Goal: Task Accomplishment & Management: Complete application form

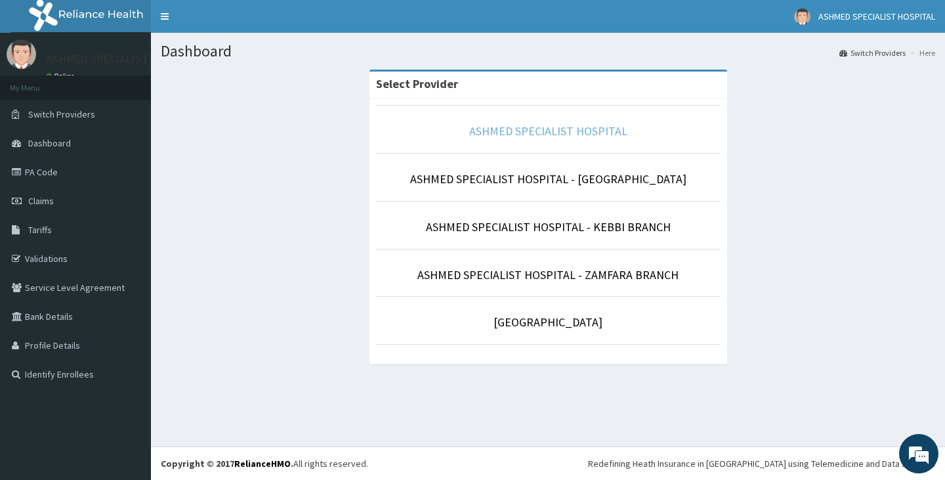
click at [533, 129] on link "ASHMED SPECIALIST HOSPITAL" at bounding box center [548, 130] width 158 height 15
click at [537, 135] on link "ASHMED SPECIALIST HOSPITAL" at bounding box center [548, 130] width 158 height 15
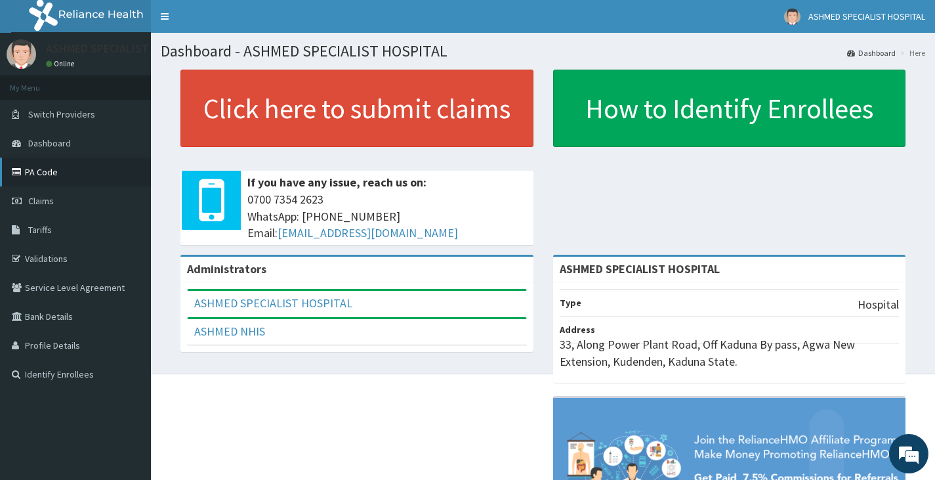
click at [55, 178] on link "PA Code" at bounding box center [75, 171] width 151 height 29
click at [58, 205] on link "Claims" at bounding box center [75, 200] width 151 height 29
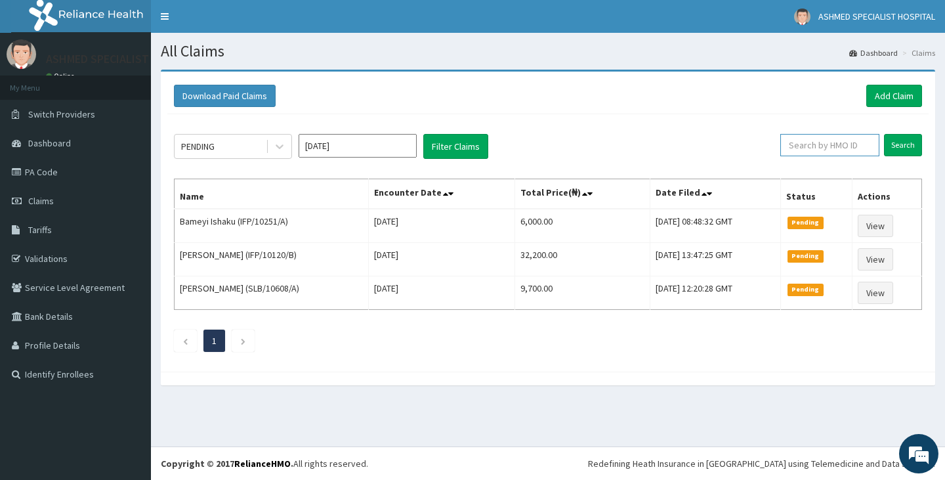
click at [809, 150] on input "text" at bounding box center [829, 145] width 99 height 22
type input "i"
type input "I"
type input "IFP/10251/B"
click at [898, 137] on input "Search" at bounding box center [903, 145] width 38 height 22
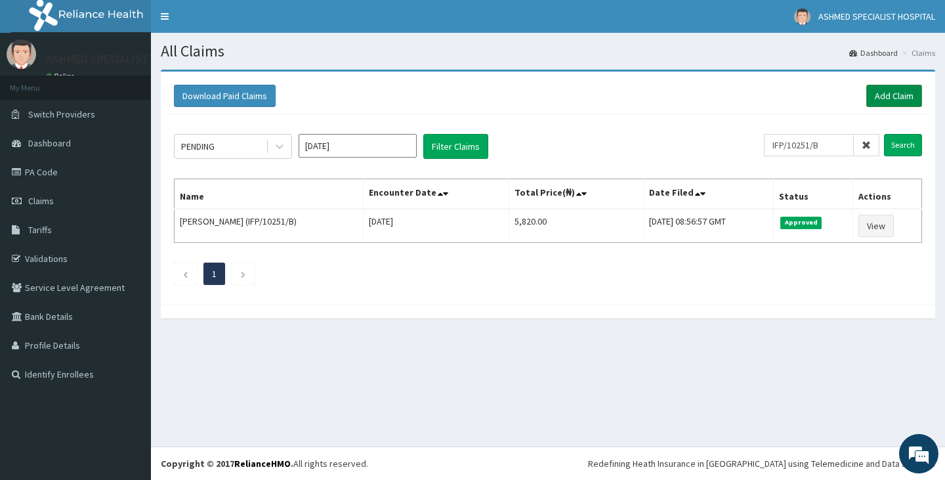
click at [894, 93] on link "Add Claim" at bounding box center [894, 96] width 56 height 22
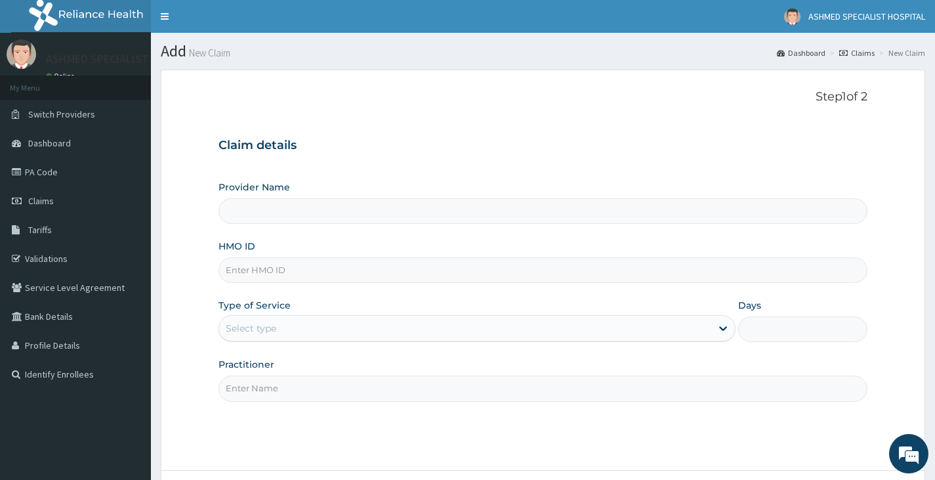
type input "ASHMED SPECIALIST HOSPITAL"
click at [267, 272] on input "HMO ID" at bounding box center [542, 270] width 649 height 26
type input "SKP/10421/A"
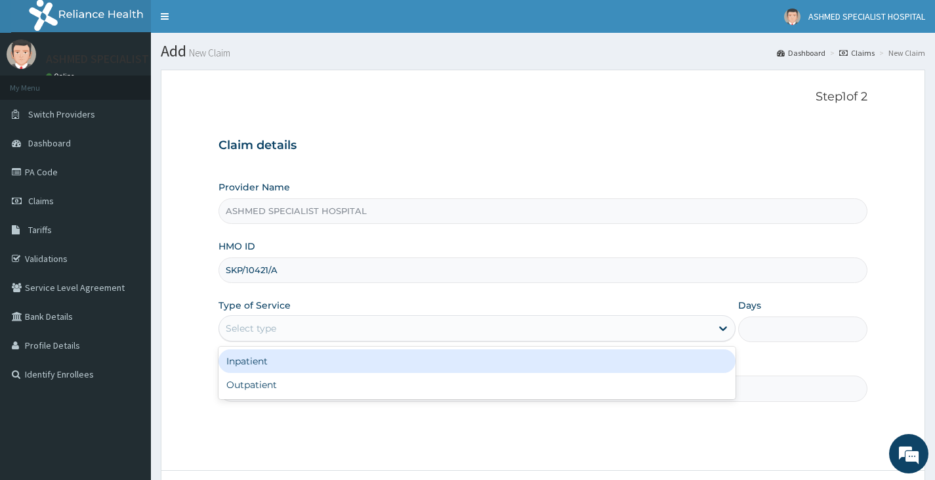
click at [282, 322] on div "Select type" at bounding box center [465, 328] width 492 height 21
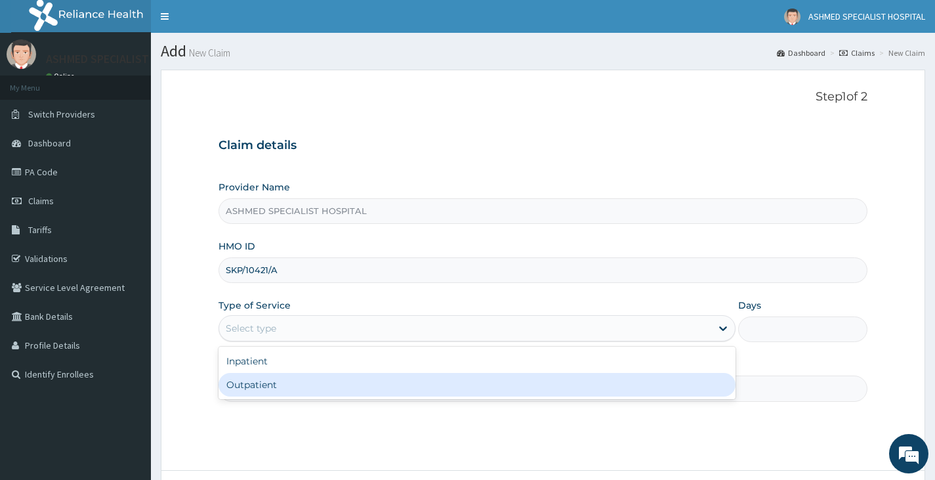
click at [286, 382] on div "Outpatient" at bounding box center [476, 385] width 517 height 24
type input "1"
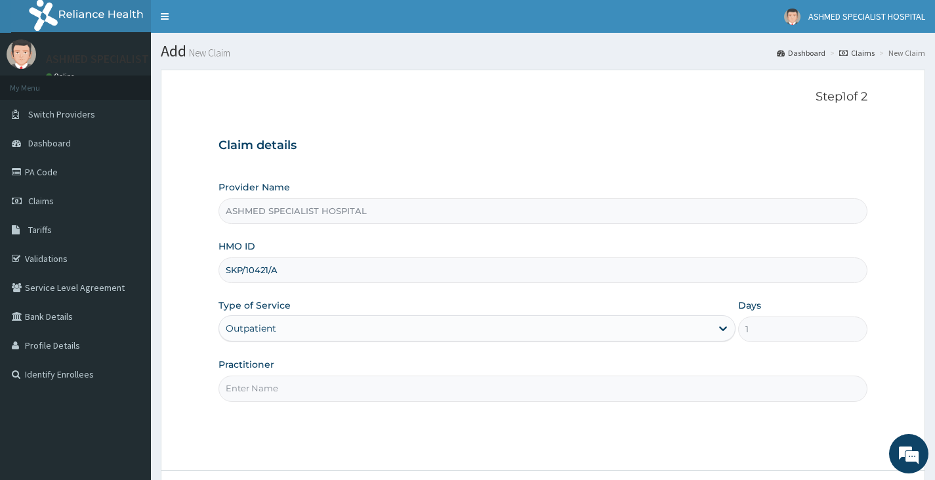
click at [286, 382] on input "Practitioner" at bounding box center [542, 388] width 649 height 26
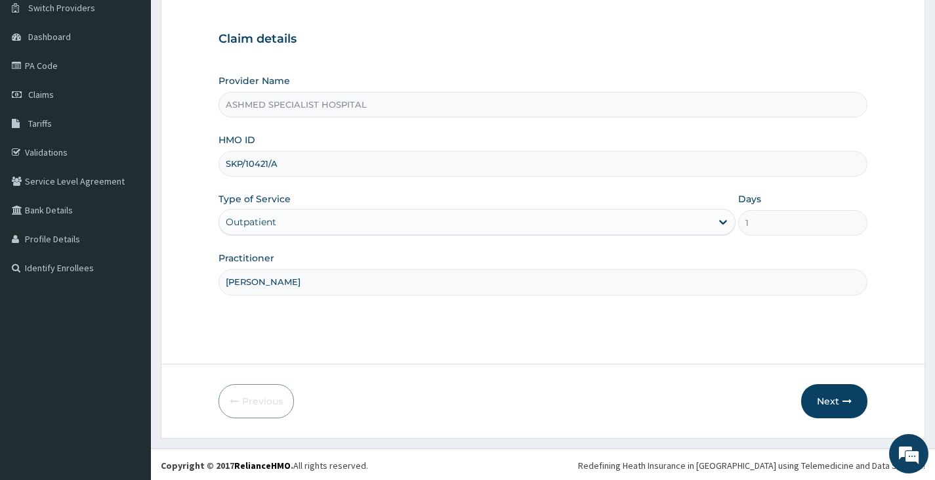
scroll to position [108, 0]
type input "DR DAVID"
click at [819, 396] on button "Next" at bounding box center [834, 399] width 66 height 34
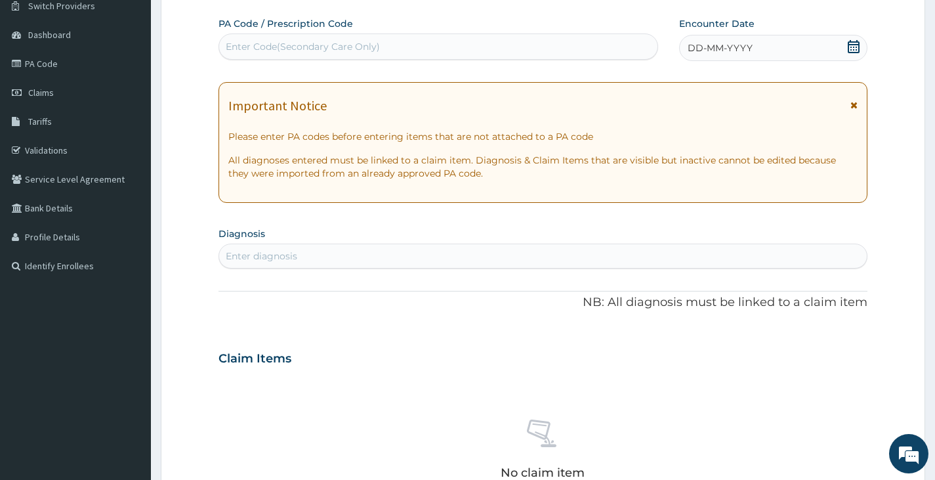
click at [283, 39] on div "Enter Code(Secondary Care Only)" at bounding box center [438, 46] width 438 height 21
paste input "PA/8DE662"
type input "PA/8DE662"
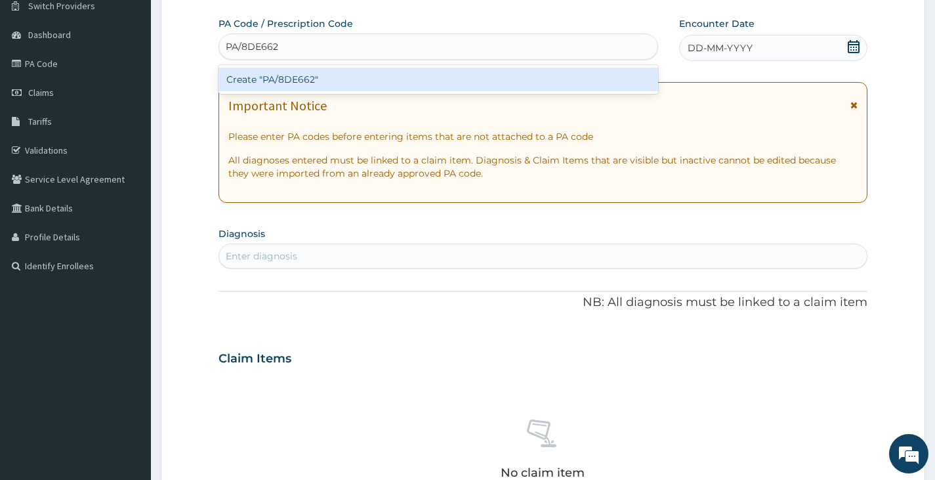
click at [289, 75] on div "Create "PA/8DE662"" at bounding box center [438, 80] width 440 height 24
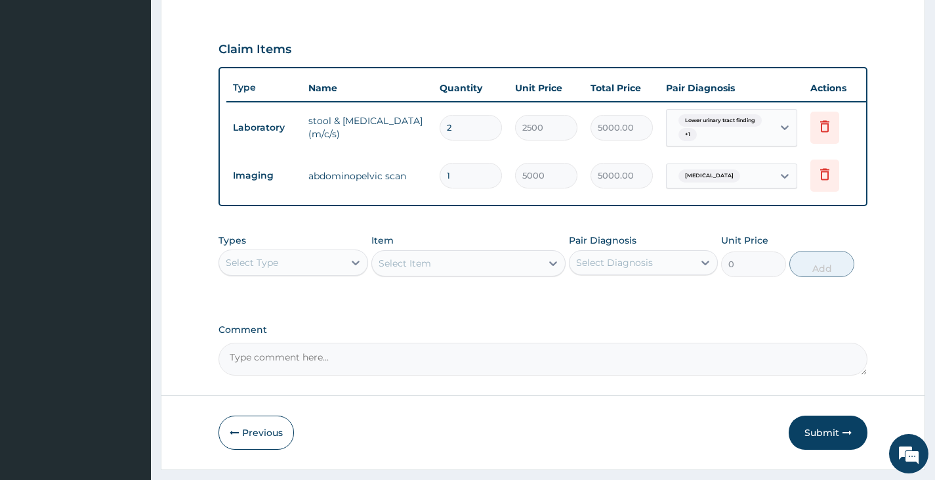
scroll to position [458, 0]
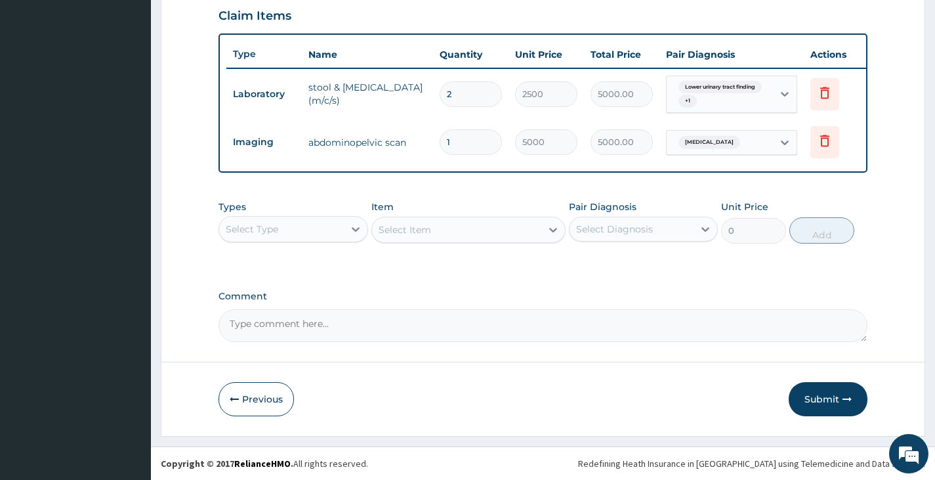
click at [264, 236] on div "Select Type" at bounding box center [252, 228] width 52 height 13
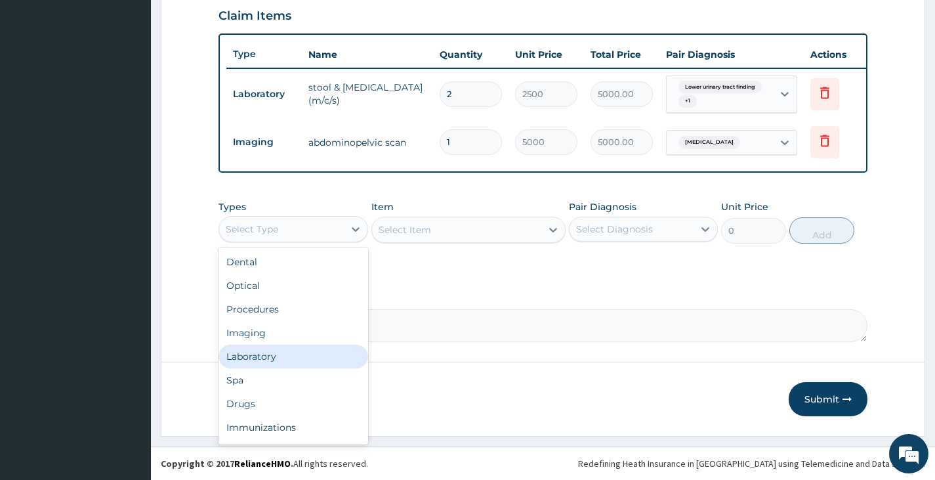
click at [255, 359] on div "Laboratory" at bounding box center [292, 356] width 149 height 24
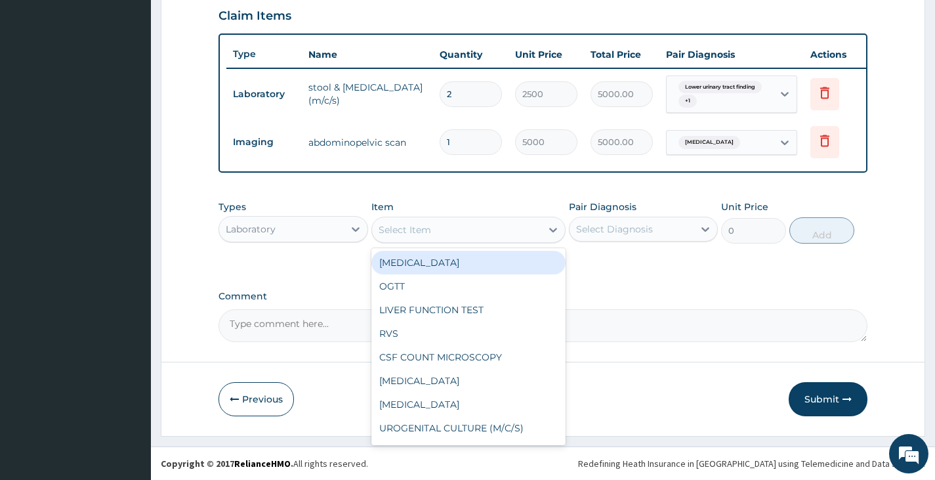
click at [426, 236] on div "Select Item" at bounding box center [405, 229] width 52 height 13
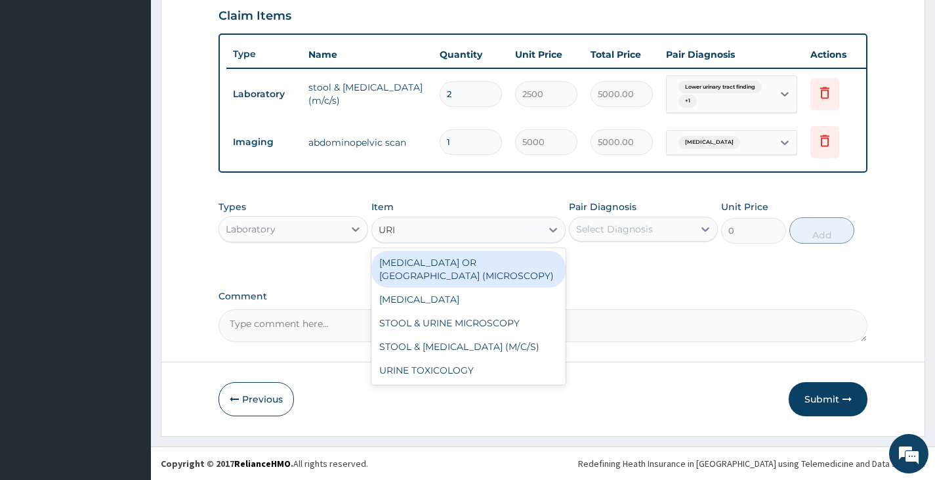
type input "URIN"
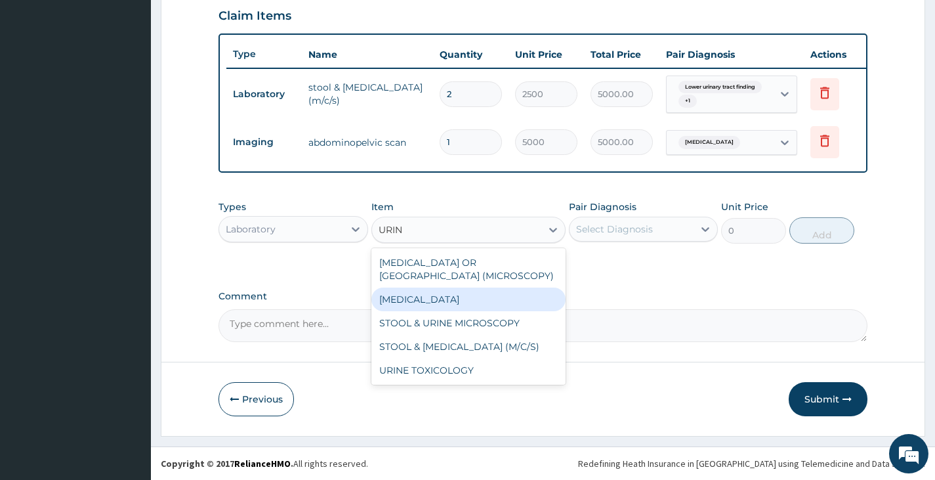
click at [440, 308] on div "URINALYSIS" at bounding box center [468, 299] width 195 height 24
type input "1000"
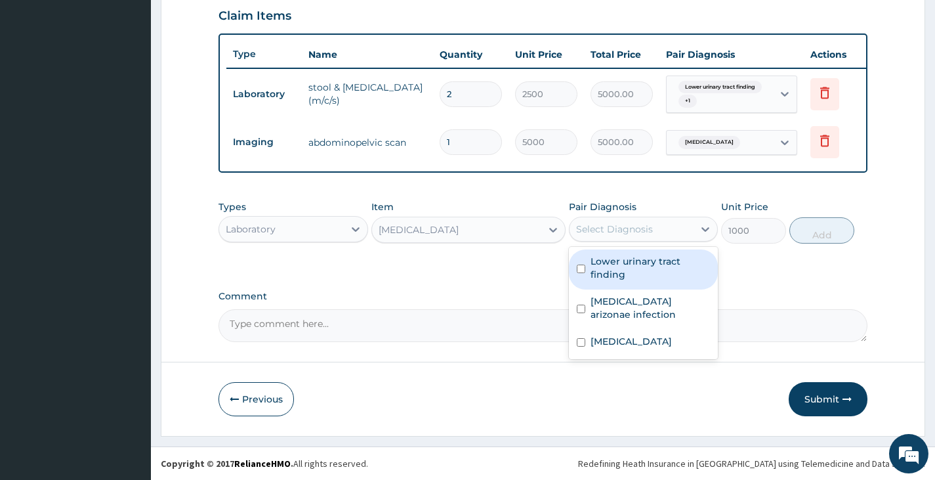
click at [607, 236] on div "Select Diagnosis" at bounding box center [614, 228] width 77 height 13
click at [610, 268] on label "Lower urinary tract finding" at bounding box center [649, 268] width 119 height 26
checkbox input "true"
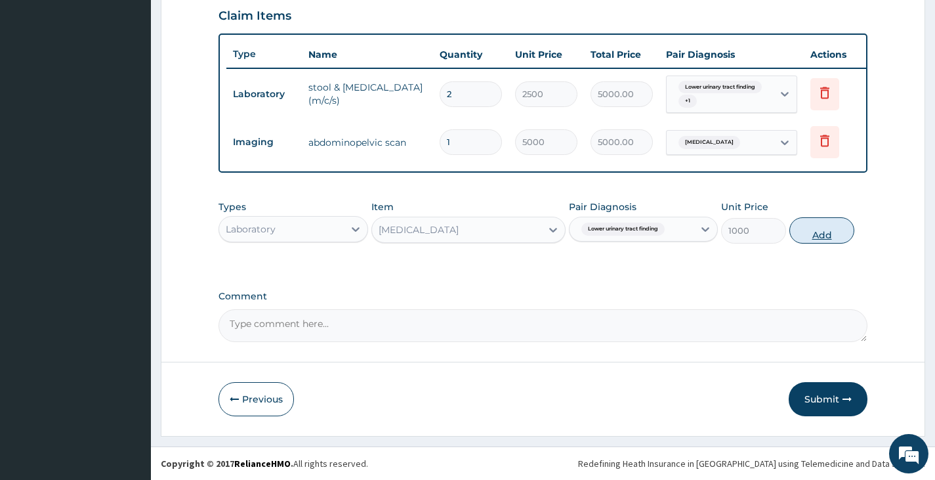
click at [812, 240] on button "Add" at bounding box center [821, 230] width 65 height 26
type input "0"
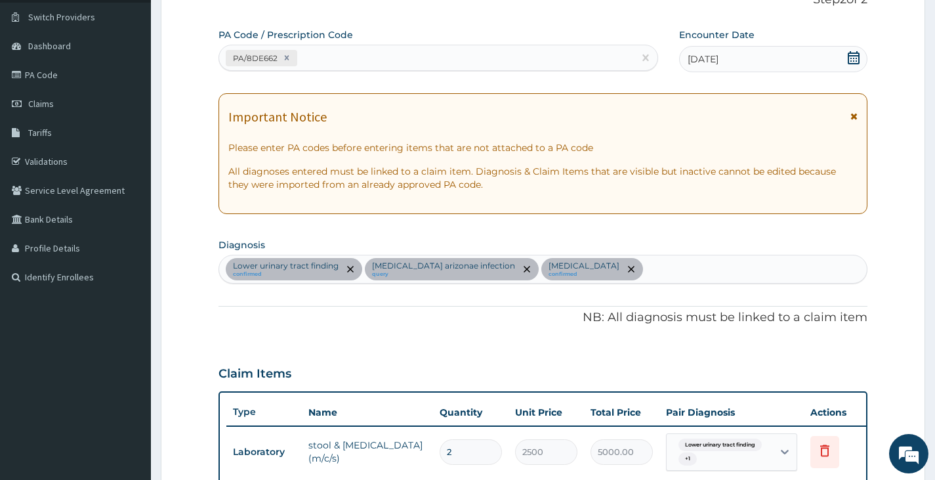
scroll to position [0, 0]
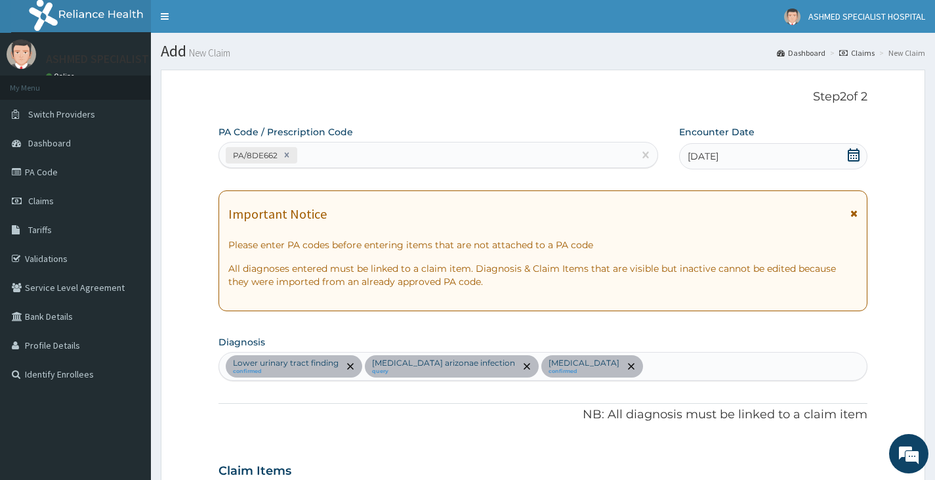
click at [701, 371] on div "Lower urinary tract finding confirmed Salmonella enterica arizonae infection qu…" at bounding box center [543, 366] width 648 height 28
type input "UPPER RES"
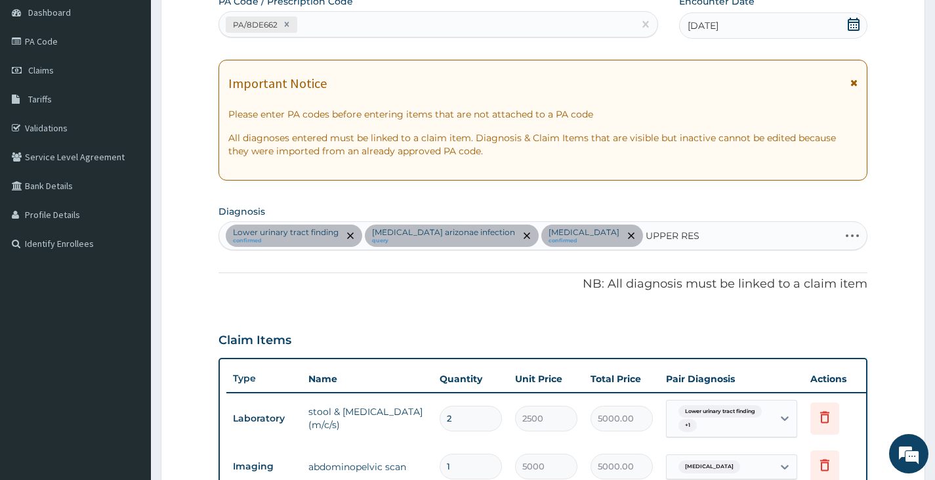
scroll to position [131, 0]
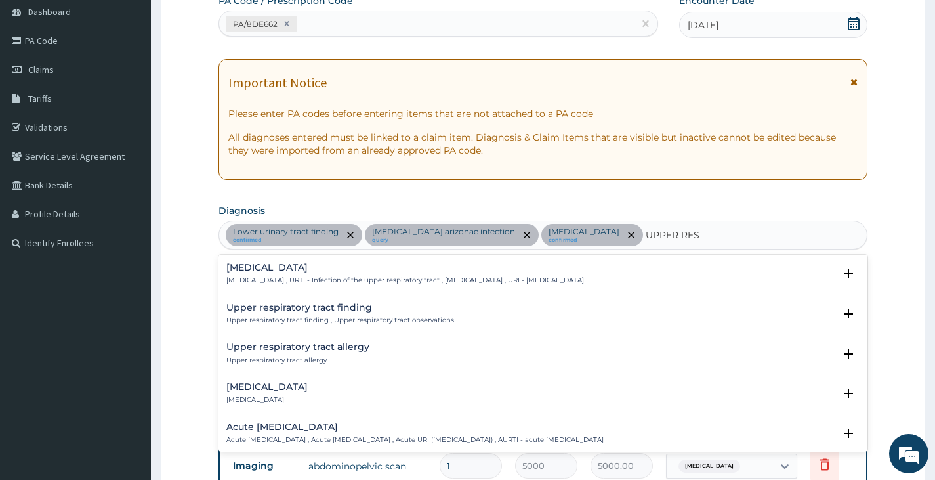
click at [342, 312] on h4 "Upper respiratory tract finding" at bounding box center [340, 307] width 228 height 10
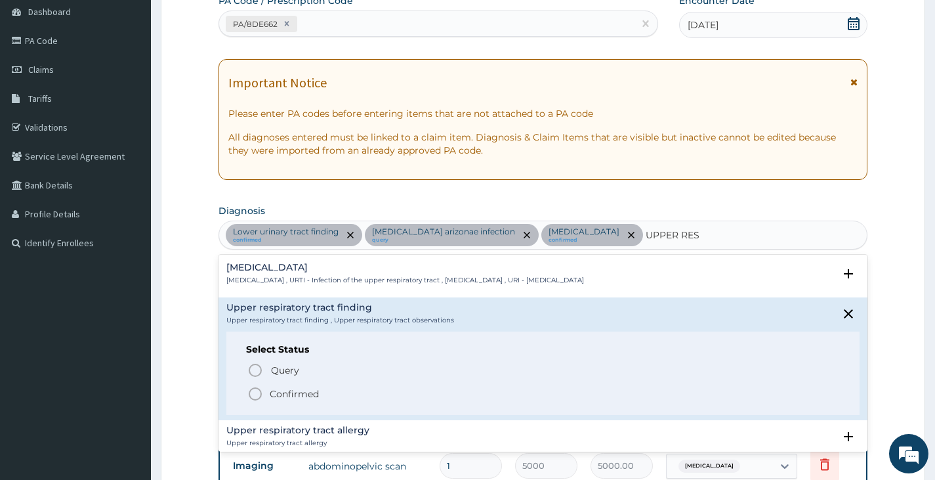
click at [309, 394] on p "Confirmed" at bounding box center [294, 393] width 49 height 13
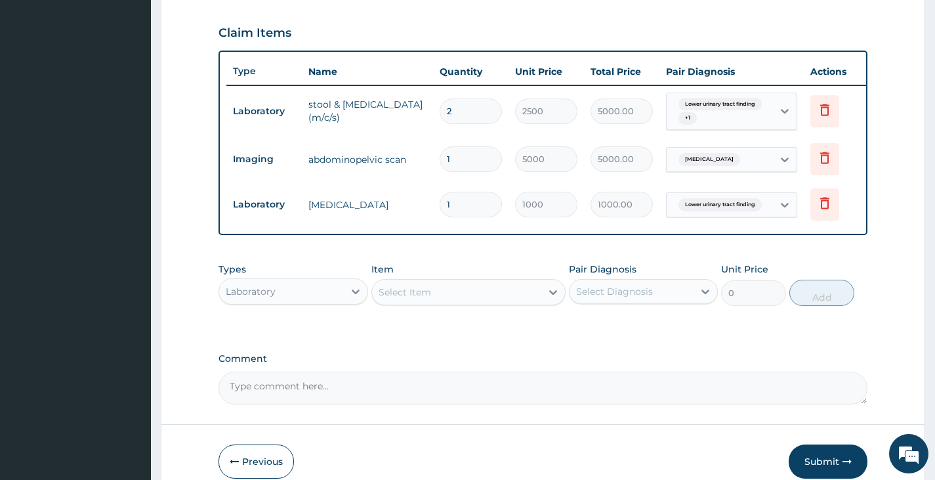
scroll to position [510, 0]
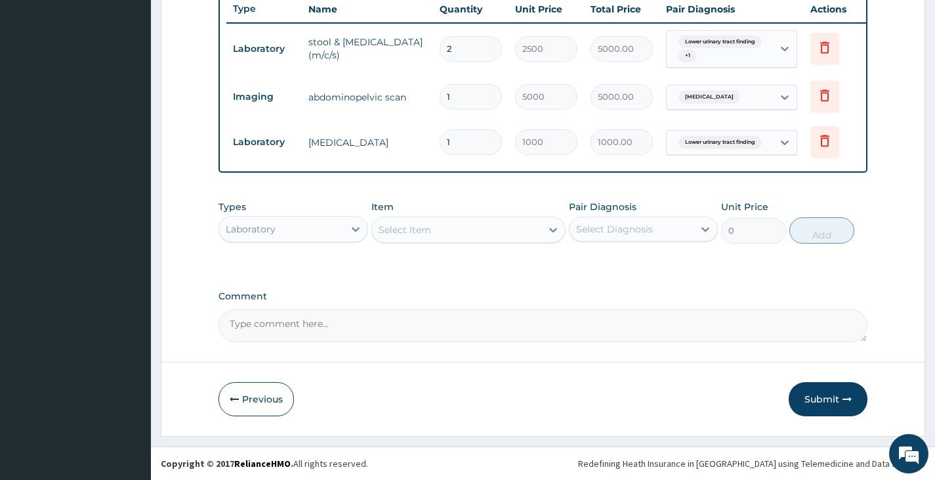
click at [438, 228] on div "Select Item" at bounding box center [457, 229] width 170 height 21
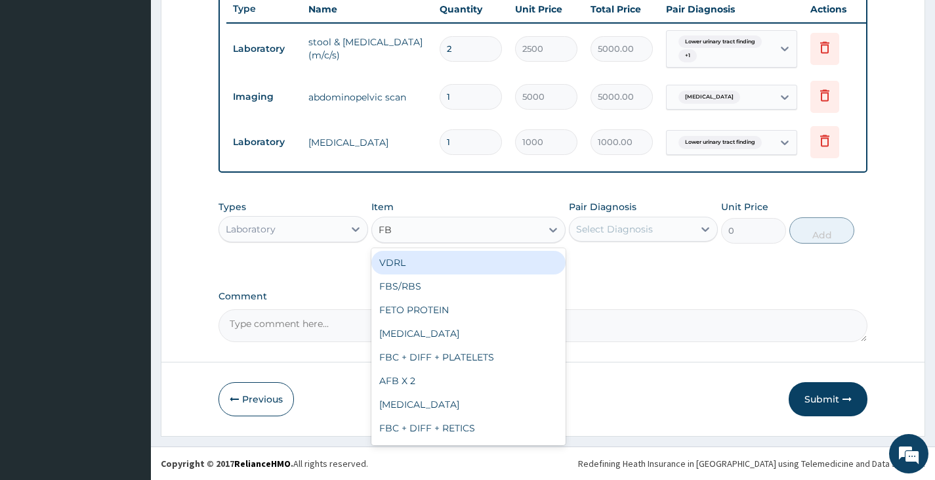
type input "FBC"
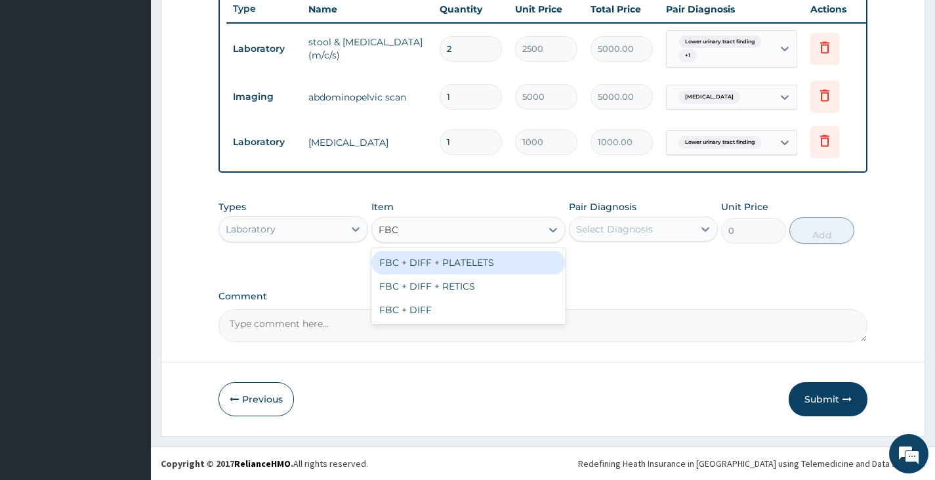
click at [445, 260] on div "FBC + DIFF + PLATELETS" at bounding box center [468, 263] width 195 height 24
type input "2500"
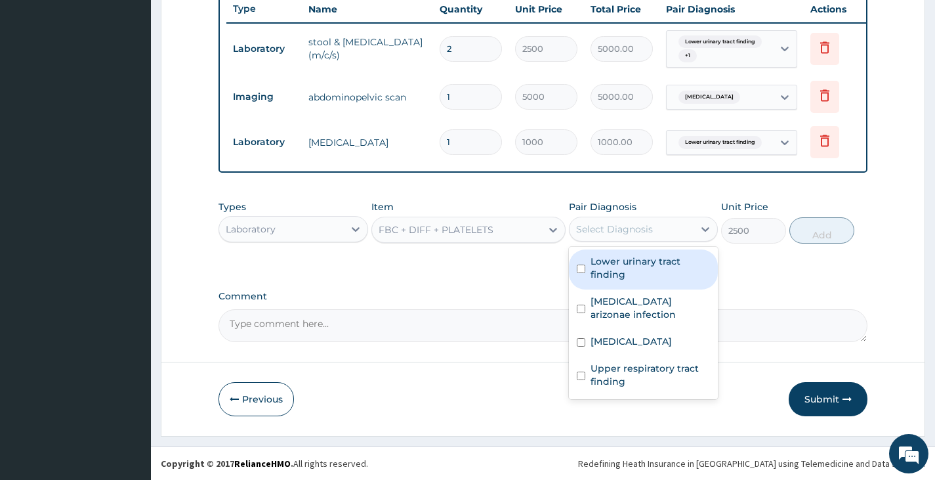
click at [628, 230] on div "Select Diagnosis" at bounding box center [614, 228] width 77 height 13
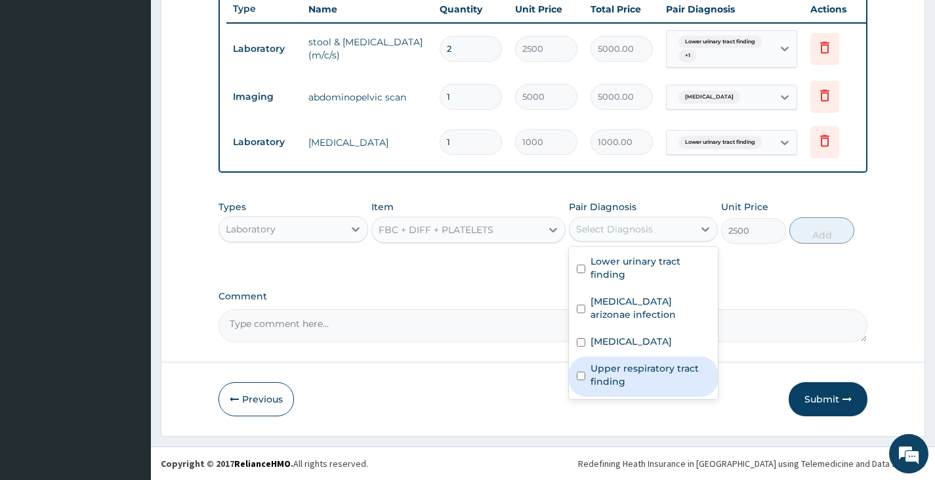
click at [617, 375] on label "Upper respiratory tract finding" at bounding box center [649, 375] width 119 height 26
checkbox input "true"
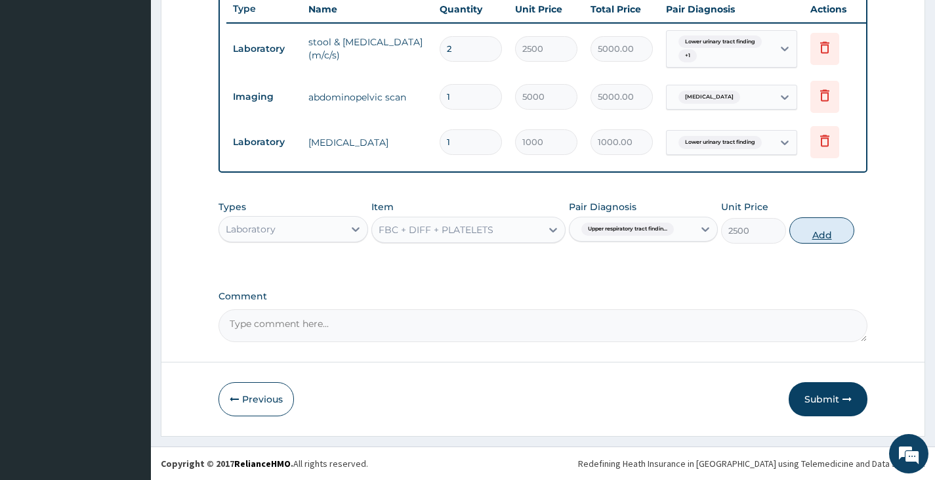
click at [833, 232] on button "Add" at bounding box center [821, 230] width 65 height 26
type input "0"
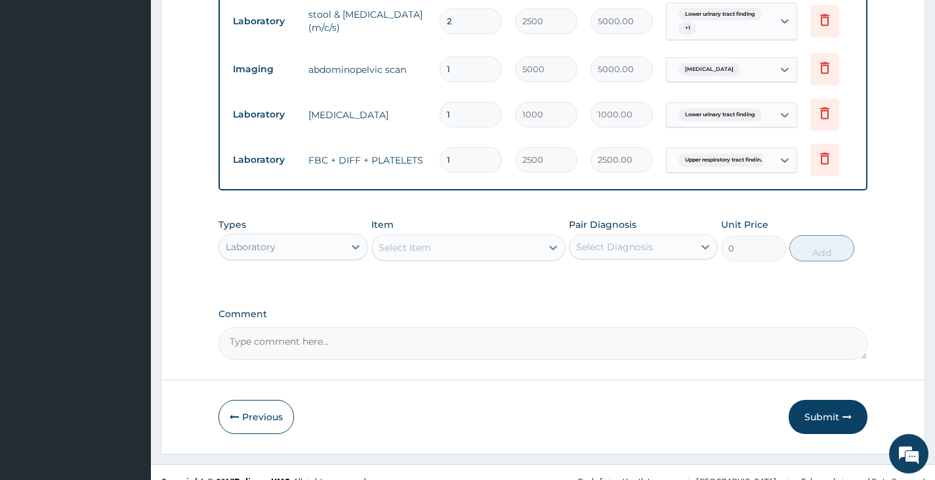
scroll to position [555, 0]
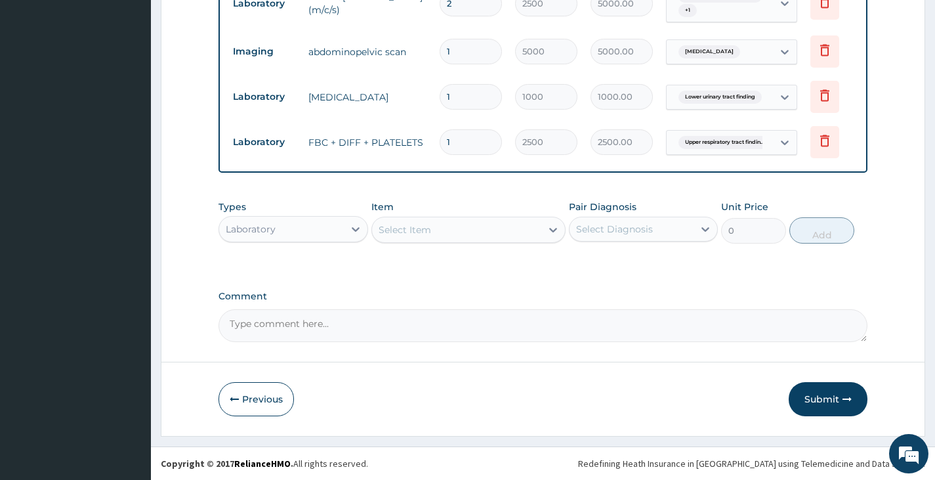
click at [449, 222] on div "Select Item" at bounding box center [457, 229] width 170 height 21
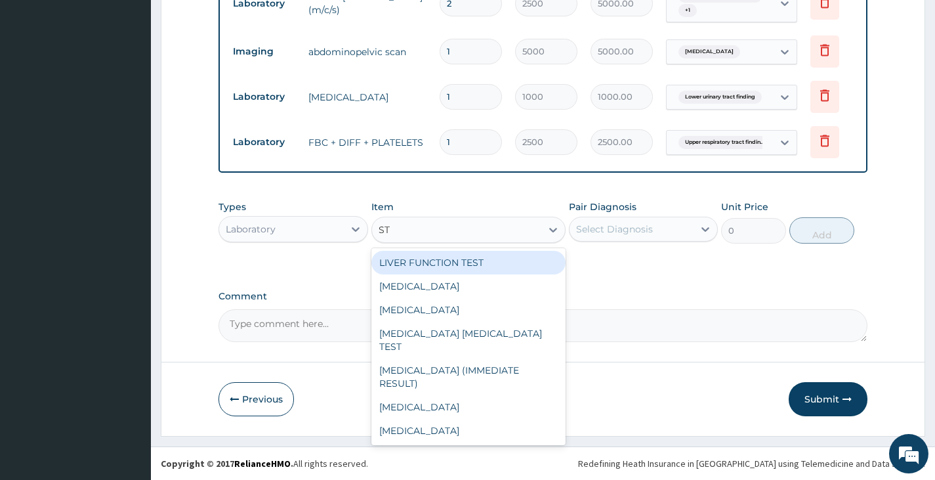
type input "STO"
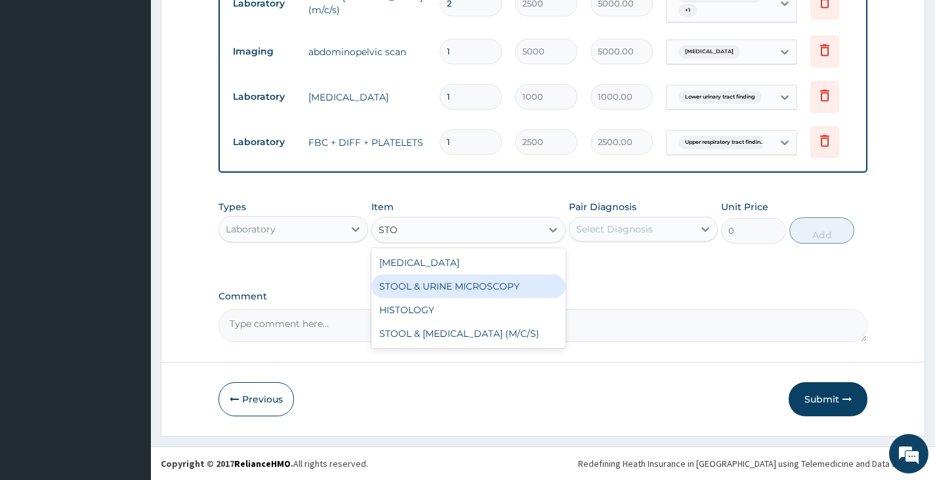
click at [494, 287] on div "STOOL & URINE MICROSCOPY" at bounding box center [468, 286] width 195 height 24
type input "1000"
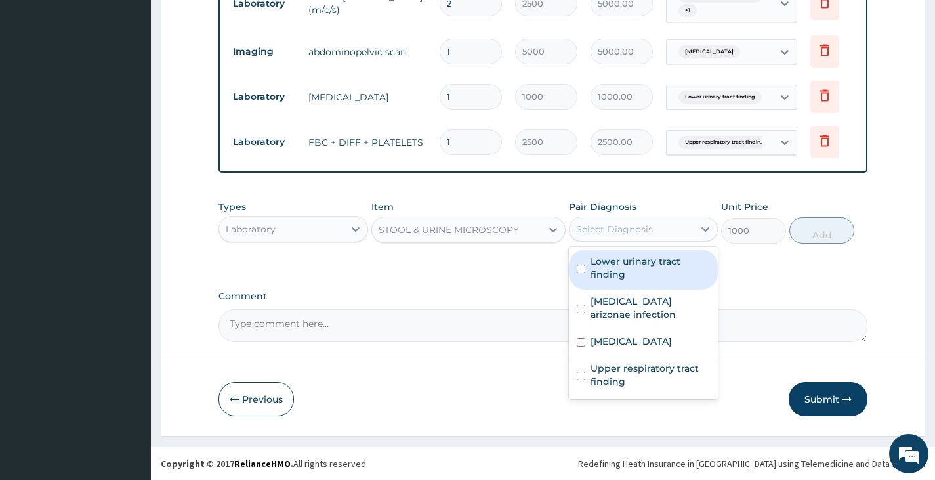
click at [608, 226] on div "Select Diagnosis" at bounding box center [614, 228] width 77 height 13
click at [611, 263] on label "Lower urinary tract finding" at bounding box center [649, 268] width 119 height 26
checkbox input "true"
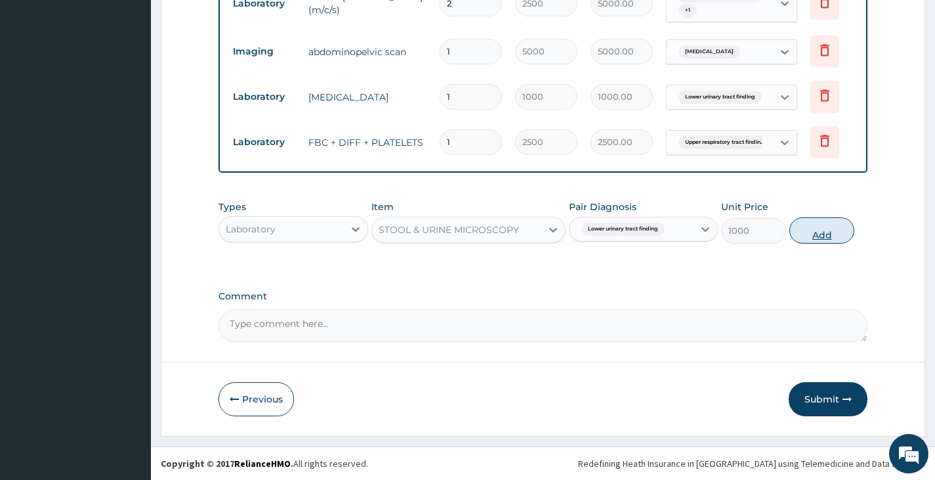
click at [815, 232] on button "Add" at bounding box center [821, 230] width 65 height 26
type input "0"
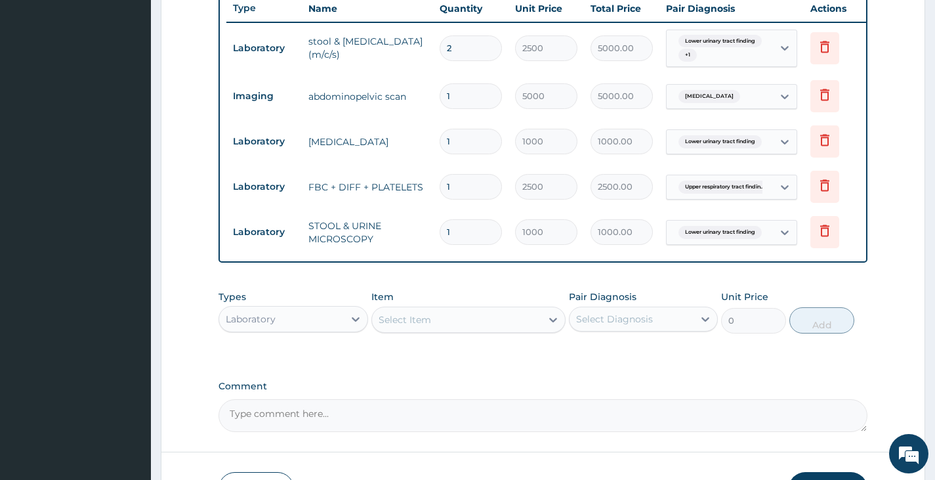
scroll to position [424, 0]
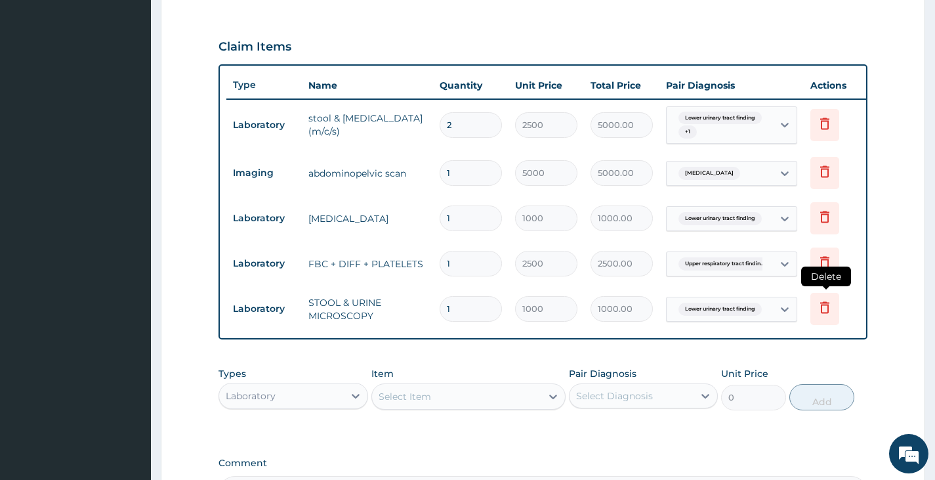
click at [823, 304] on icon at bounding box center [824, 308] width 9 height 12
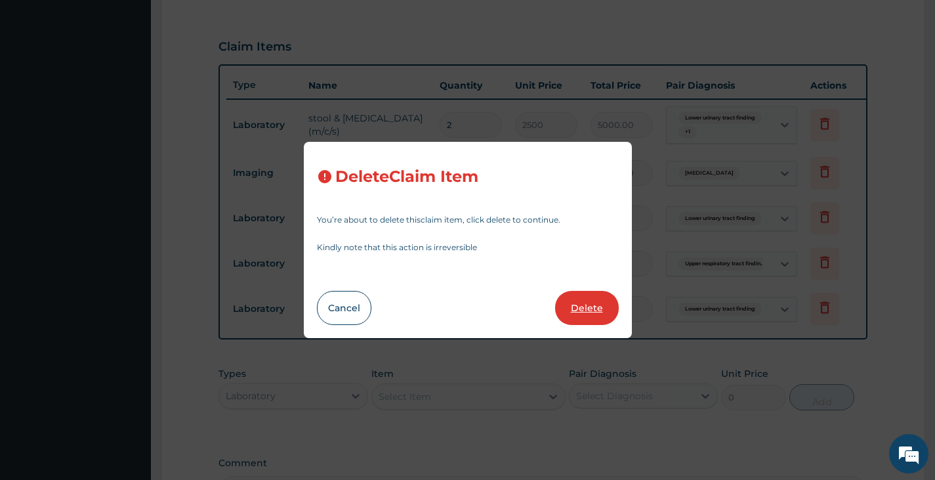
click at [592, 304] on button "Delete" at bounding box center [587, 308] width 64 height 34
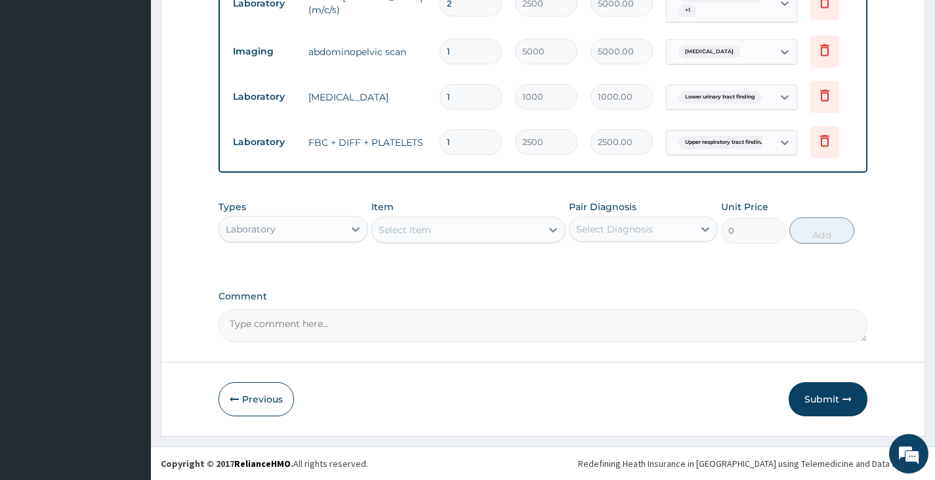
scroll to position [555, 0]
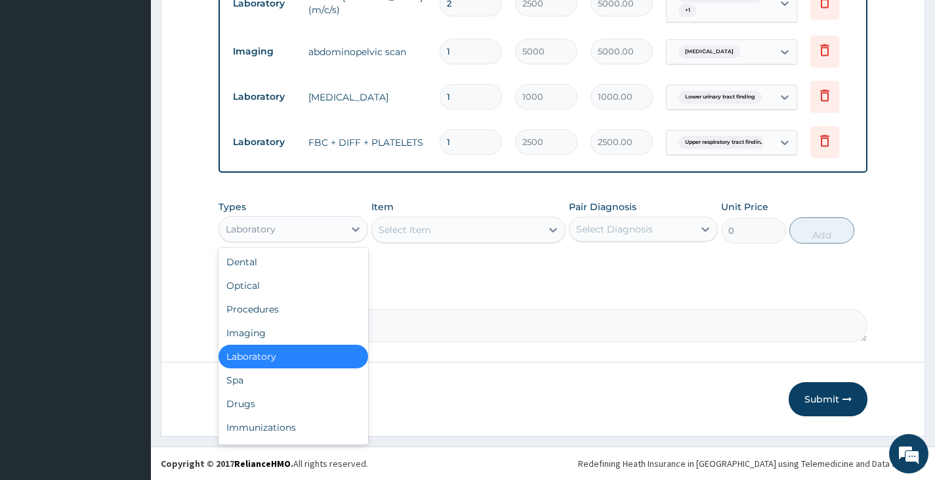
click at [318, 227] on div "Laboratory" at bounding box center [281, 228] width 124 height 21
click at [257, 310] on div "Procedures" at bounding box center [292, 309] width 149 height 24
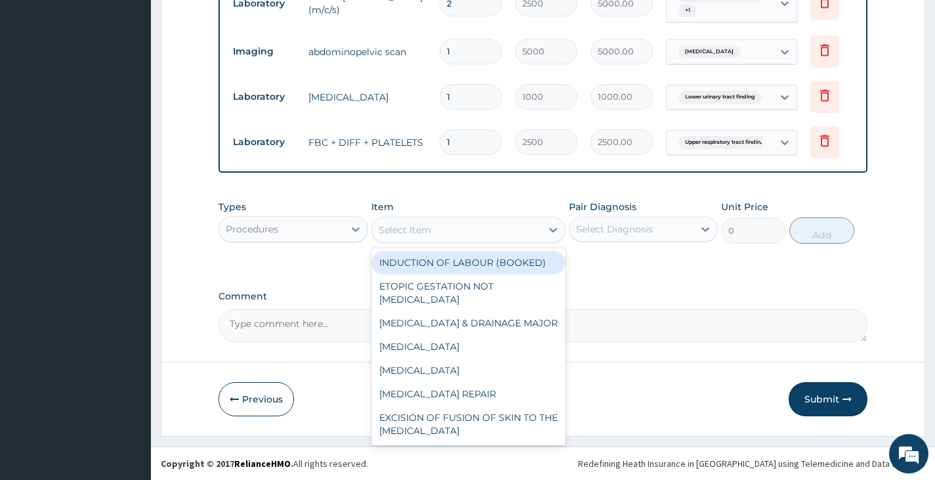
click at [428, 226] on div "Select Item" at bounding box center [405, 229] width 52 height 13
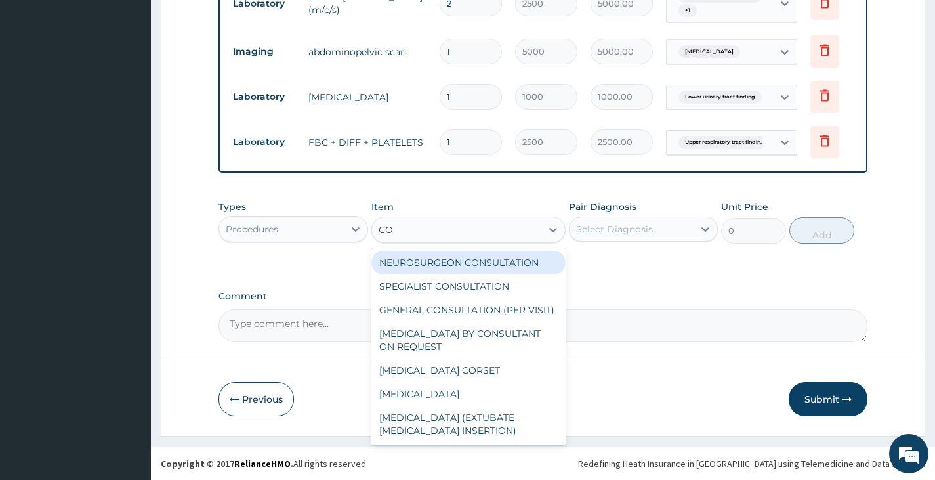
type input "CON"
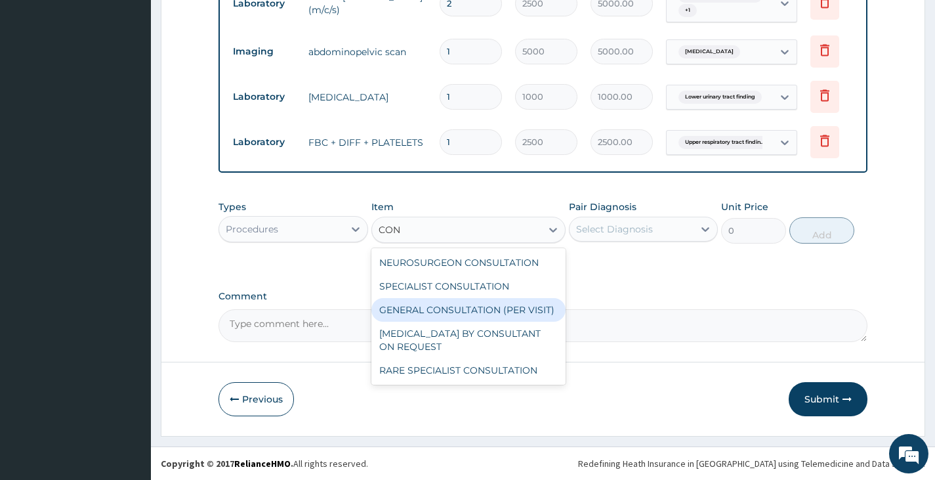
click at [447, 305] on div "GENERAL CONSULTATION (PER VISIT)" at bounding box center [468, 310] width 195 height 24
type input "2000"
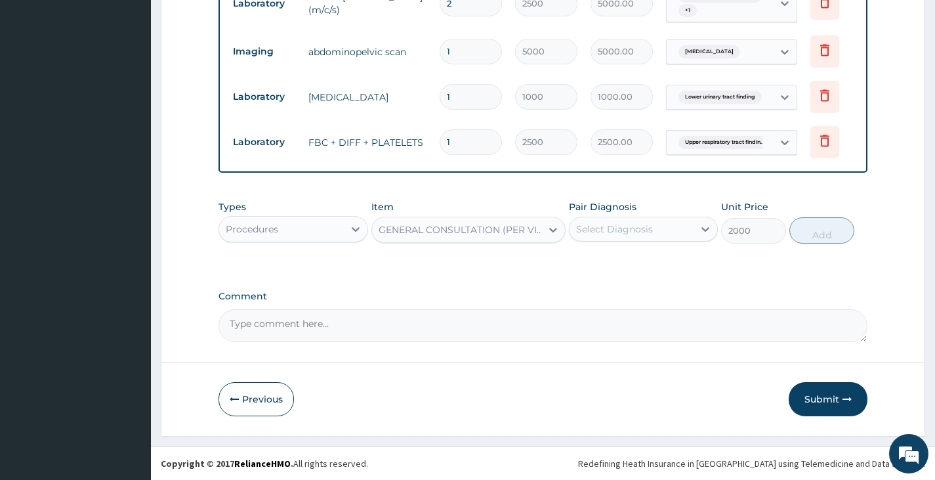
click at [672, 232] on div "Select Diagnosis" at bounding box center [632, 228] width 124 height 21
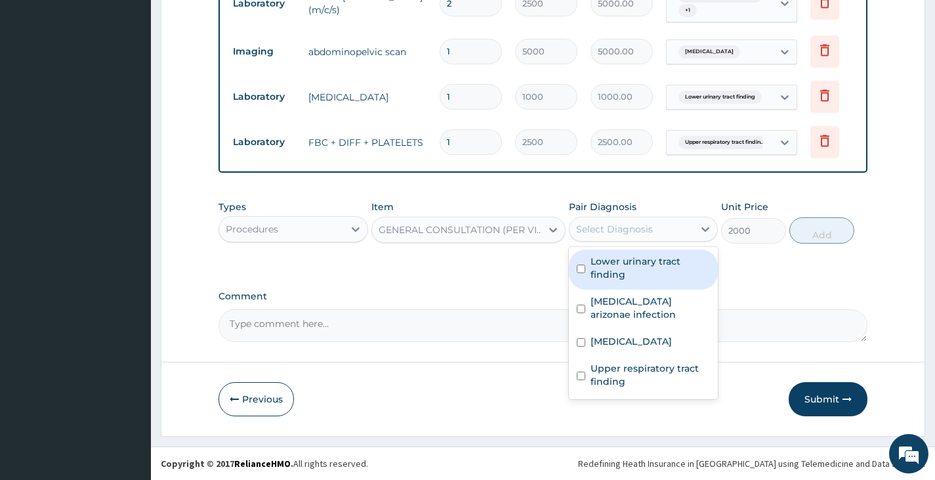
click at [640, 266] on label "Lower urinary tract finding" at bounding box center [649, 268] width 119 height 26
checkbox input "true"
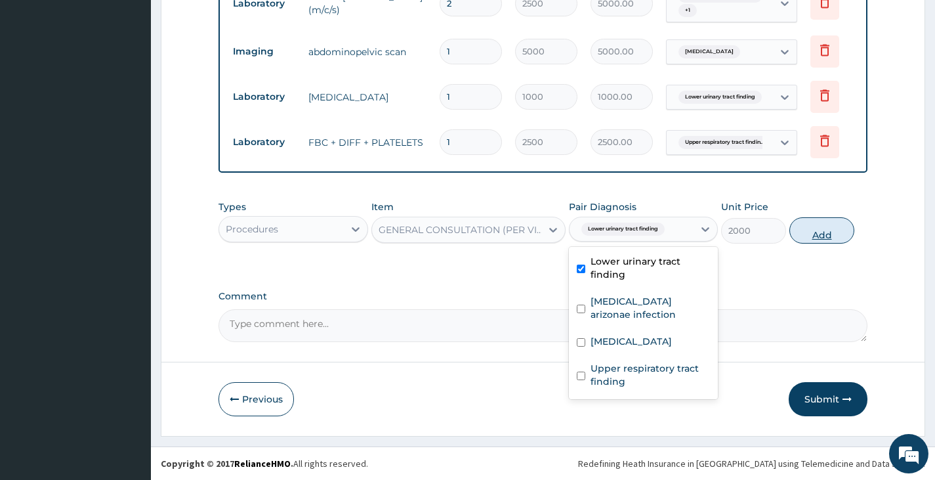
click at [814, 229] on button "Add" at bounding box center [821, 230] width 65 height 26
type input "0"
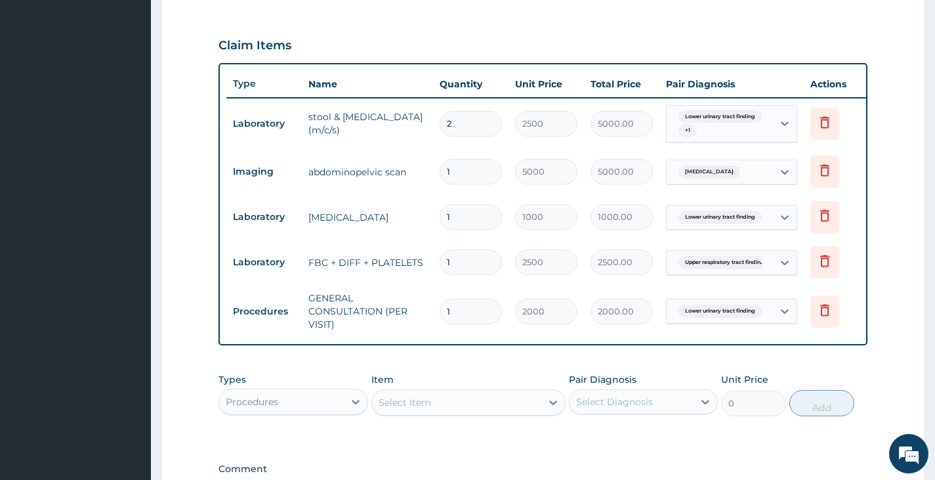
scroll to position [590, 0]
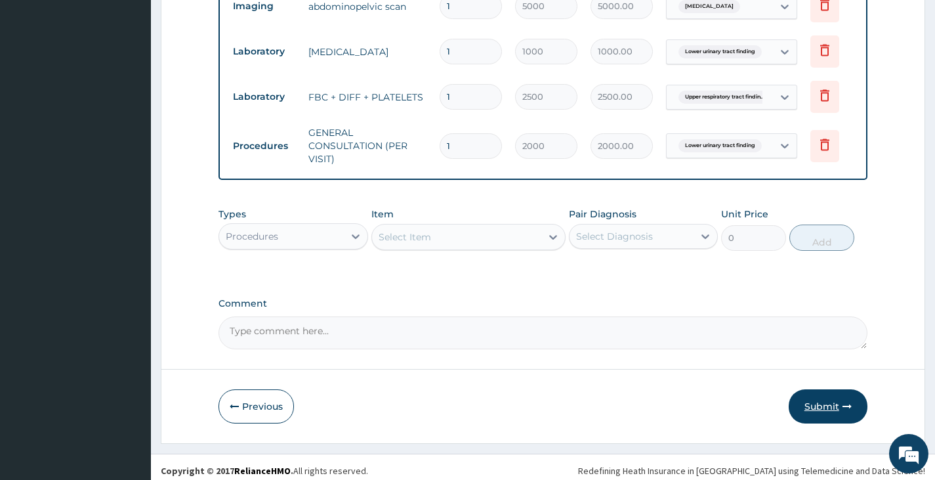
click at [818, 416] on button "Submit" at bounding box center [828, 406] width 79 height 34
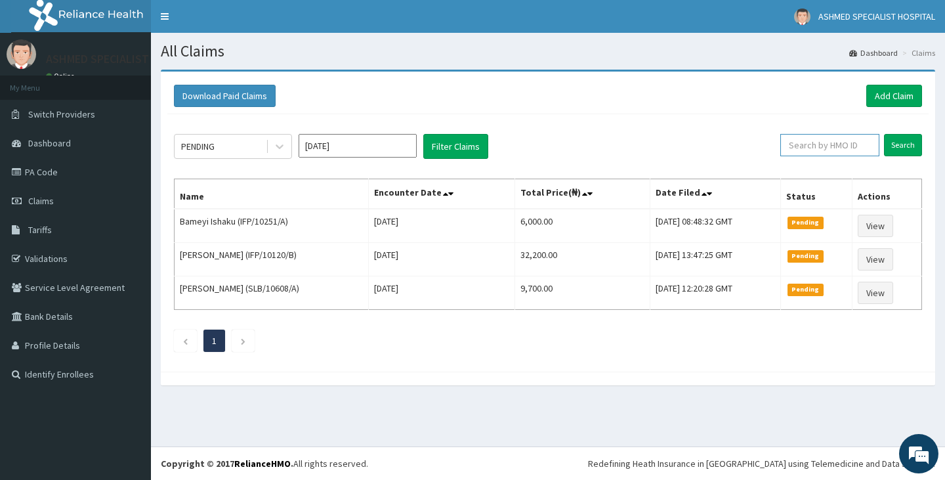
click at [835, 148] on input "text" at bounding box center [829, 145] width 99 height 22
type input "SKP/10421/A"
click at [899, 143] on input "Search" at bounding box center [903, 145] width 38 height 22
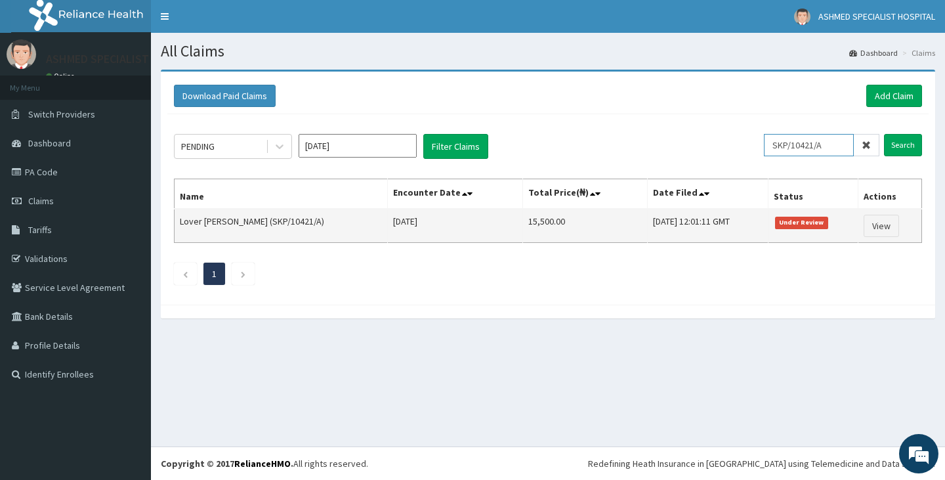
drag, startPoint x: 841, startPoint y: 147, endPoint x: 672, endPoint y: 210, distance: 180.6
click at [672, 210] on div "PENDING Aug 2025 Filter Claims SKP/10421/A Search Name Encounter Date Total Pri…" at bounding box center [547, 206] width 761 height 184
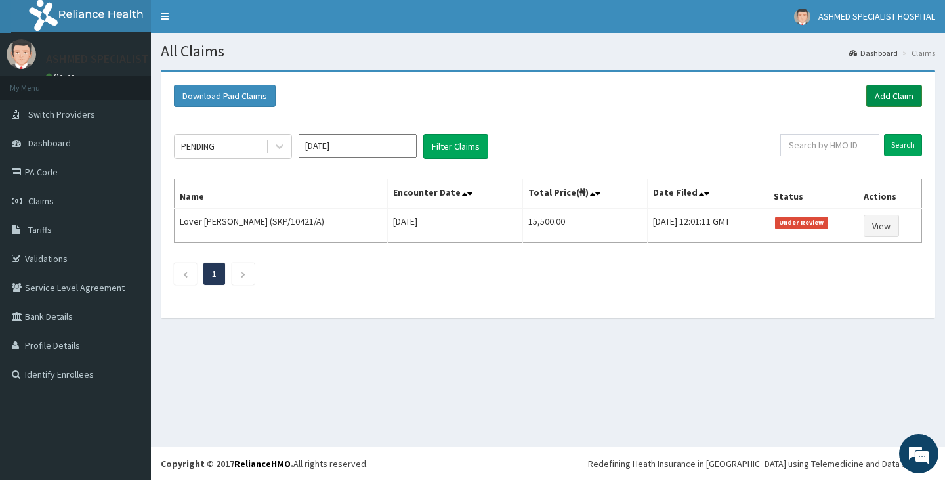
click at [892, 96] on link "Add Claim" at bounding box center [894, 96] width 56 height 22
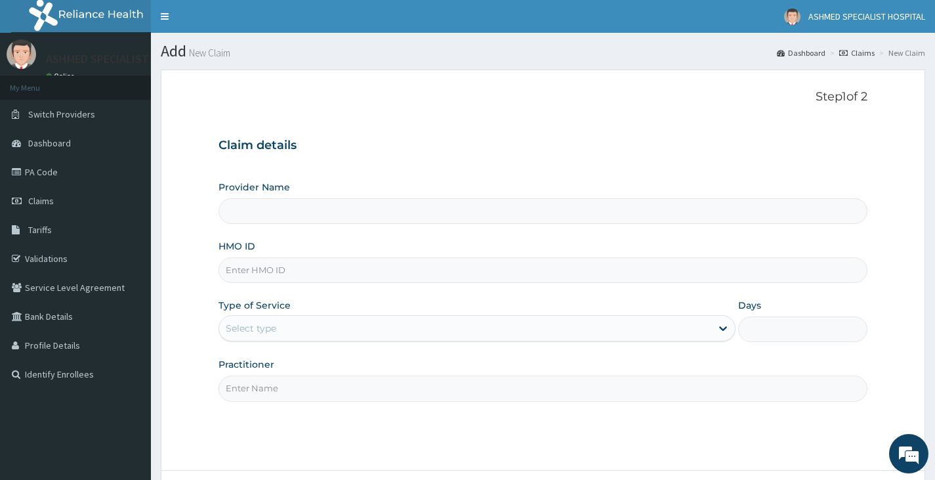
type input "ASHMED SPECIALIST HOSPITAL"
click at [297, 281] on input "HMO ID" at bounding box center [542, 270] width 649 height 26
type input "BMN/10027/A"
click at [362, 326] on div "Select type" at bounding box center [465, 328] width 492 height 21
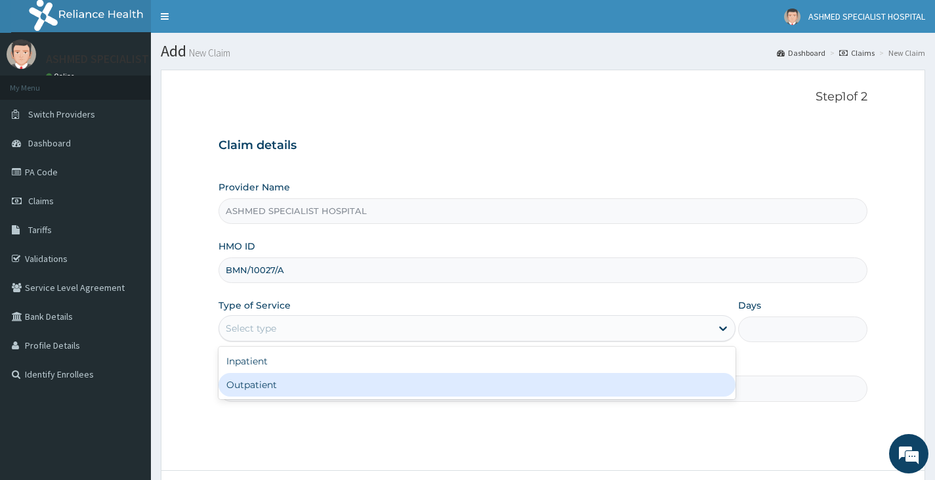
click at [314, 385] on div "Outpatient" at bounding box center [476, 385] width 517 height 24
type input "1"
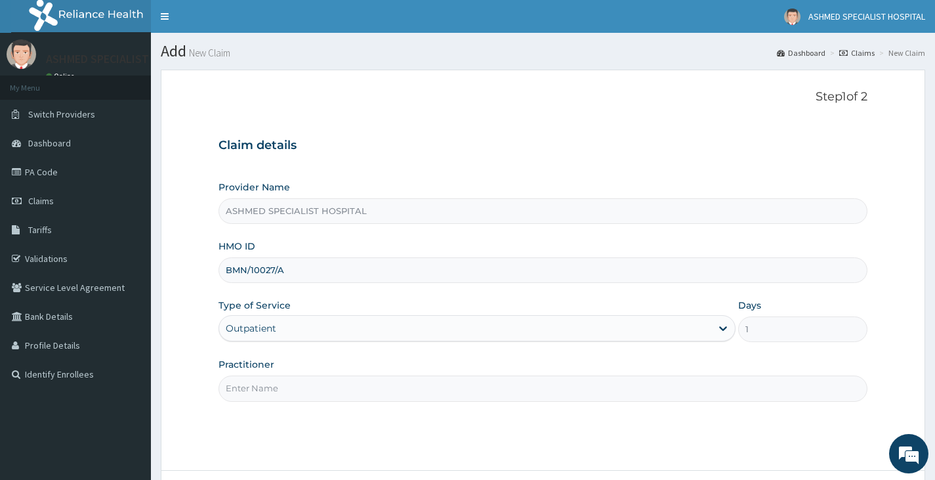
click at [314, 385] on input "Practitioner" at bounding box center [542, 388] width 649 height 26
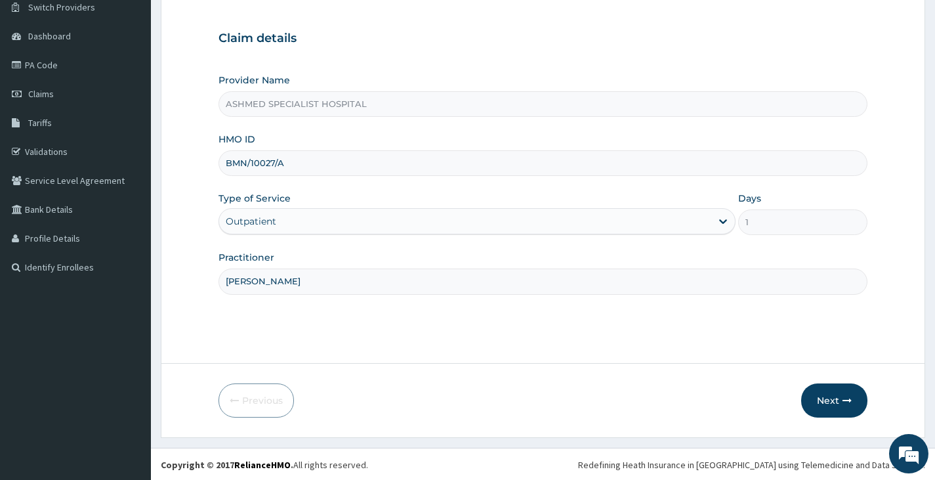
scroll to position [108, 0]
type input "[PERSON_NAME]"
click at [818, 396] on button "Next" at bounding box center [834, 399] width 66 height 34
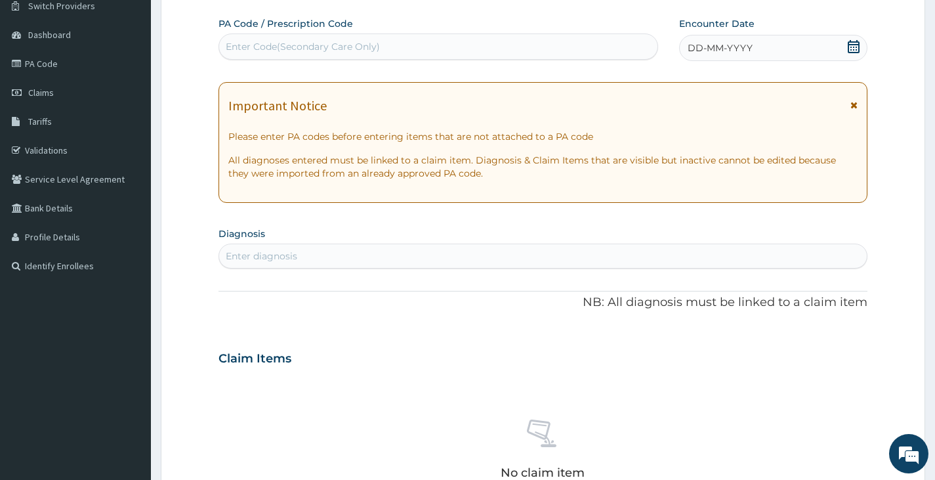
click at [330, 44] on div "Enter Code(Secondary Care Only)" at bounding box center [303, 46] width 154 height 13
paste input "PA/3B24DC"
type input "PA/3B24DC"
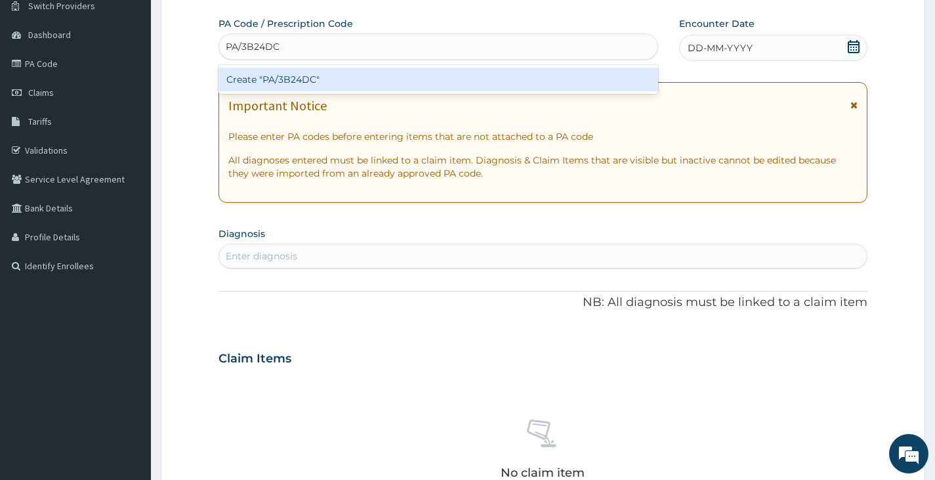
click at [320, 81] on div "Create "PA/3B24DC"" at bounding box center [438, 80] width 440 height 24
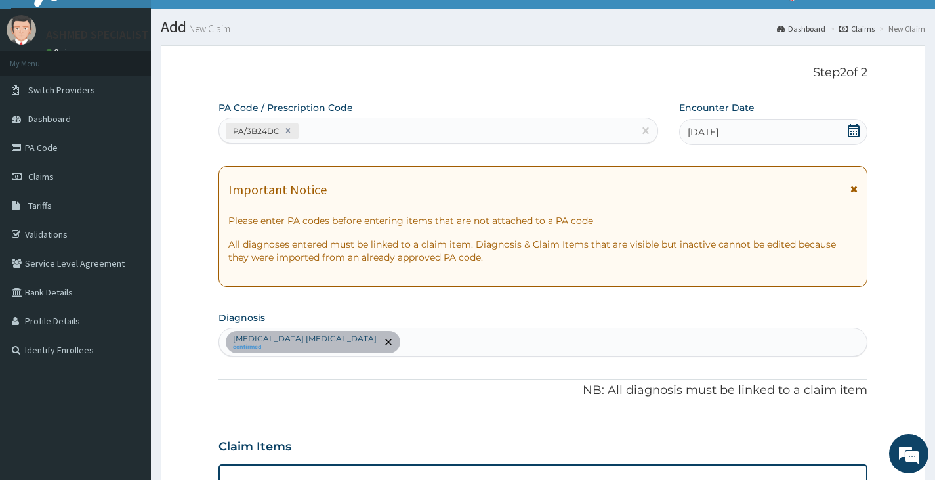
scroll to position [0, 0]
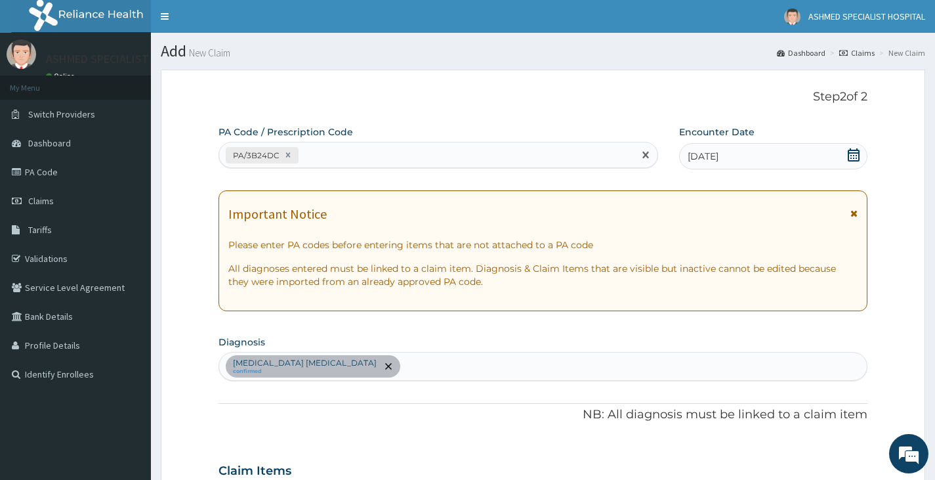
click at [337, 149] on div "PA/3B24DC" at bounding box center [426, 155] width 415 height 22
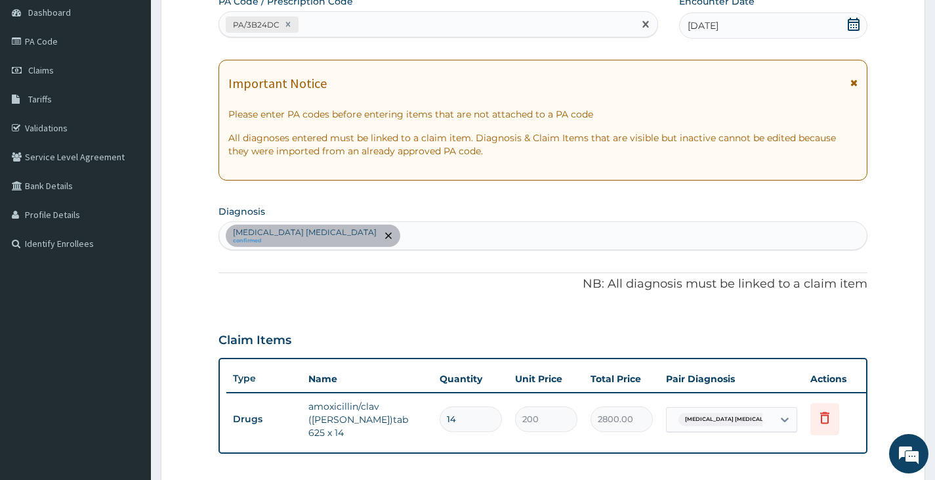
scroll to position [131, 0]
type input "U"
click at [377, 234] on div "Enterovirus enteritis confirmed" at bounding box center [543, 235] width 648 height 28
type input "UPPER RES"
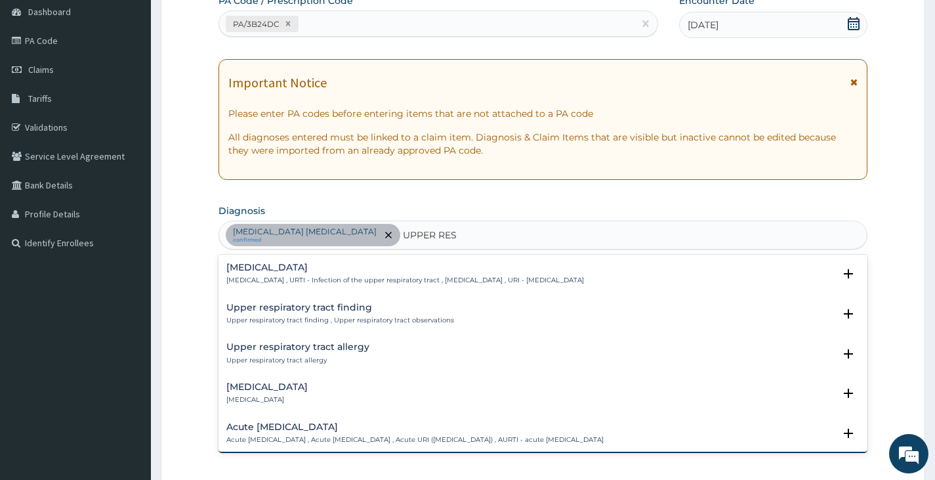
click at [300, 276] on p "Upper respiratory infection , URTI - Infection of the upper respiratory tract ,…" at bounding box center [405, 280] width 358 height 9
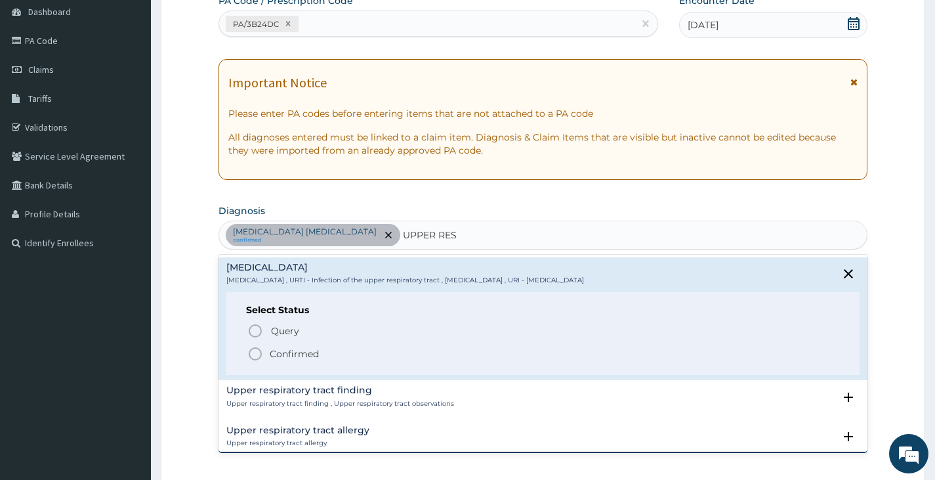
click at [312, 359] on p "Confirmed" at bounding box center [294, 353] width 49 height 13
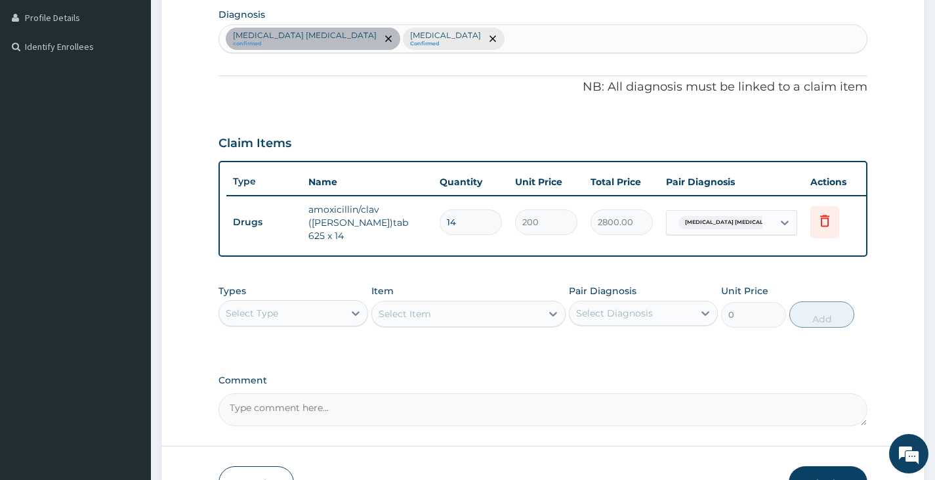
scroll to position [328, 0]
click at [325, 313] on div "Select Type" at bounding box center [281, 312] width 124 height 21
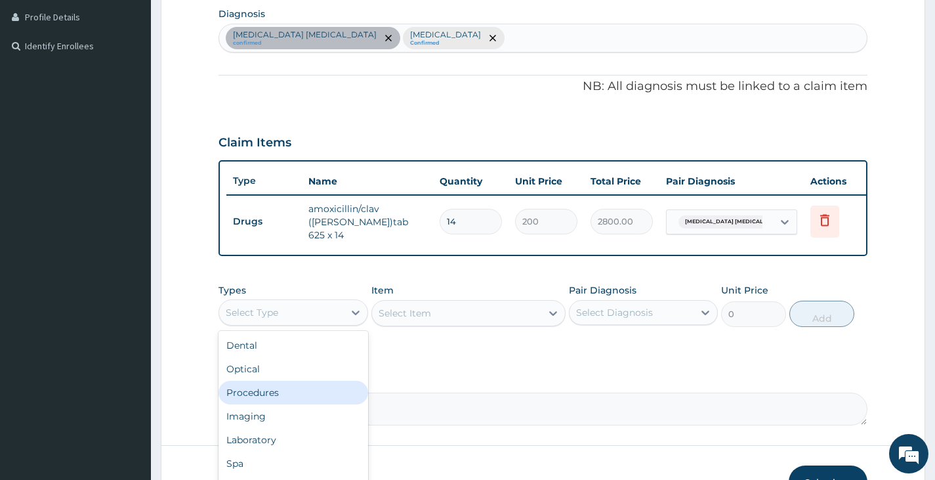
click at [269, 396] on div "Procedures" at bounding box center [292, 393] width 149 height 24
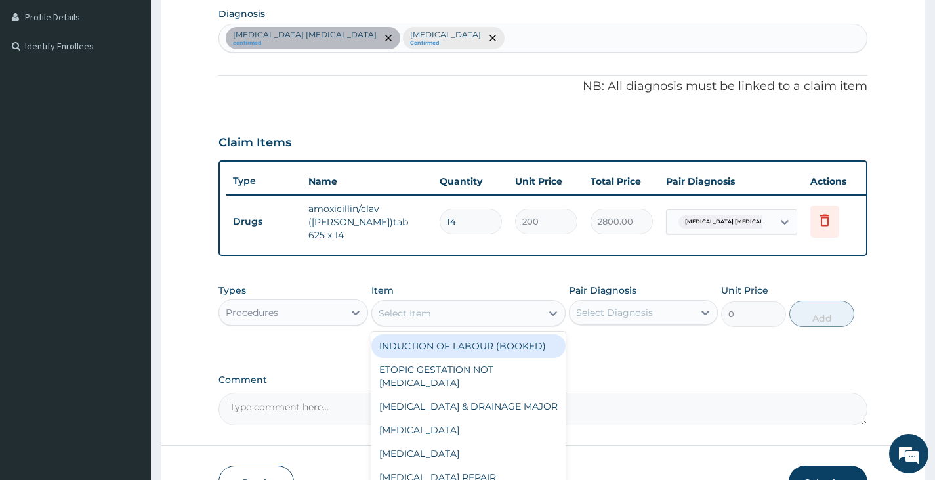
click at [490, 318] on div "Select Item" at bounding box center [457, 312] width 170 height 21
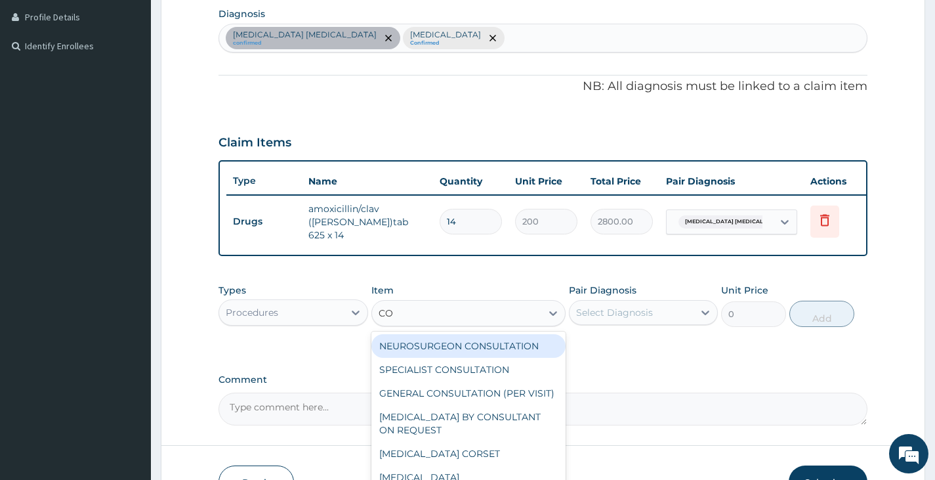
type input "CON"
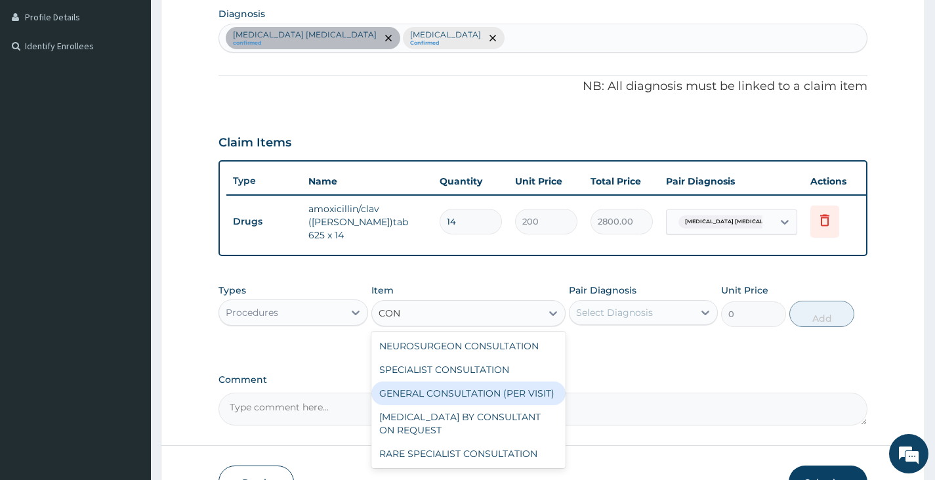
click at [484, 395] on div "GENERAL CONSULTATION (PER VISIT)" at bounding box center [468, 393] width 195 height 24
type input "2000"
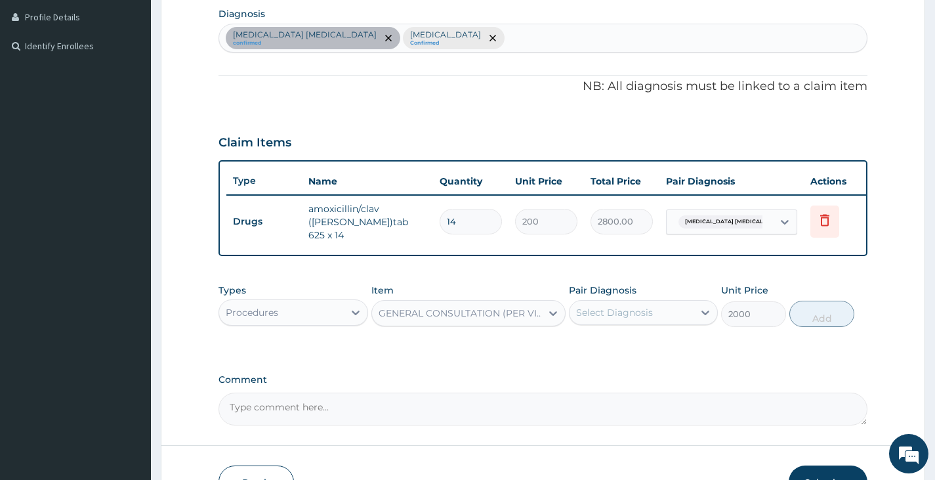
click at [611, 319] on div "Select Diagnosis" at bounding box center [614, 312] width 77 height 13
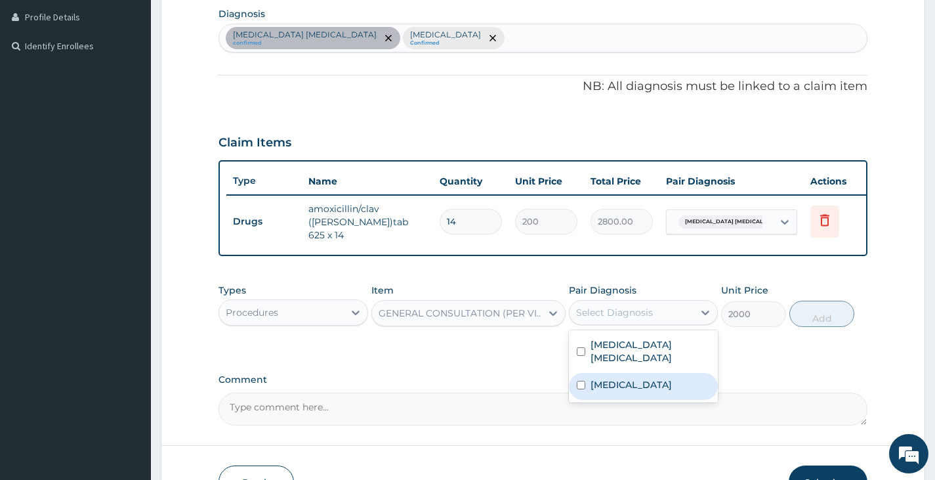
click at [617, 373] on div "Upper respiratory infection" at bounding box center [643, 386] width 149 height 27
checkbox input "true"
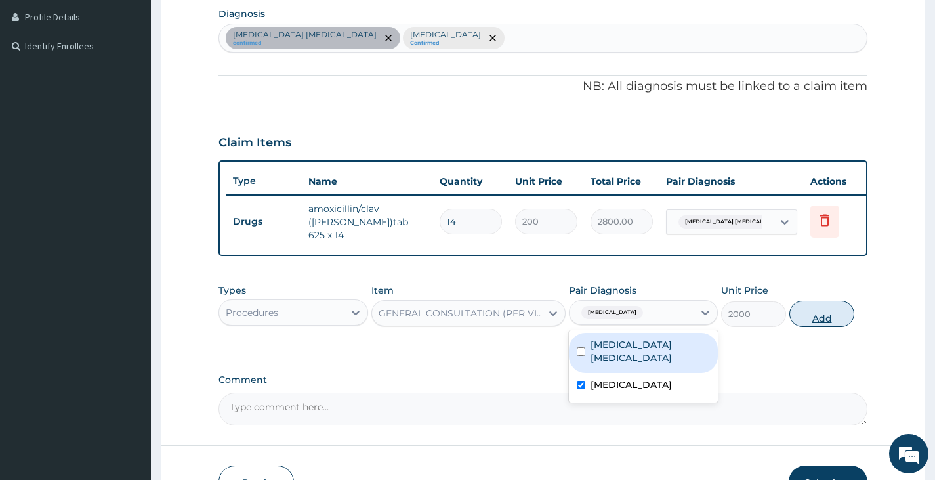
click at [797, 319] on button "Add" at bounding box center [821, 313] width 65 height 26
type input "0"
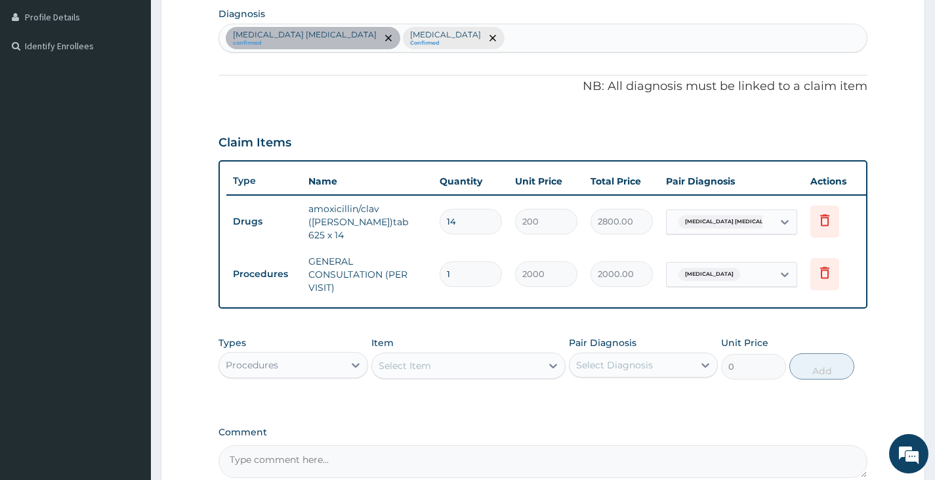
click at [320, 367] on div "Procedures" at bounding box center [281, 364] width 124 height 21
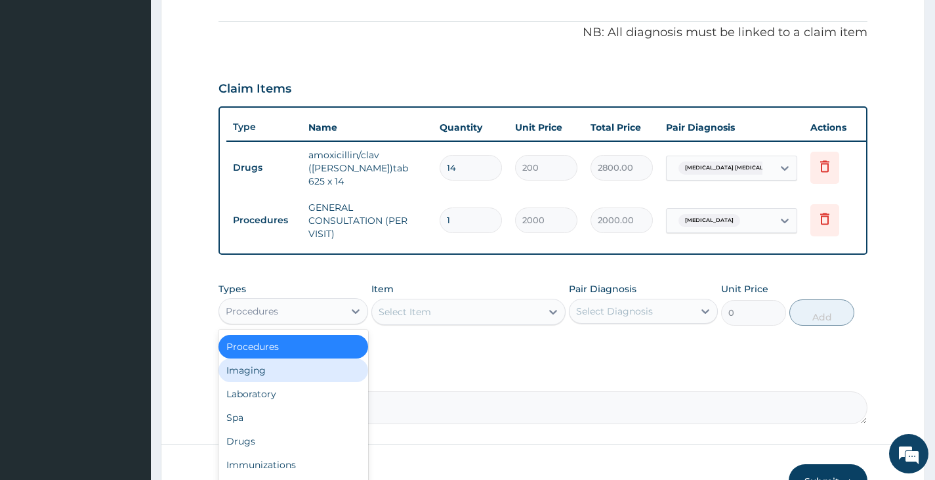
scroll to position [459, 0]
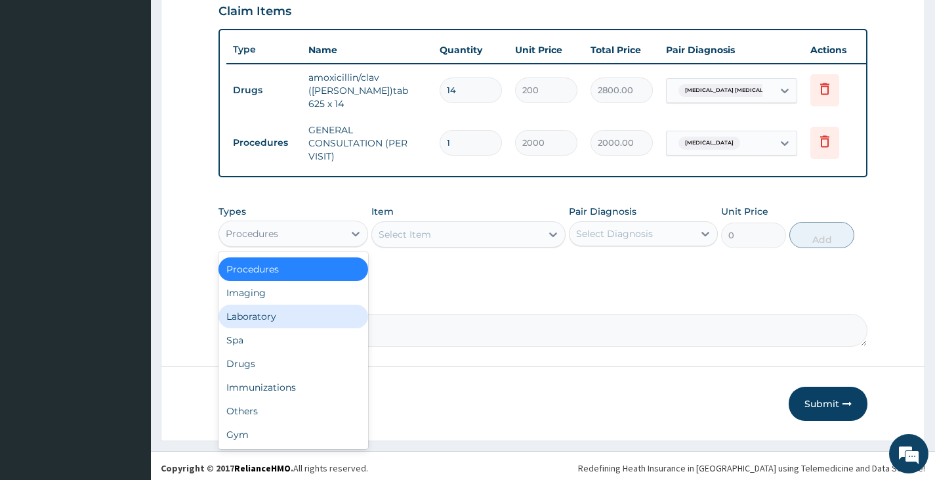
click at [275, 321] on div "Laboratory" at bounding box center [292, 316] width 149 height 24
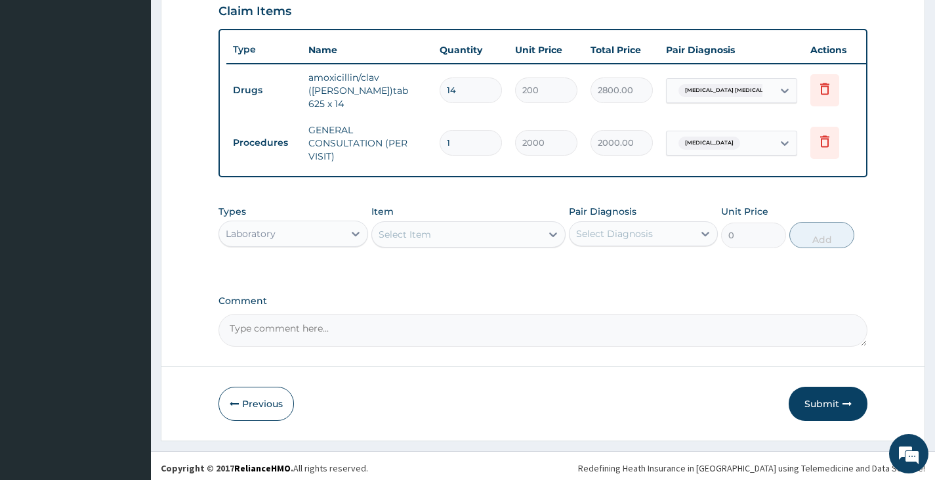
click at [405, 238] on div "Select Item" at bounding box center [405, 234] width 52 height 13
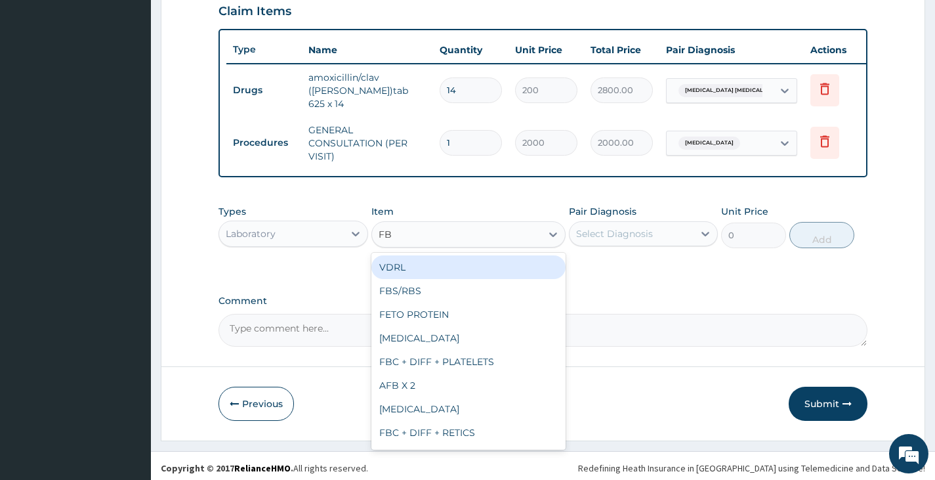
type input "FBC"
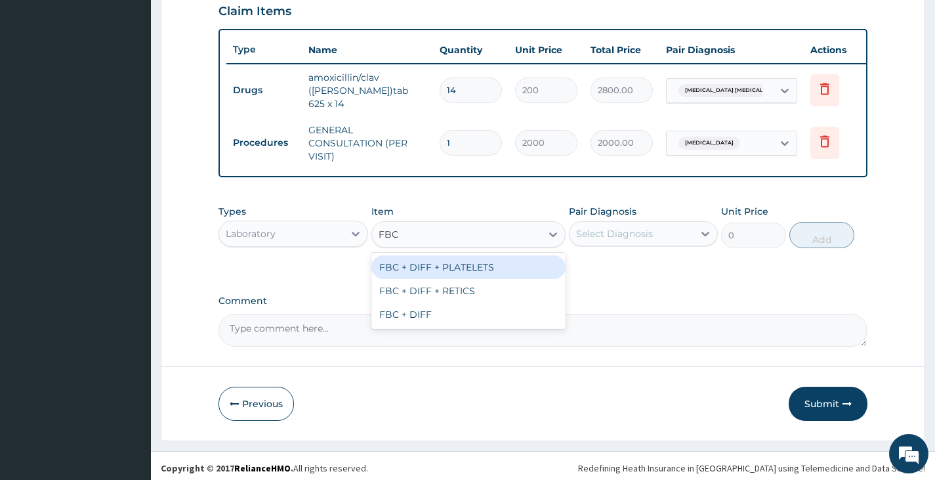
click at [413, 267] on div "FBC + DIFF + PLATELETS" at bounding box center [468, 267] width 195 height 24
type input "2500"
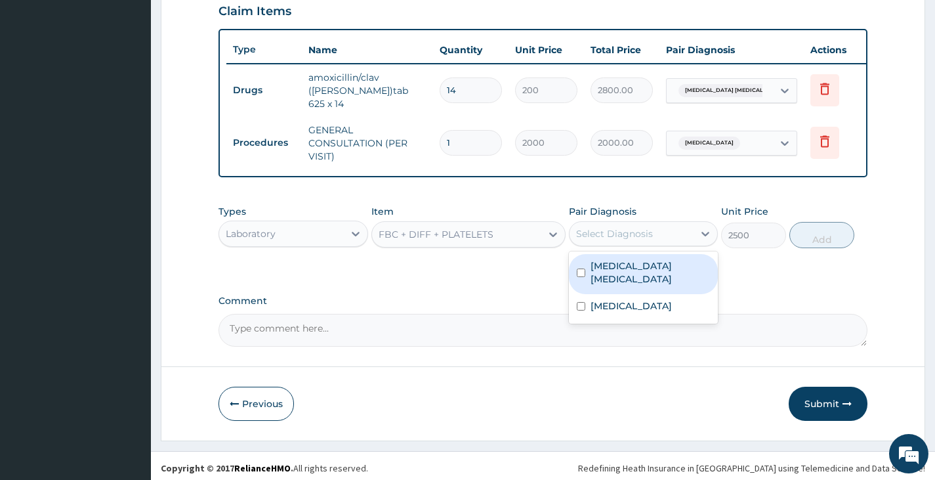
click at [674, 232] on div "Select Diagnosis" at bounding box center [632, 233] width 124 height 21
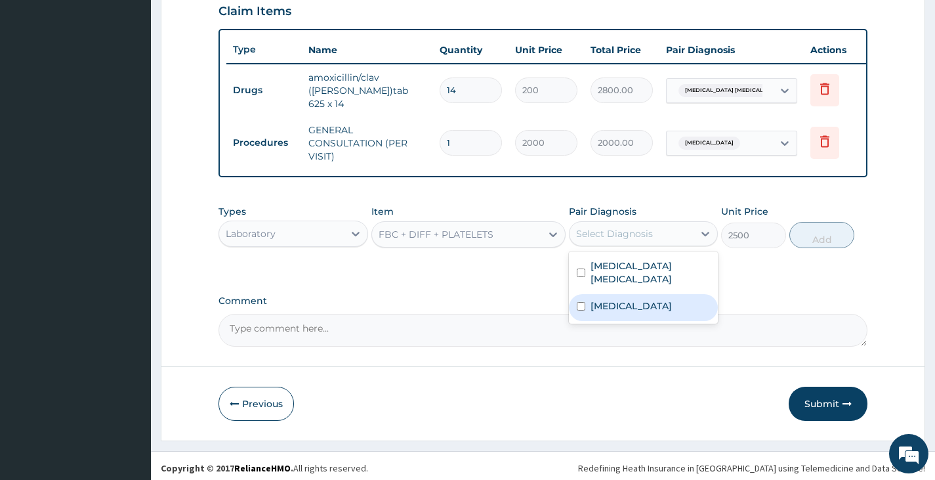
click at [650, 311] on label "Upper respiratory infection" at bounding box center [630, 305] width 81 height 13
checkbox input "true"
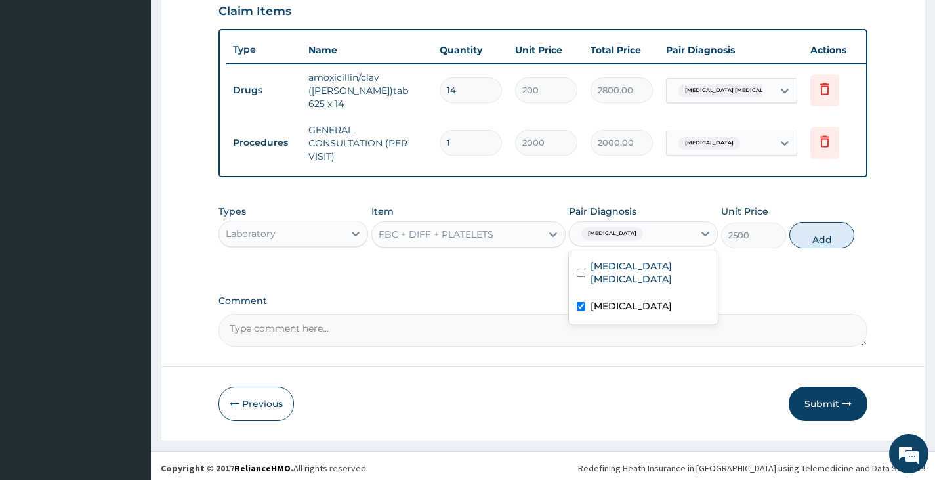
click at [827, 236] on button "Add" at bounding box center [821, 235] width 65 height 26
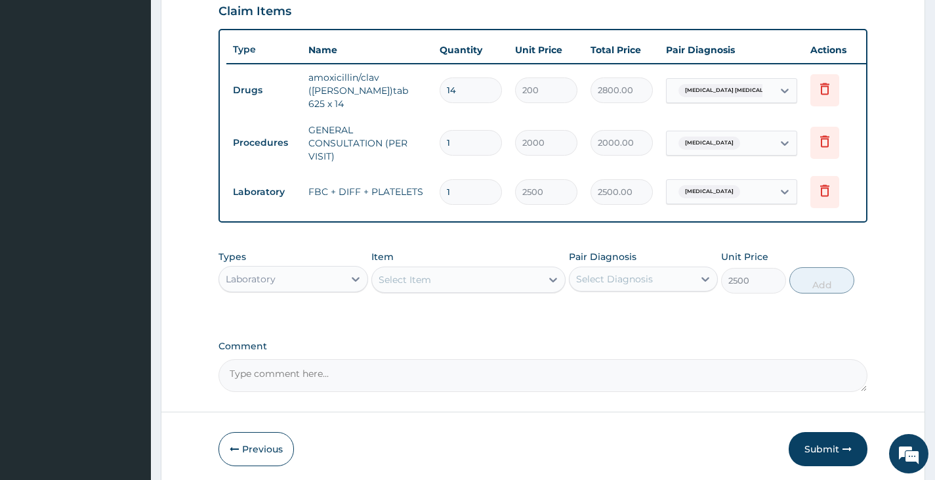
type input "0"
click at [516, 286] on div "Select Item" at bounding box center [457, 279] width 170 height 21
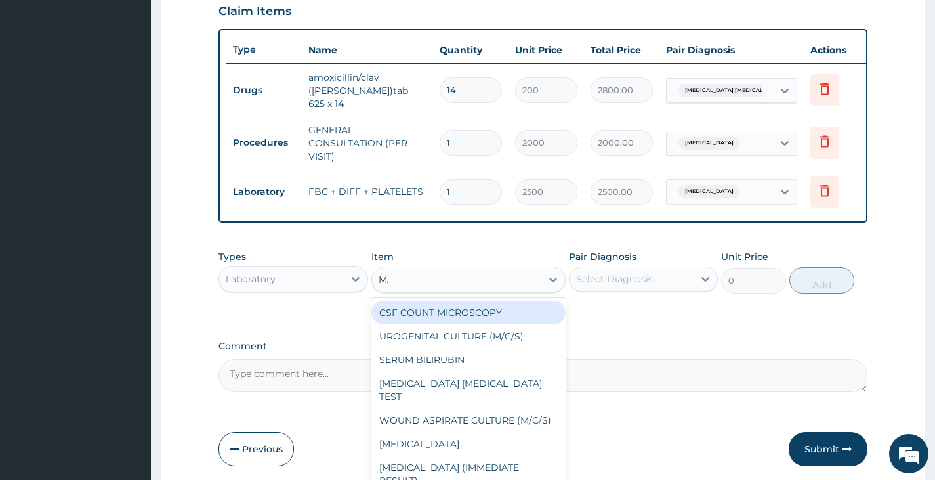
type input "MAL"
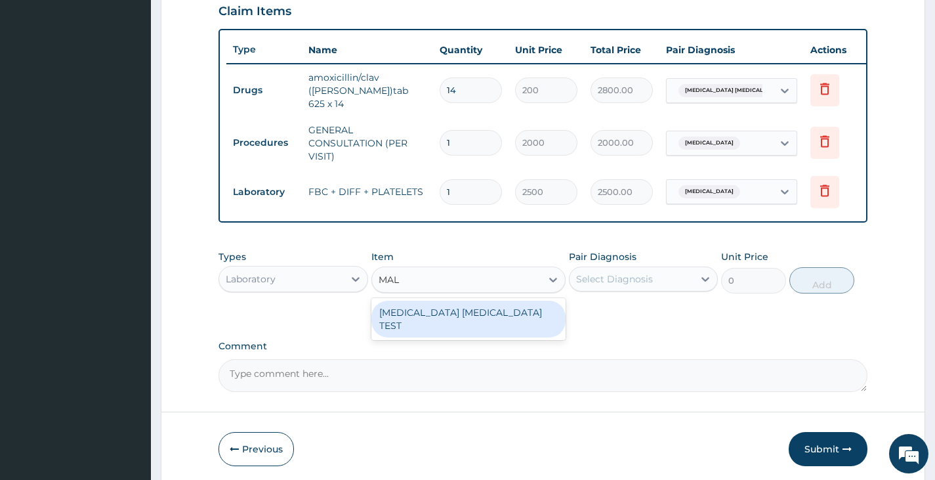
click at [510, 312] on div "MALARIA PARASITE TEST" at bounding box center [468, 318] width 195 height 37
type input "1000"
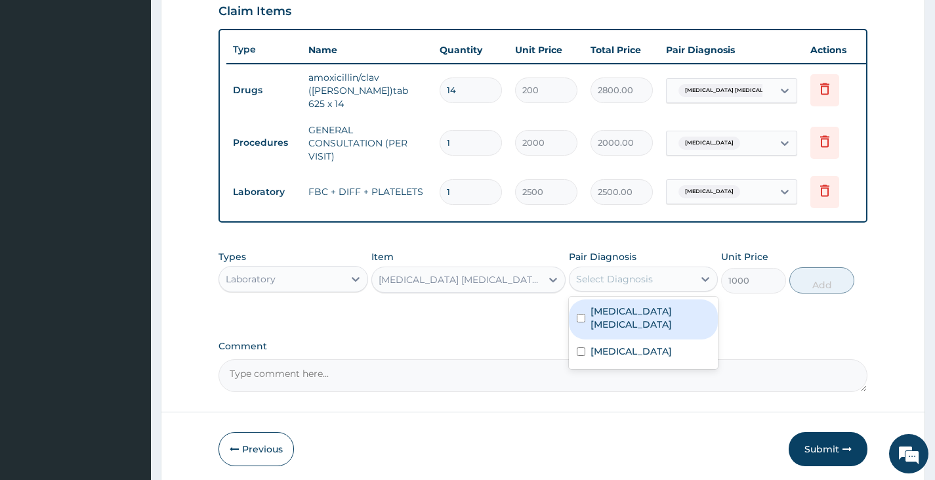
click at [632, 281] on div "Select Diagnosis" at bounding box center [614, 278] width 77 height 13
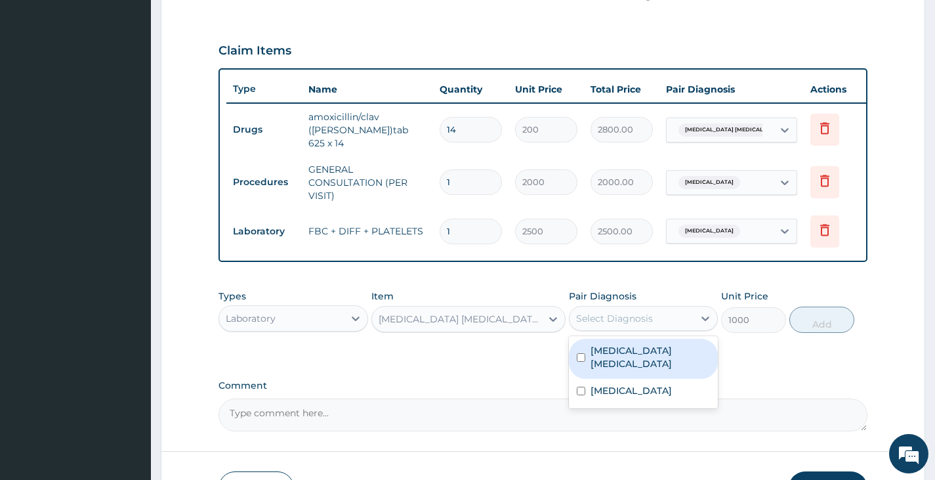
scroll to position [328, 0]
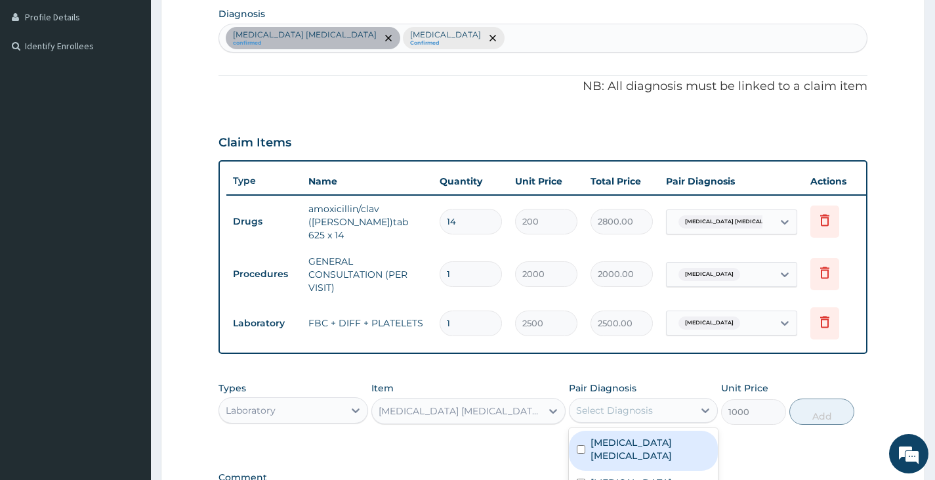
click at [491, 34] on div "Enterovirus enteritis confirmed Upper respiratory infection Confirmed" at bounding box center [543, 38] width 648 height 28
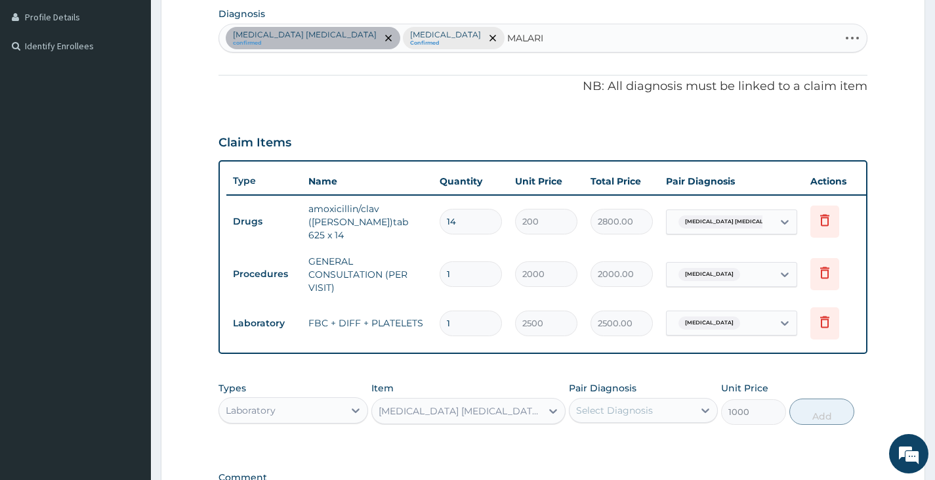
type input "MALARIA"
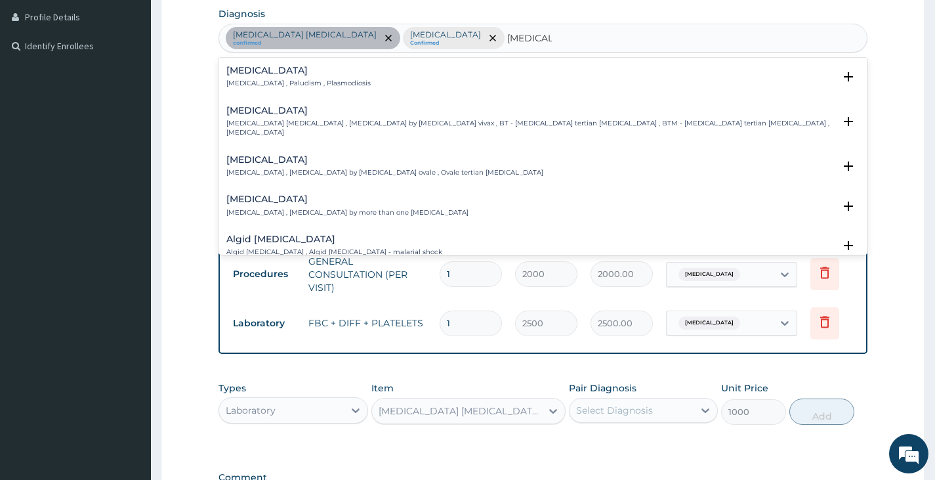
click at [272, 88] on p "Malaria , Paludism , Plasmodiosis" at bounding box center [298, 83] width 144 height 9
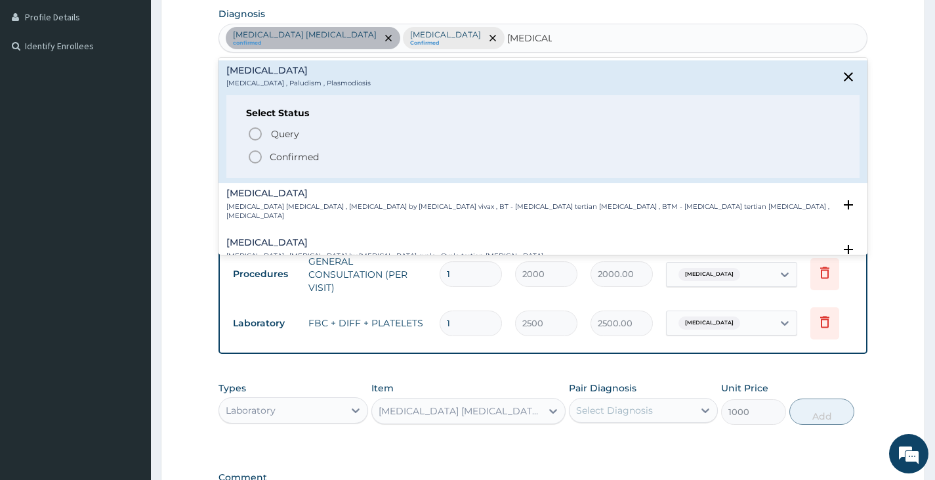
click at [268, 161] on span "Confirmed" at bounding box center [543, 157] width 592 height 16
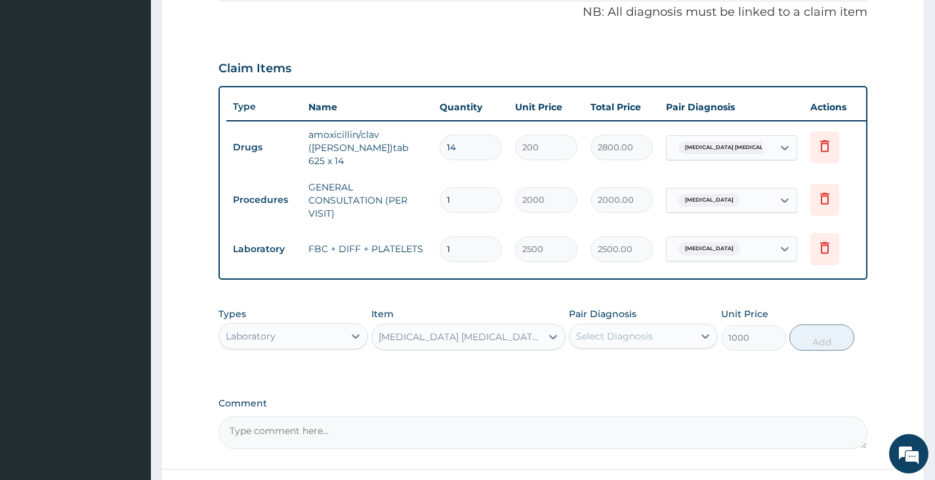
scroll to position [459, 0]
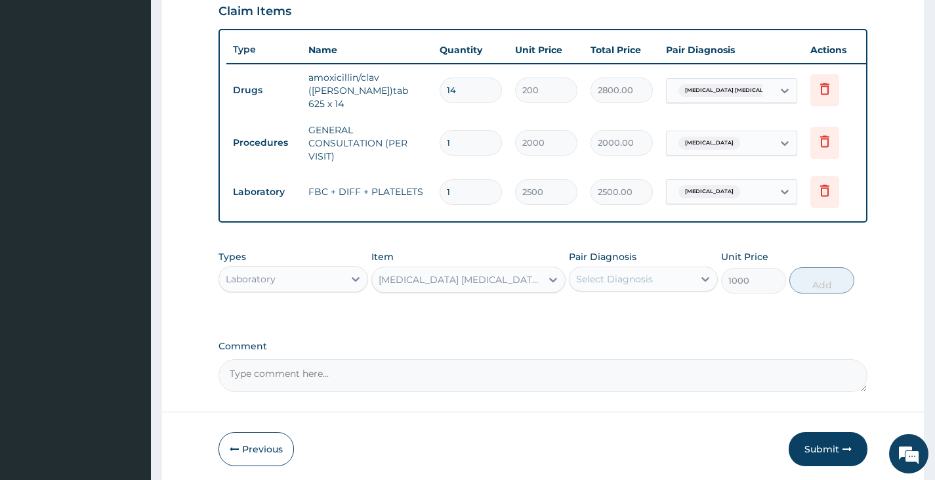
click at [653, 285] on div "Select Diagnosis" at bounding box center [632, 278] width 124 height 21
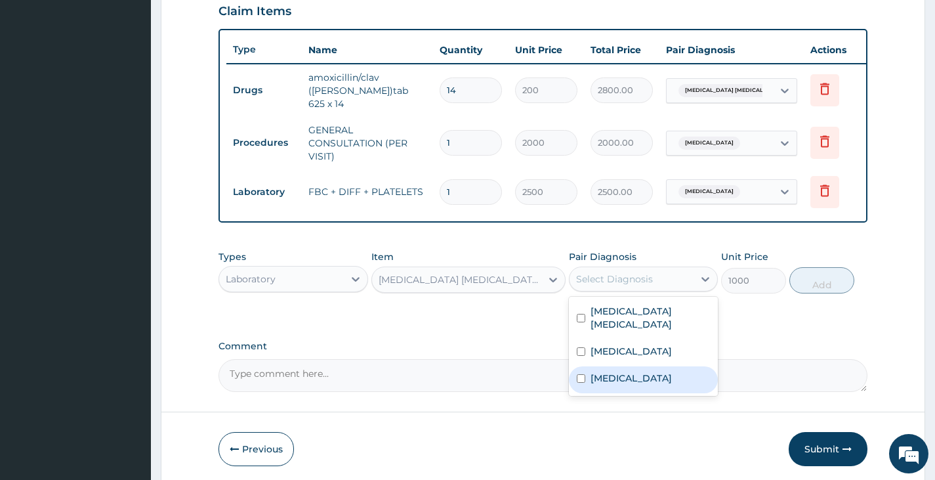
click at [610, 384] on label "Malaria" at bounding box center [630, 377] width 81 height 13
checkbox input "true"
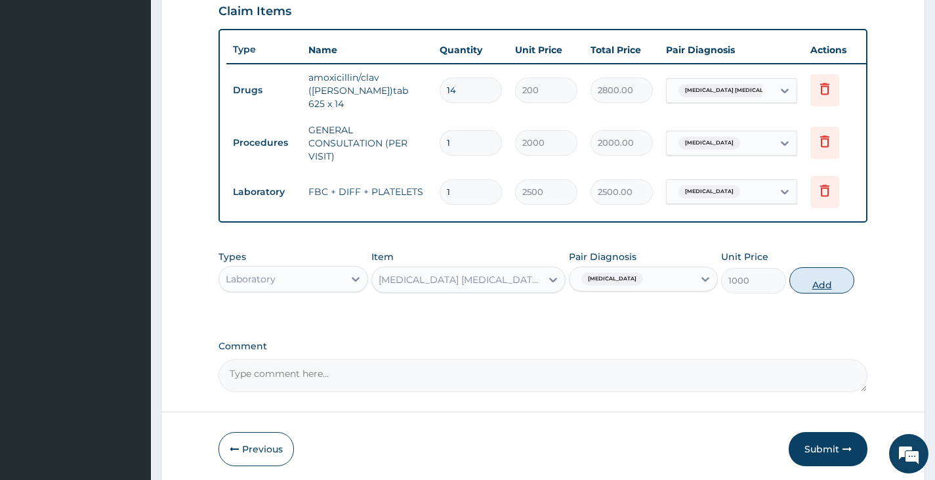
click at [821, 276] on button "Add" at bounding box center [821, 280] width 65 height 26
type input "0"
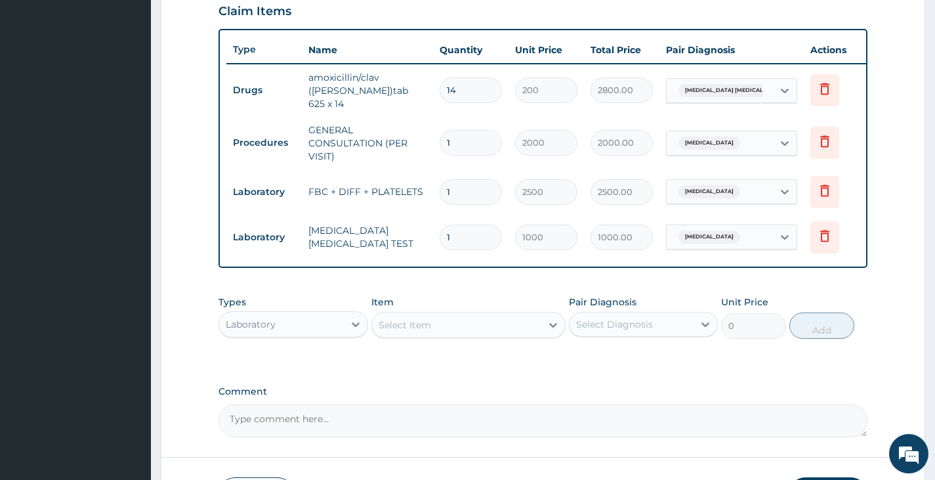
click at [305, 327] on div "Laboratory" at bounding box center [281, 324] width 124 height 21
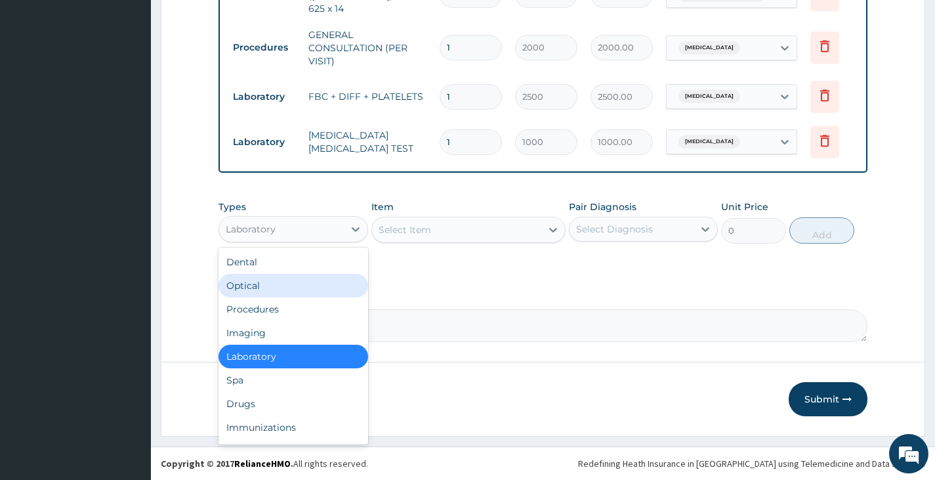
scroll to position [557, 0]
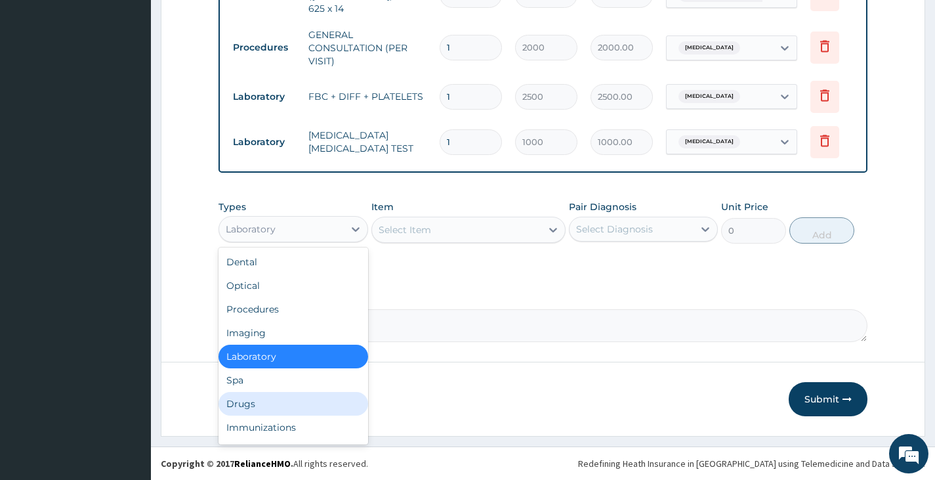
click at [274, 405] on div "Drugs" at bounding box center [292, 404] width 149 height 24
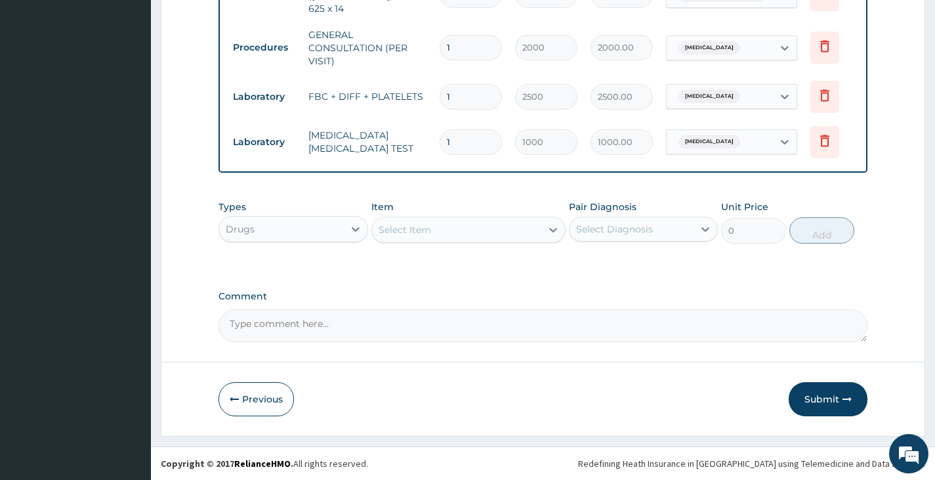
click at [473, 234] on div "Select Item" at bounding box center [457, 229] width 170 height 21
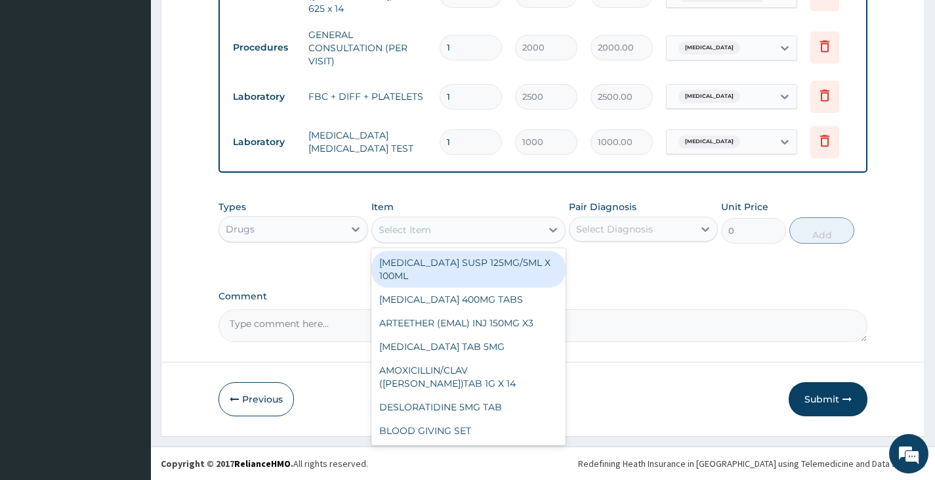
type input "P"
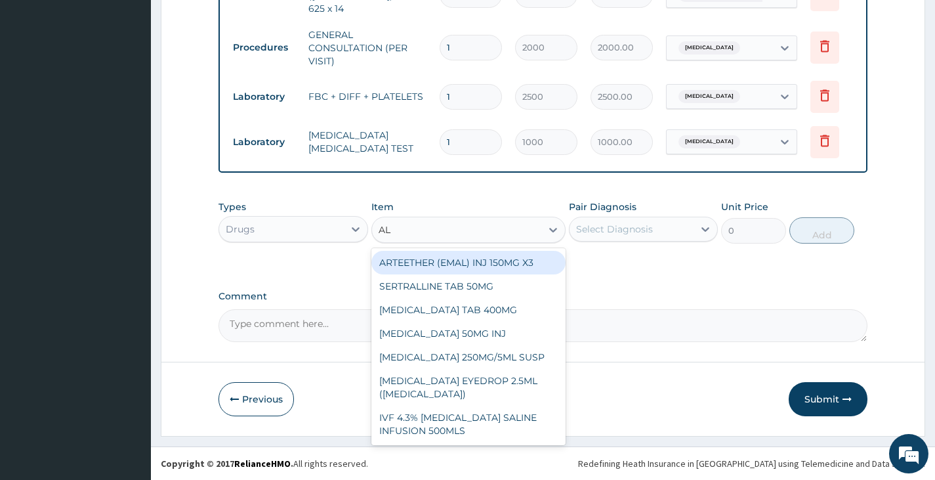
type input "ALA"
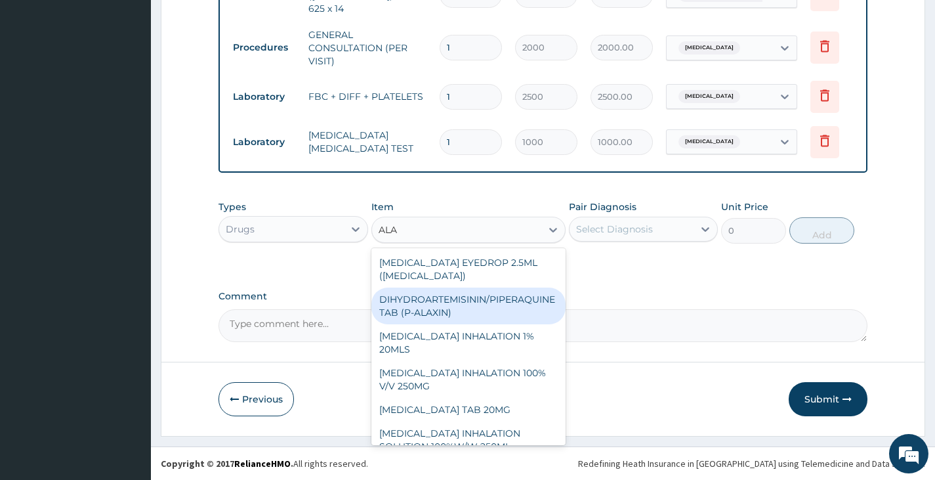
click at [451, 300] on div "DIHYDROARTEMISININ/PIPERAQUINE TAB (P-ALAXIN)" at bounding box center [468, 305] width 195 height 37
type input "1800"
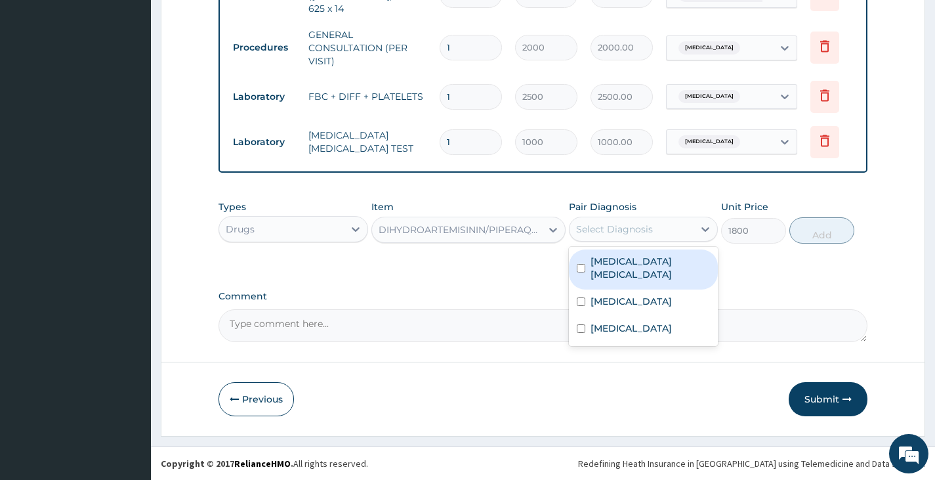
click at [600, 225] on div "Select Diagnosis" at bounding box center [614, 228] width 77 height 13
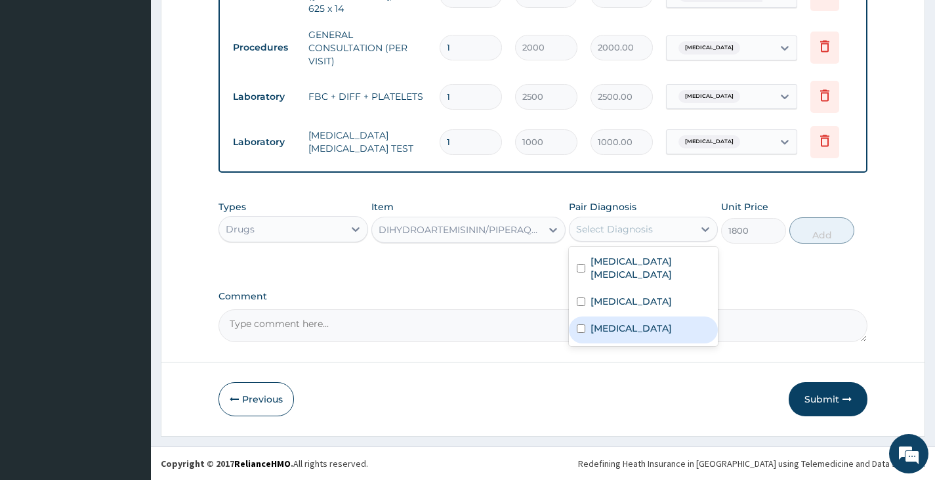
click at [609, 328] on label "Malaria" at bounding box center [630, 327] width 81 height 13
checkbox input "true"
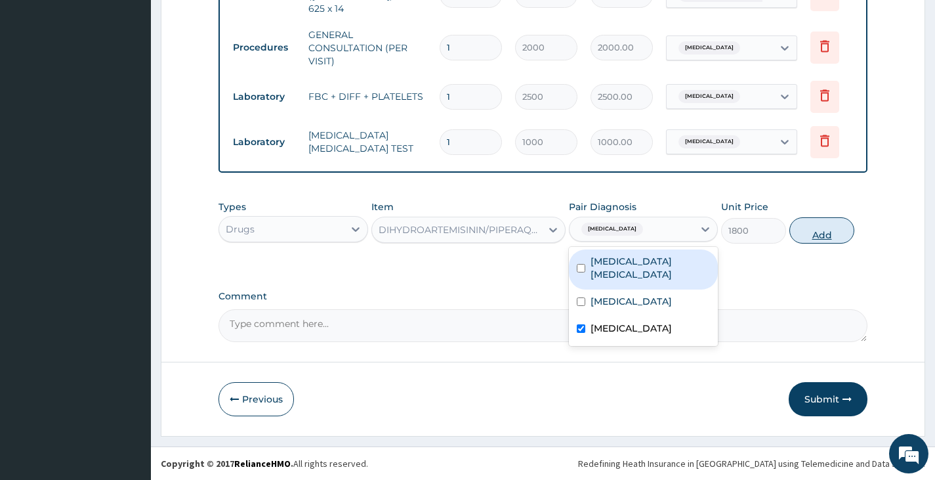
click at [814, 236] on button "Add" at bounding box center [821, 230] width 65 height 26
type input "0"
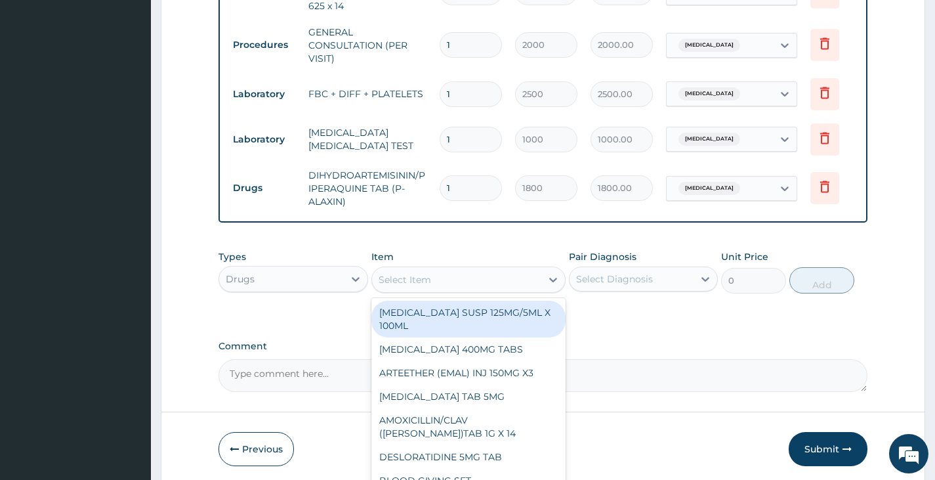
click at [509, 273] on div "Select Item" at bounding box center [457, 279] width 170 height 21
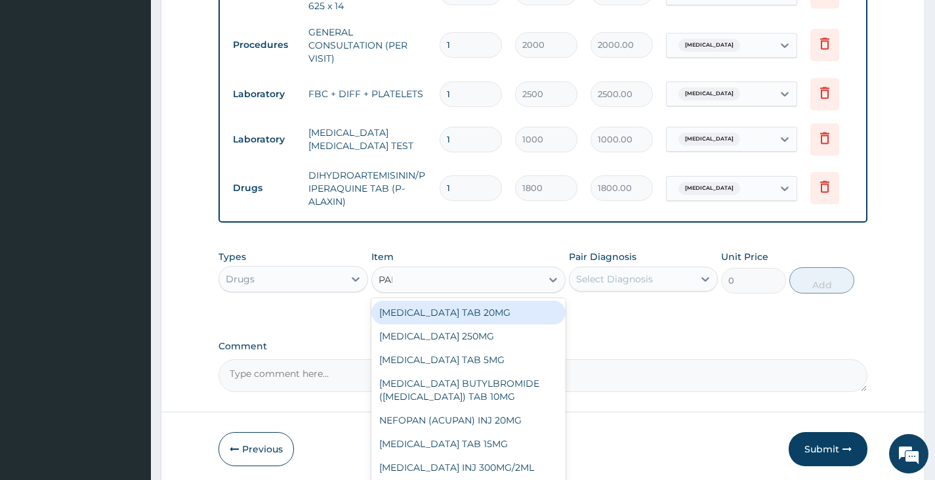
type input "PARA"
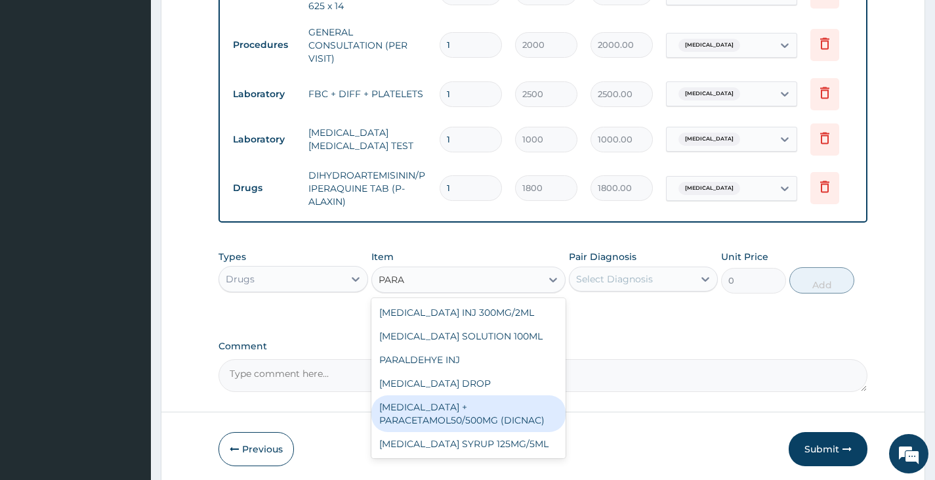
click at [504, 419] on div "DICLOFENAC + PARACETAMOL50/500MG (DICNAC)" at bounding box center [468, 413] width 195 height 37
type input "40"
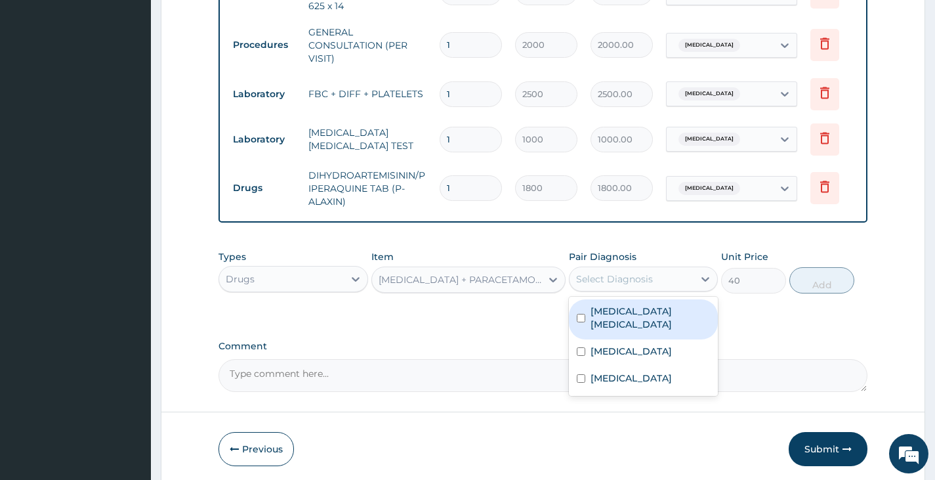
click at [617, 273] on div "Select Diagnosis" at bounding box center [632, 278] width 124 height 21
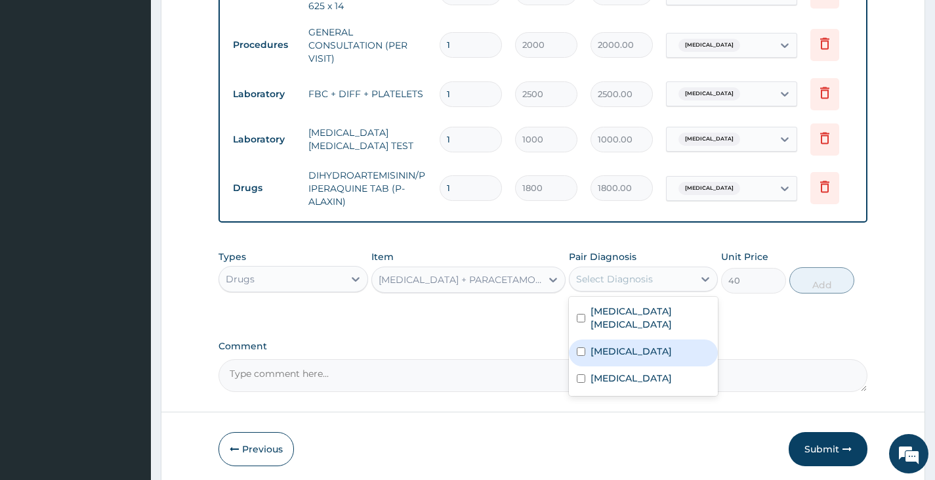
click at [611, 363] on div "Upper respiratory infection" at bounding box center [643, 352] width 149 height 27
checkbox input "true"
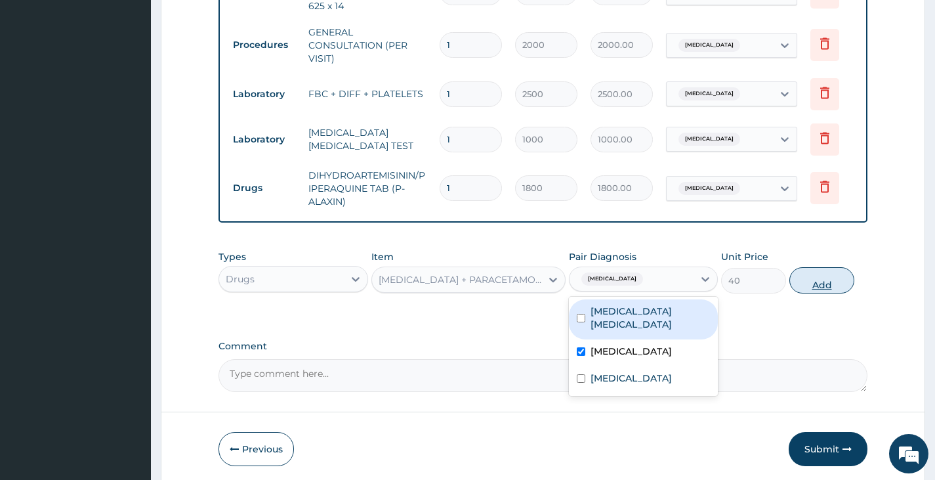
click at [831, 287] on button "Add" at bounding box center [821, 280] width 65 height 26
type input "0"
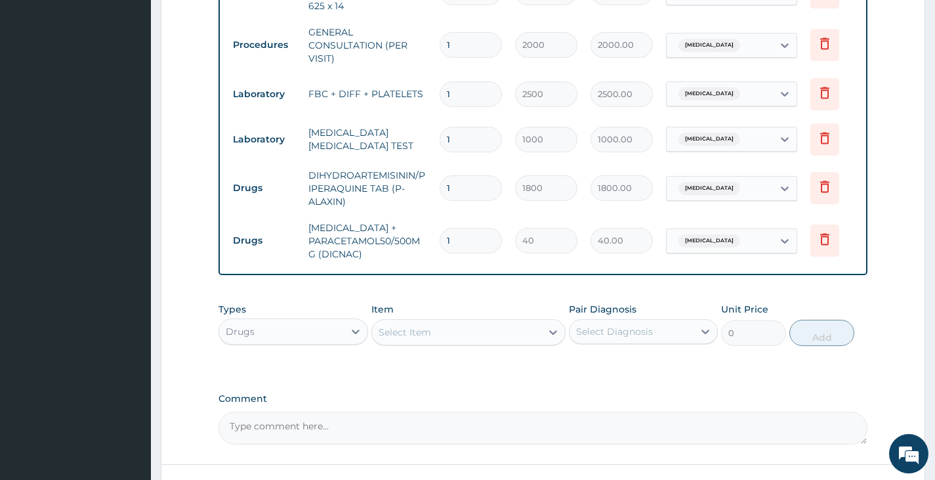
type input "18"
type input "720.00"
type input "18"
click at [448, 341] on div "Select Item" at bounding box center [457, 331] width 170 height 21
click at [284, 297] on div "PA Code / Prescription Code PA/3B24DC Encounter Date 06-08-2025 Important Notic…" at bounding box center [542, 6] width 649 height 876
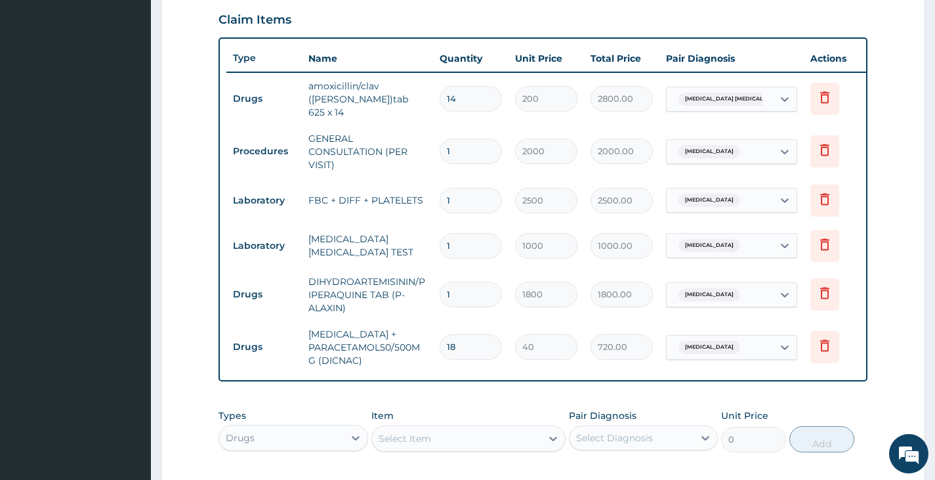
scroll to position [662, 0]
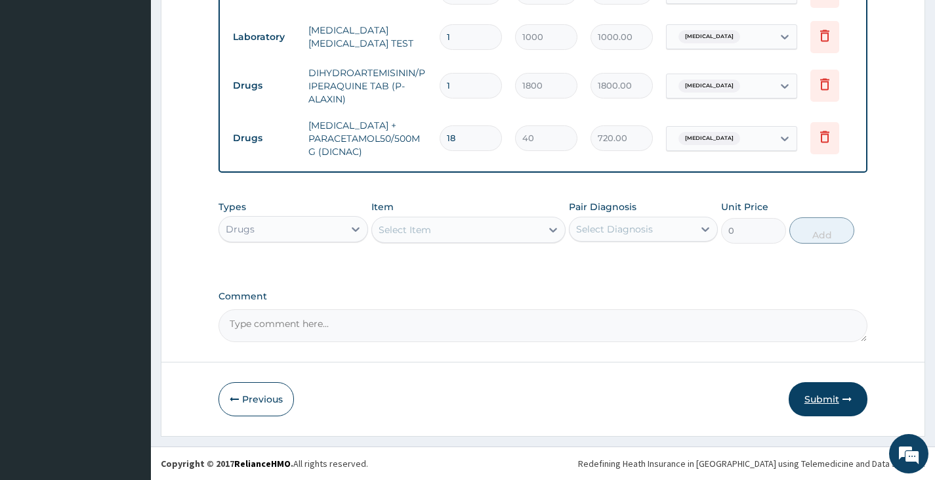
click at [827, 397] on button "Submit" at bounding box center [828, 399] width 79 height 34
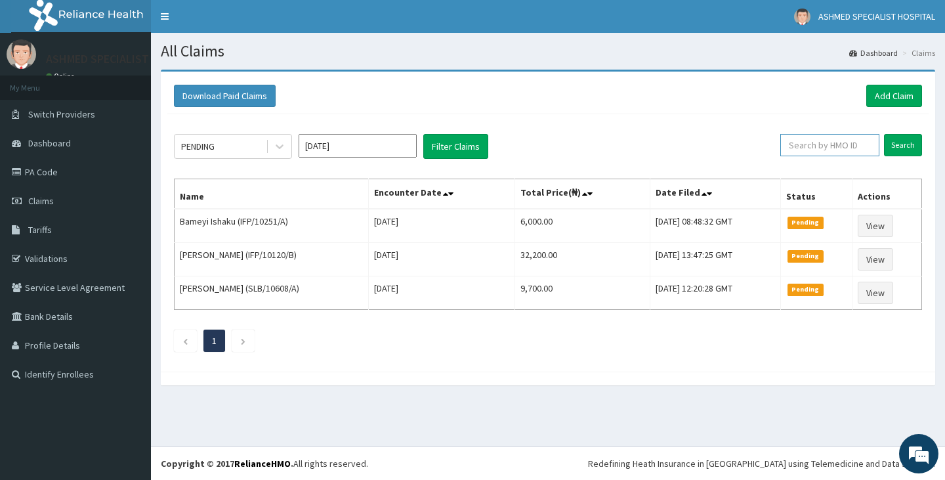
click at [824, 140] on input "text" at bounding box center [829, 145] width 99 height 22
type input "BMN/10027/A"
click at [894, 148] on input "Search" at bounding box center [903, 145] width 38 height 22
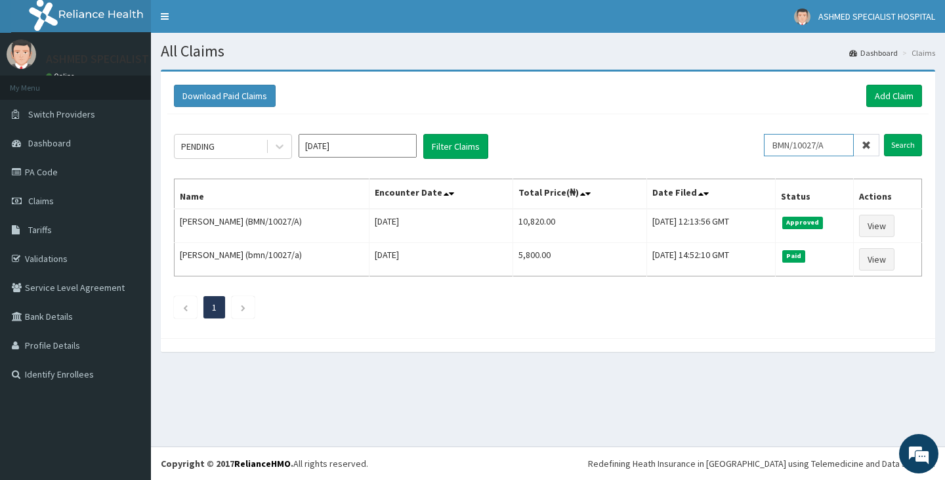
drag, startPoint x: 844, startPoint y: 147, endPoint x: 707, endPoint y: 174, distance: 139.7
click at [707, 174] on div "PENDING [DATE] Filter Claims BMN/10027/A Search Name Encounter Date Total Price…" at bounding box center [547, 222] width 761 height 217
click at [882, 93] on link "Add Claim" at bounding box center [894, 96] width 56 height 22
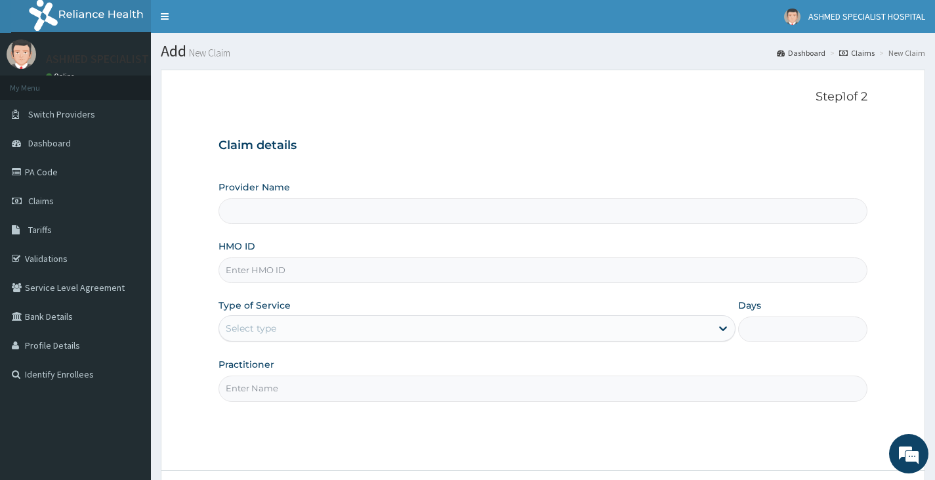
type input "ASHMED SPECIALIST HOSPITAL"
click at [293, 276] on input "HMO ID" at bounding box center [542, 270] width 649 height 26
type input "SLB/10608/A"
click at [296, 326] on div "Select type" at bounding box center [465, 328] width 492 height 21
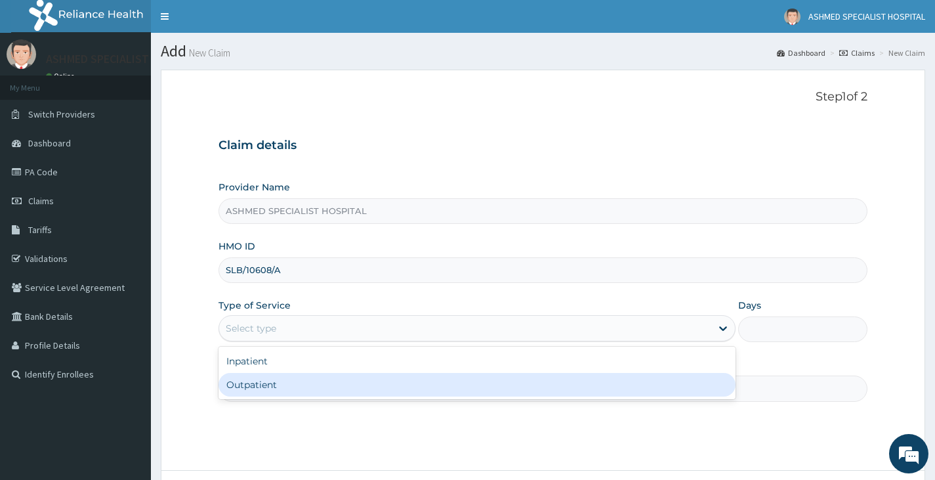
click at [298, 383] on div "Outpatient" at bounding box center [476, 385] width 517 height 24
type input "1"
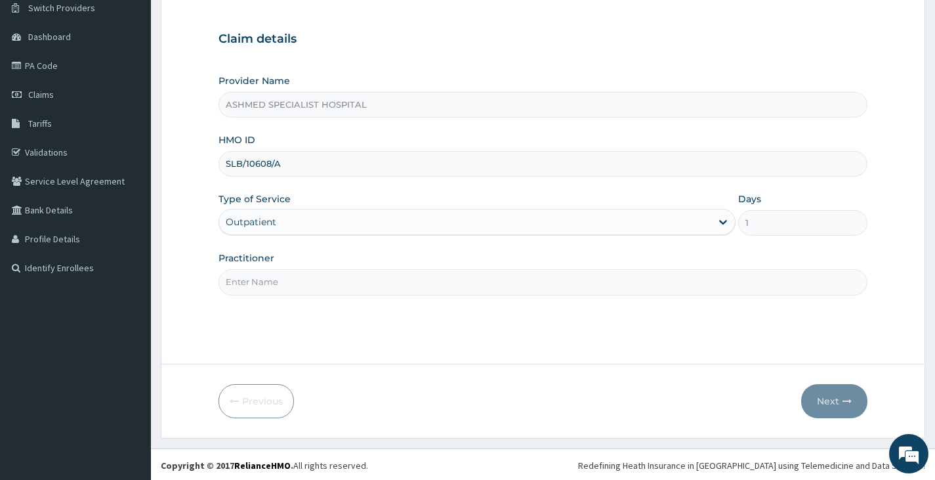
scroll to position [108, 0]
click at [274, 284] on input "Practitioner" at bounding box center [542, 280] width 649 height 26
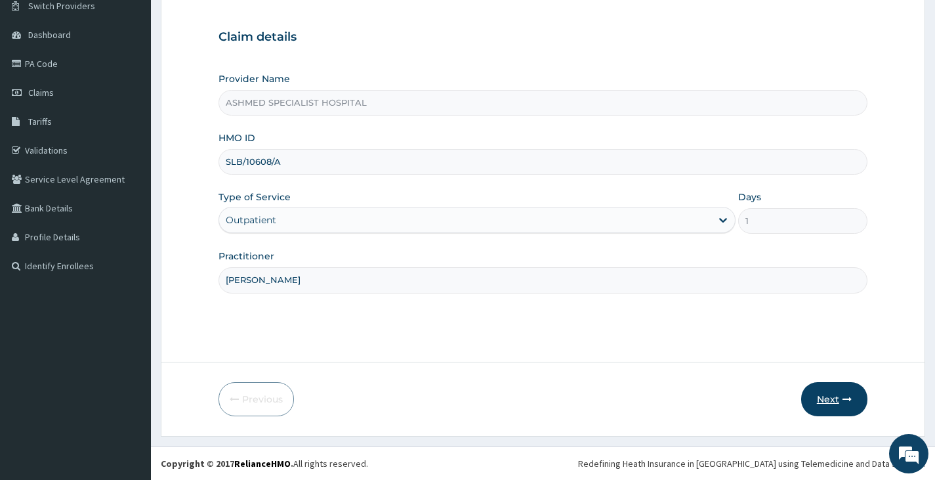
type input "DR DAVID"
click at [831, 400] on button "Next" at bounding box center [834, 399] width 66 height 34
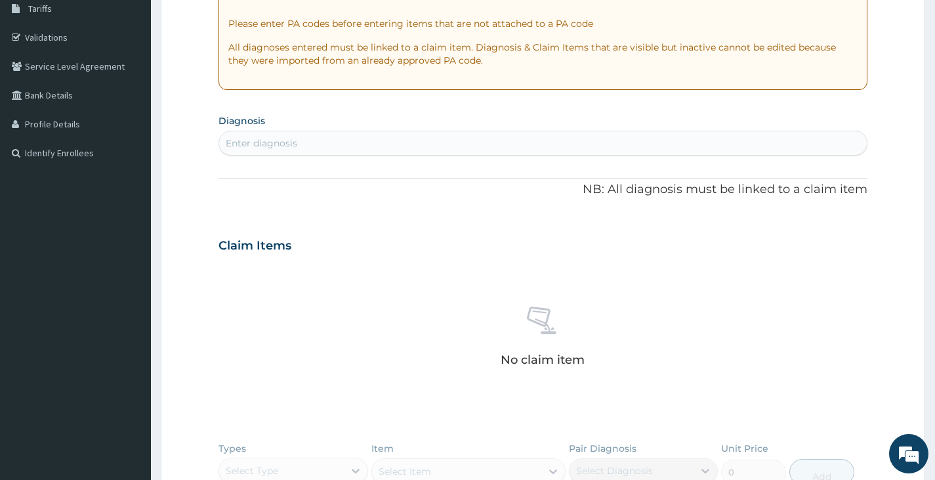
scroll to position [239, 0]
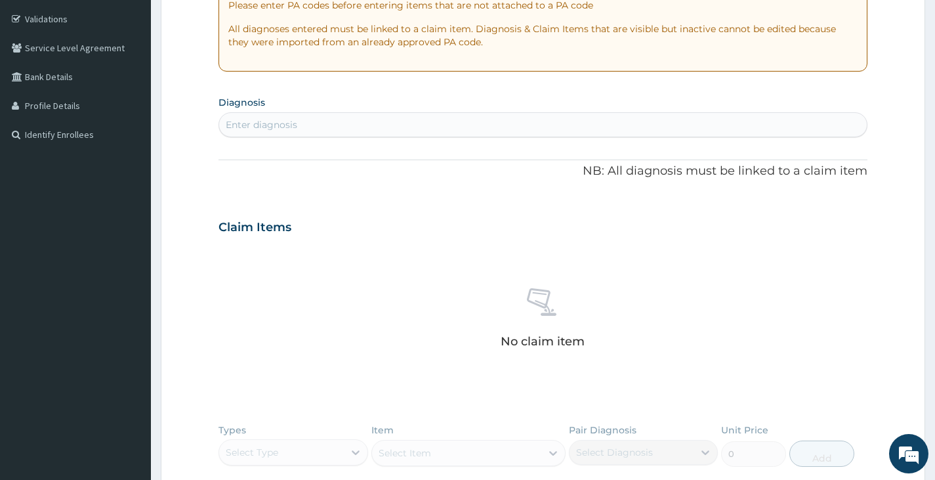
click at [392, 131] on div "Enter diagnosis" at bounding box center [543, 124] width 648 height 21
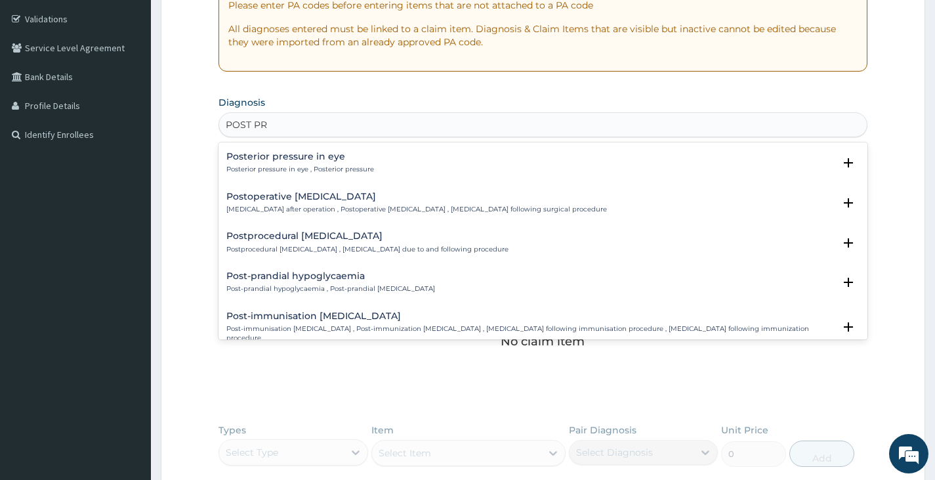
scroll to position [656, 0]
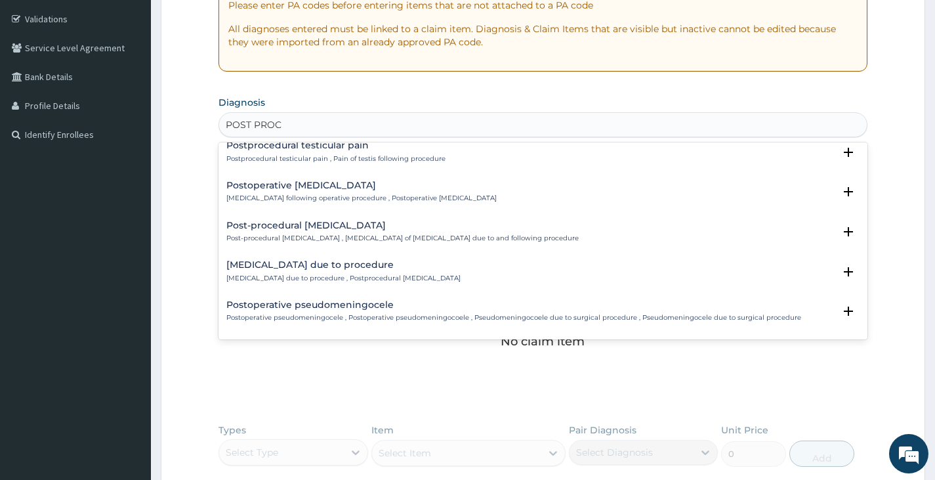
type input "POST PROCE"
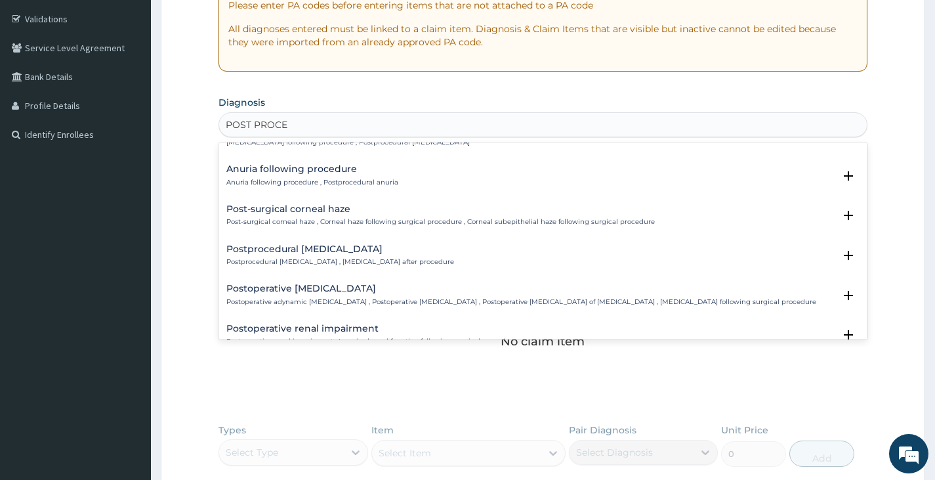
scroll to position [0, 0]
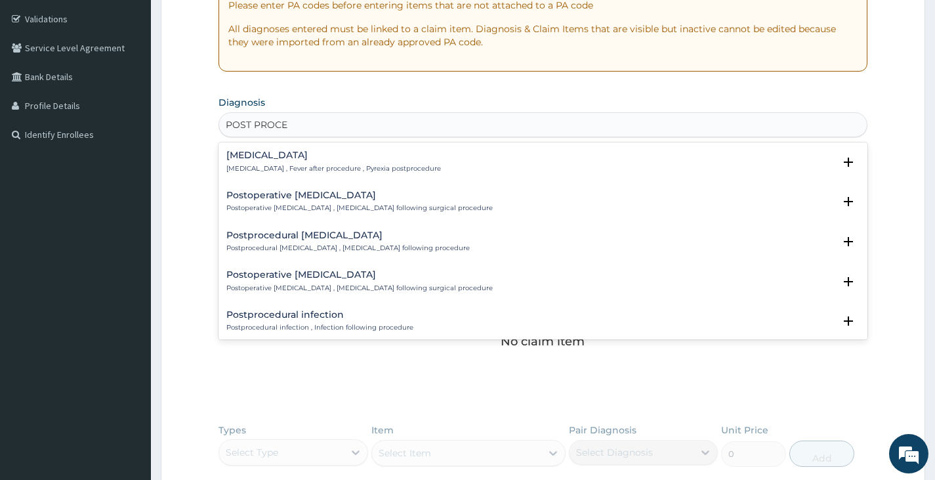
click at [279, 159] on h4 "Postprocedural fever" at bounding box center [333, 155] width 215 height 10
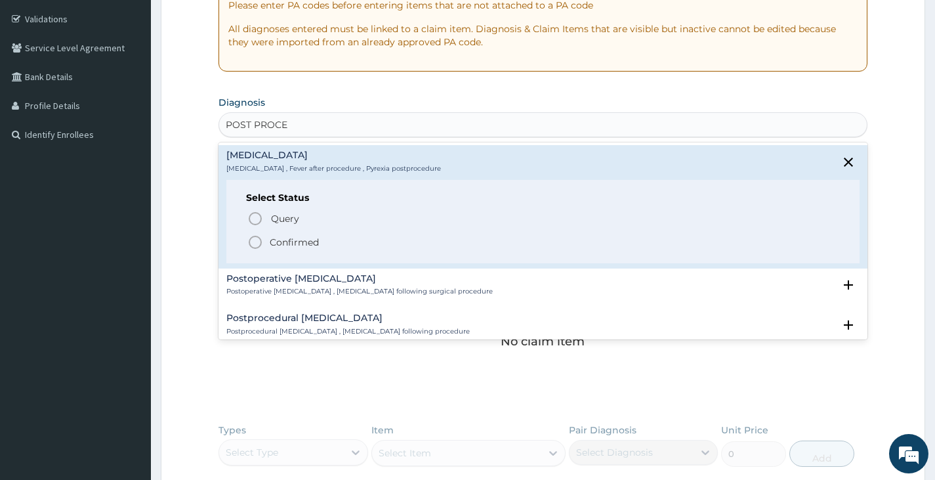
click at [294, 244] on p "Confirmed" at bounding box center [294, 242] width 49 height 13
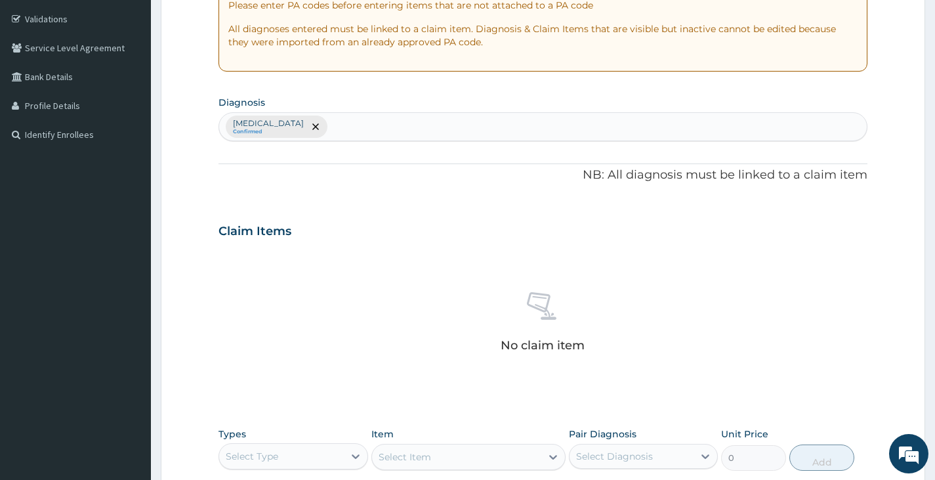
scroll to position [466, 0]
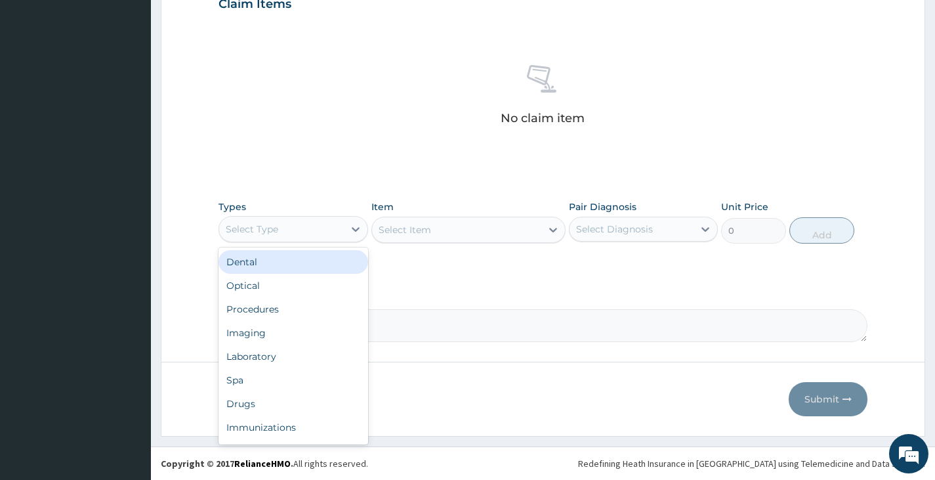
click at [308, 232] on div "Select Type" at bounding box center [281, 228] width 124 height 21
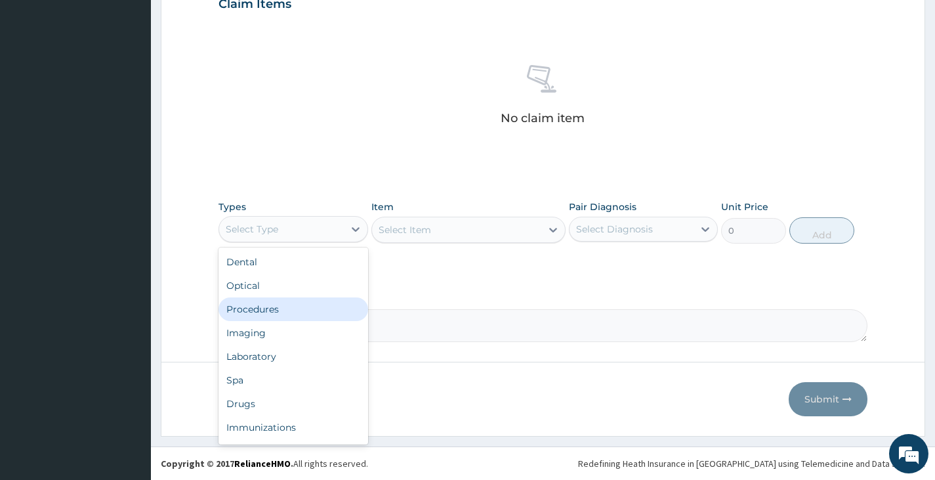
click at [284, 311] on div "Procedures" at bounding box center [292, 309] width 149 height 24
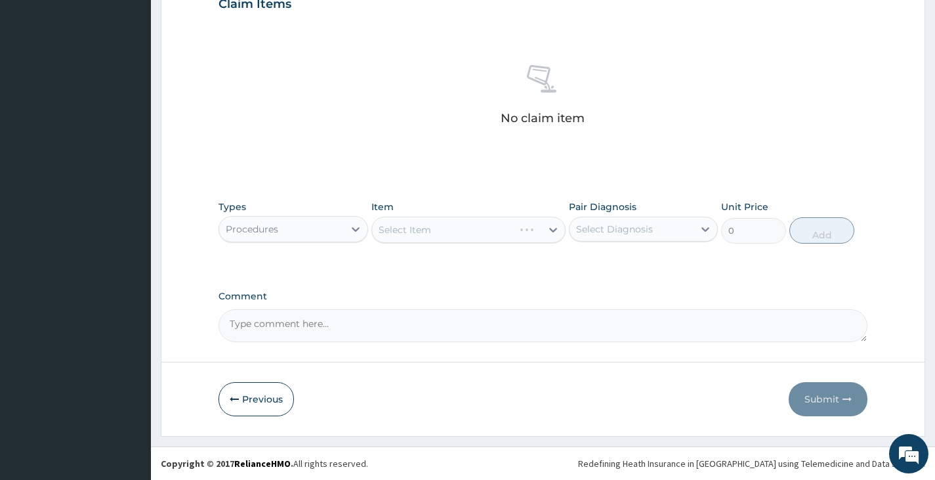
click at [430, 226] on div "Select Item" at bounding box center [468, 230] width 195 height 26
drag, startPoint x: 551, startPoint y: 226, endPoint x: 528, endPoint y: 239, distance: 26.1
click at [550, 227] on div "Select Item" at bounding box center [468, 230] width 195 height 26
click at [476, 228] on div "Select Item" at bounding box center [468, 230] width 195 height 26
click at [516, 237] on div "Select Item" at bounding box center [468, 230] width 195 height 26
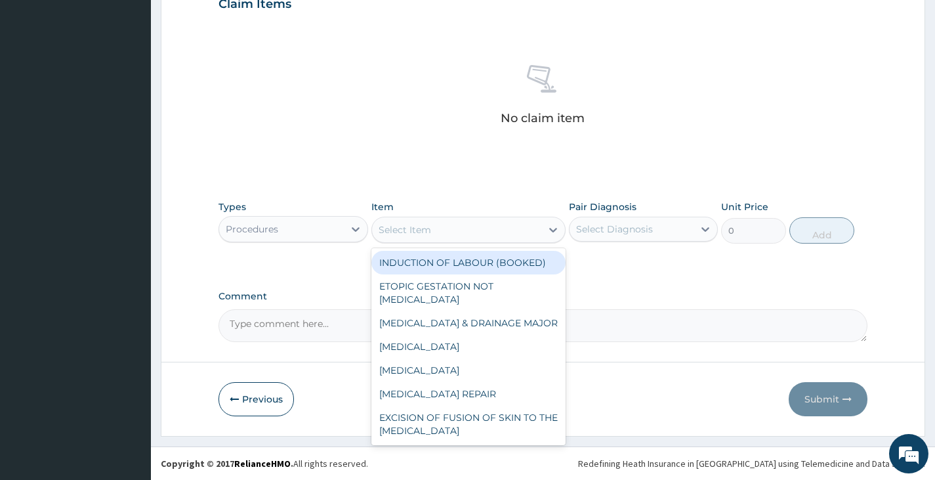
click at [455, 231] on div "Select Item" at bounding box center [457, 229] width 170 height 21
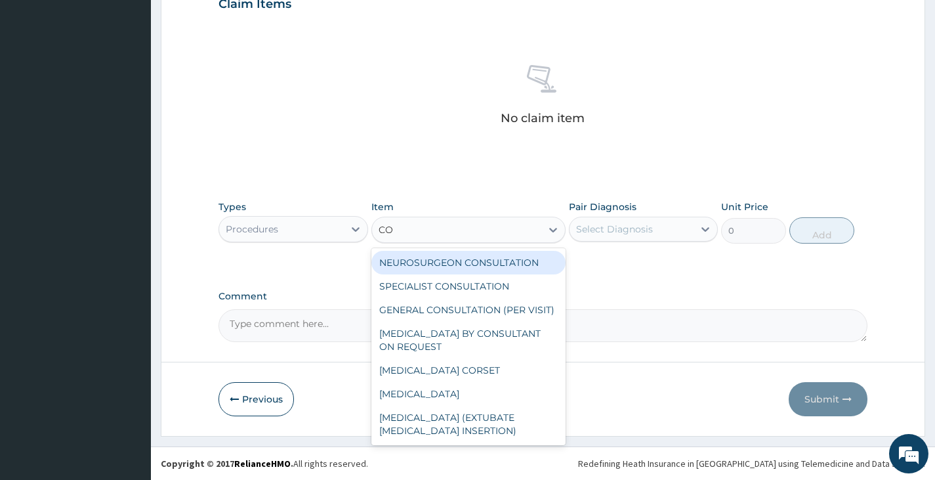
type input "CON"
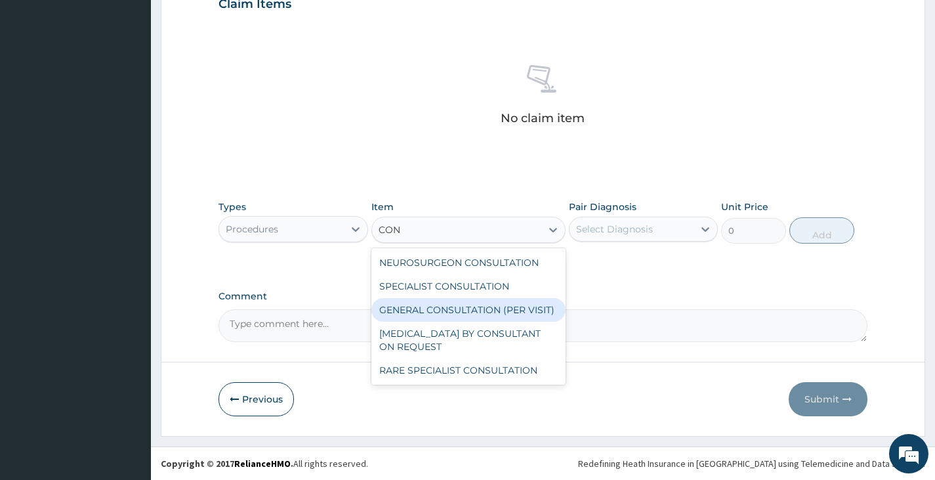
click at [453, 312] on div "GENERAL CONSULTATION (PER VISIT)" at bounding box center [468, 310] width 195 height 24
type input "2000"
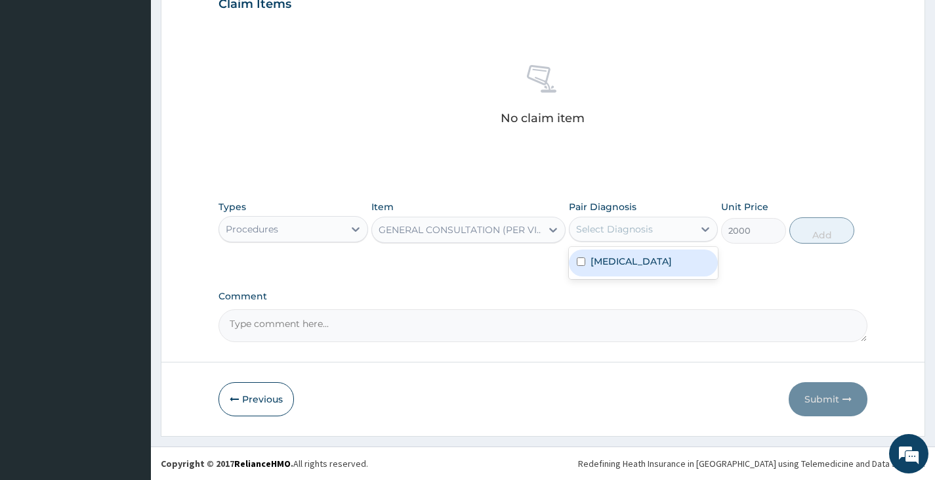
click at [688, 230] on div "Select Diagnosis" at bounding box center [632, 228] width 124 height 21
click at [661, 263] on label "Postprocedural fever" at bounding box center [630, 261] width 81 height 13
checkbox input "true"
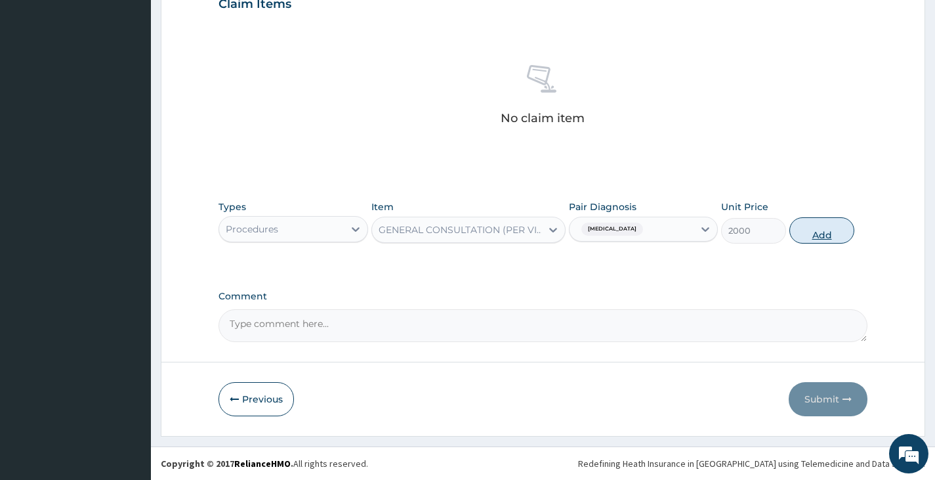
click at [823, 238] on button "Add" at bounding box center [821, 230] width 65 height 26
type input "0"
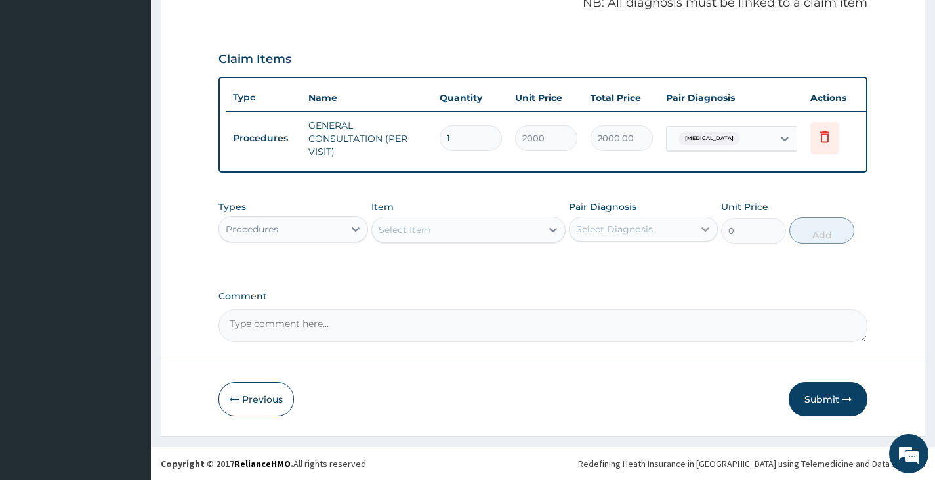
scroll to position [421, 0]
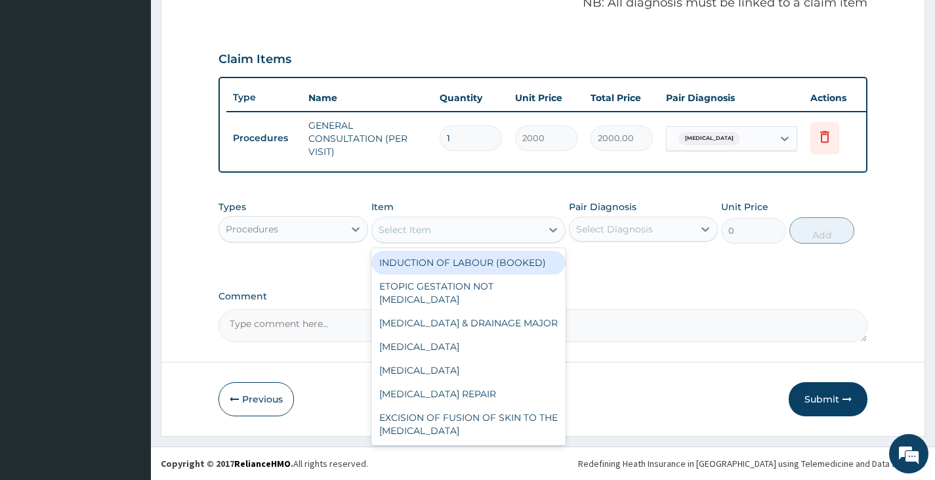
click at [440, 235] on div "Select Item" at bounding box center [457, 229] width 170 height 21
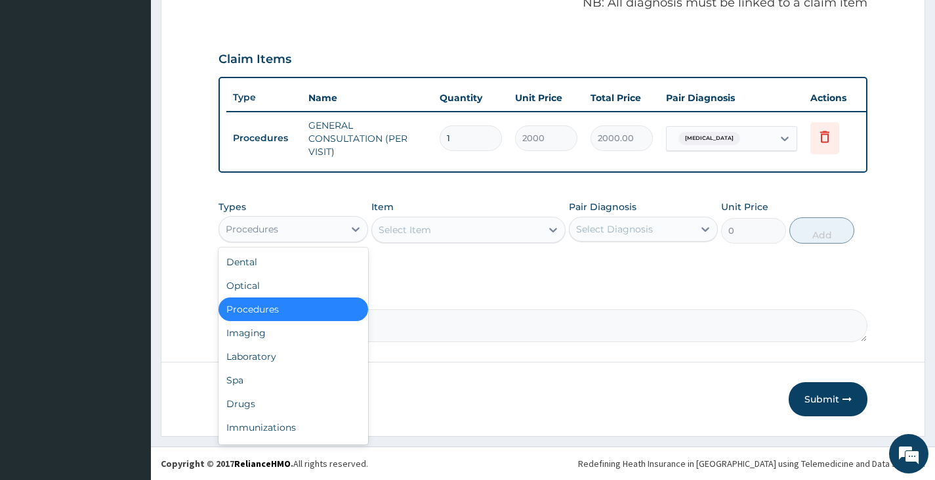
click at [250, 236] on div "Procedures" at bounding box center [281, 228] width 124 height 21
click at [232, 403] on div "Drugs" at bounding box center [292, 404] width 149 height 24
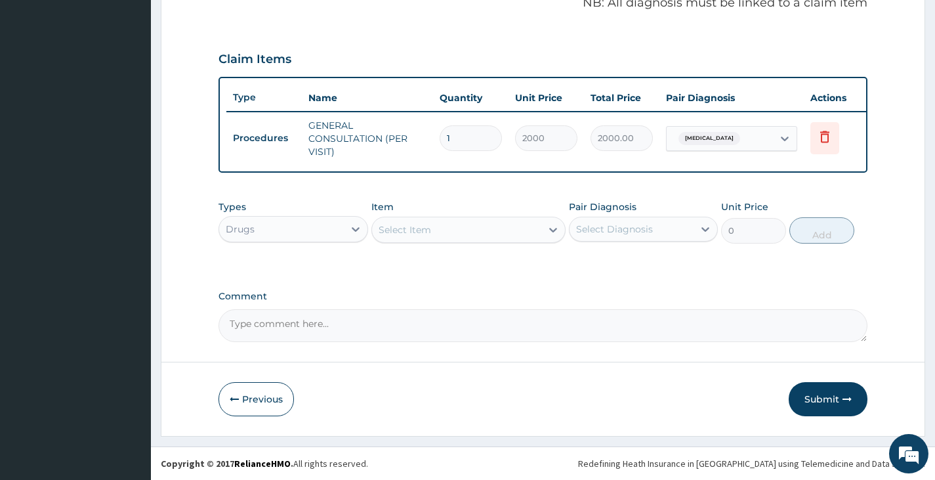
click at [453, 232] on div "Select Item" at bounding box center [457, 229] width 170 height 21
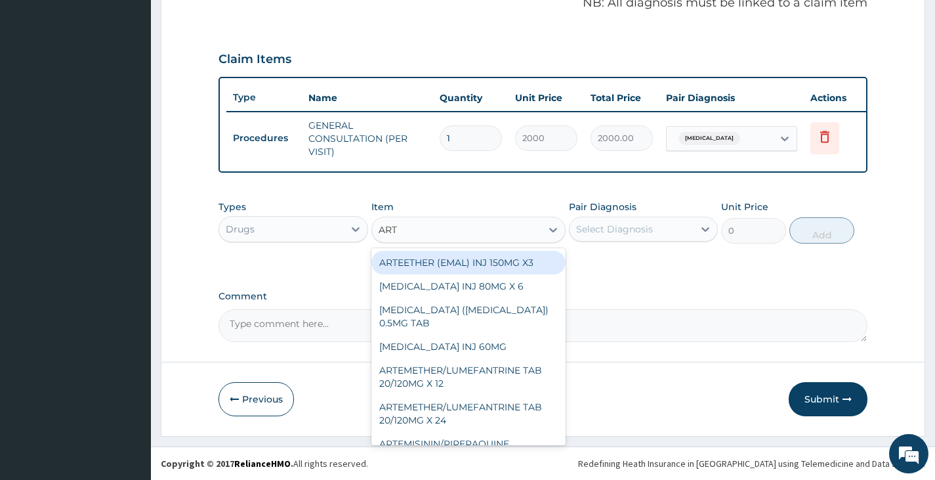
type input "ARTH"
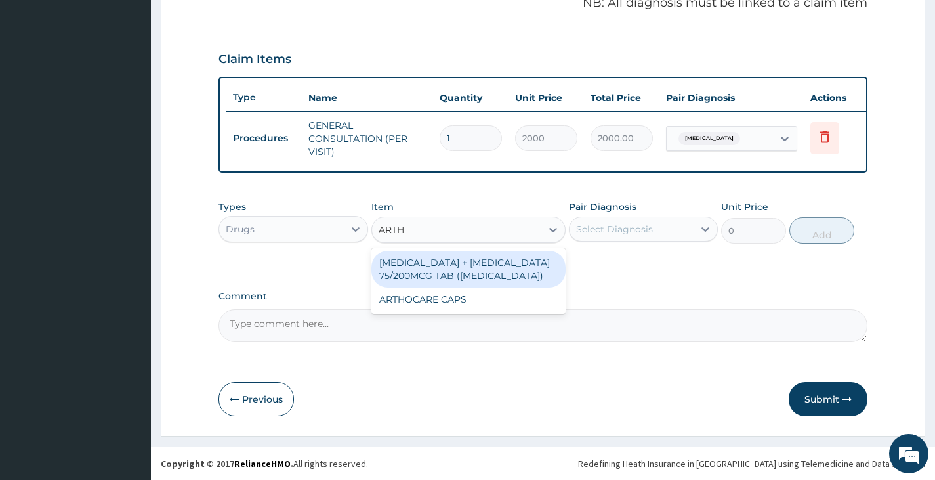
click at [456, 266] on div "DICLOFENAC + MISOPROSTOL 75/200MCG TAB (ARTHROTEC)" at bounding box center [468, 269] width 195 height 37
type input "200"
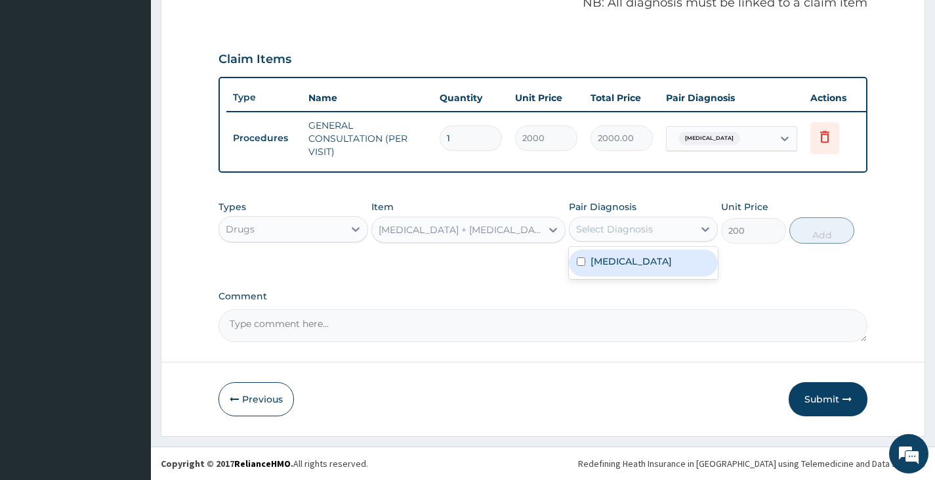
click at [611, 232] on div "Select Diagnosis" at bounding box center [614, 228] width 77 height 13
click at [618, 266] on label "Postprocedural fever" at bounding box center [630, 261] width 81 height 13
checkbox input "true"
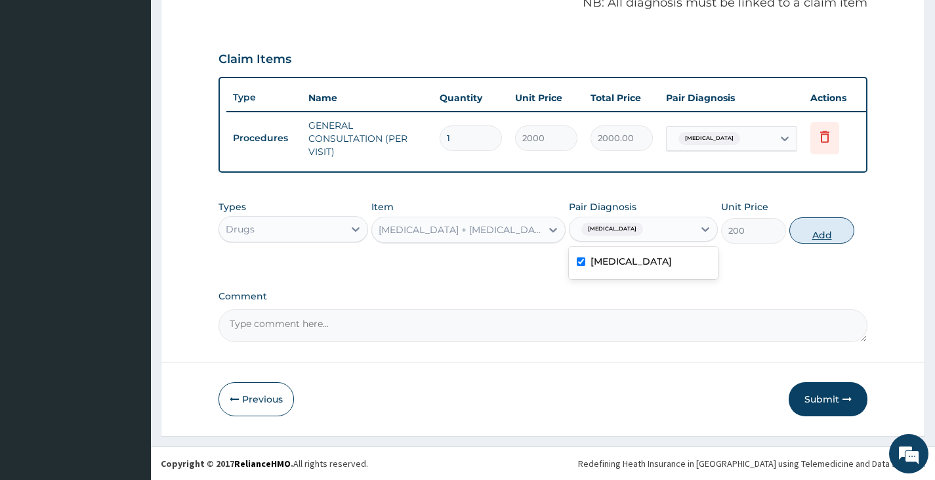
click at [815, 239] on button "Add" at bounding box center [821, 230] width 65 height 26
type input "0"
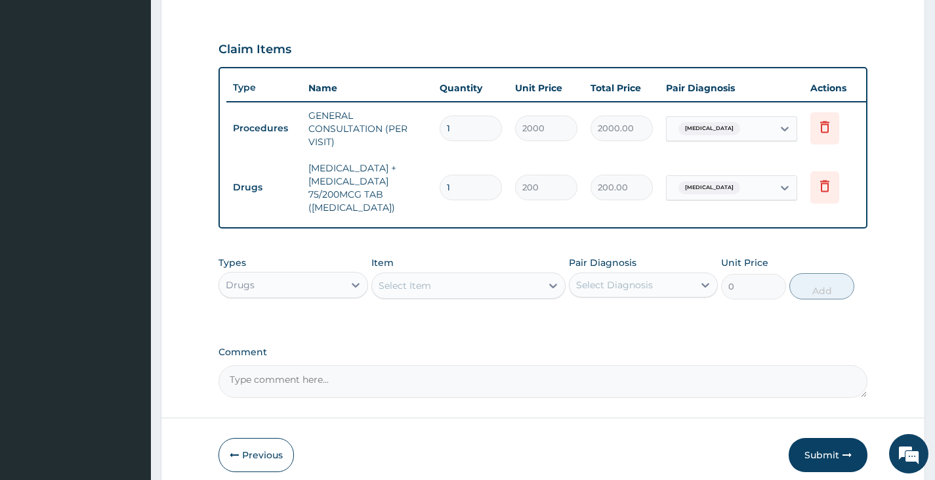
type input "0.00"
type input "2"
type input "400.00"
type input "20"
type input "4000.00"
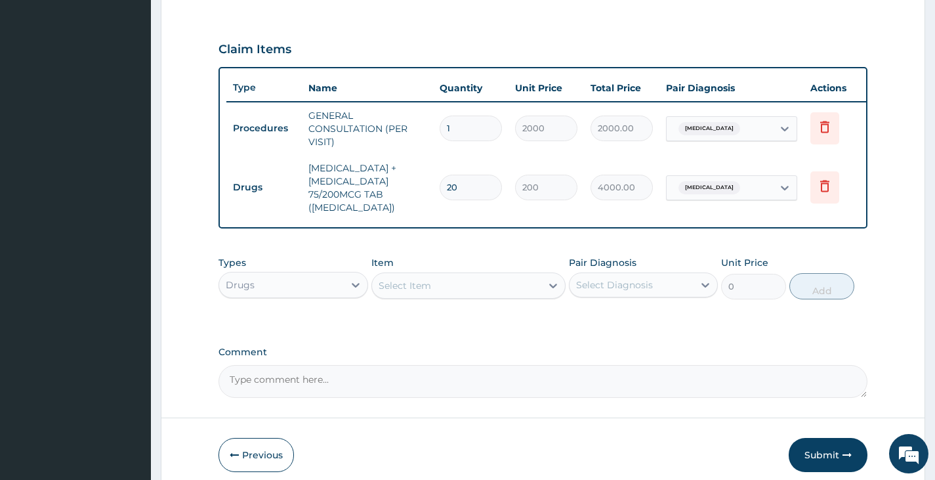
type input "20"
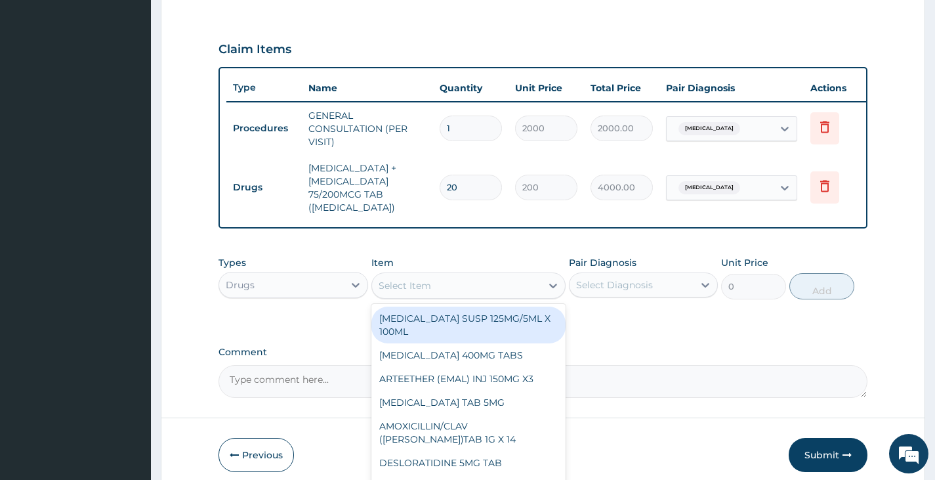
click at [435, 296] on div "Select Item" at bounding box center [457, 285] width 170 height 21
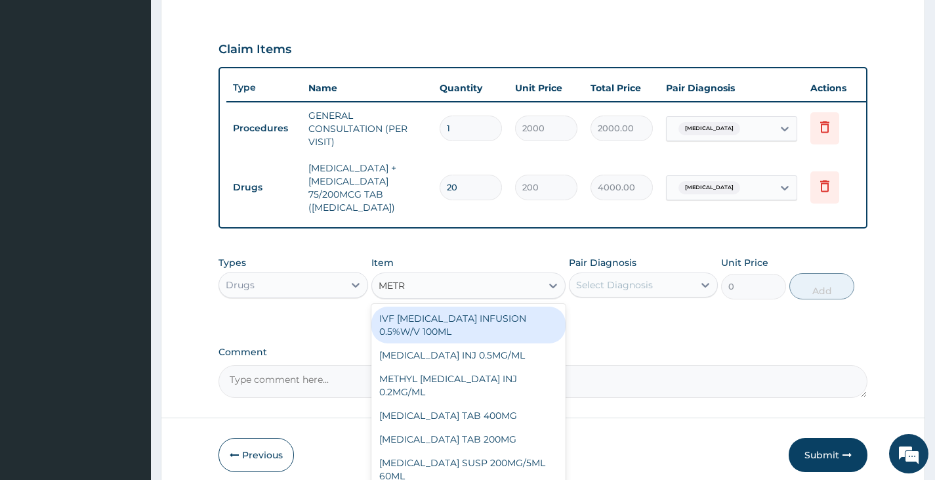
type input "METRO"
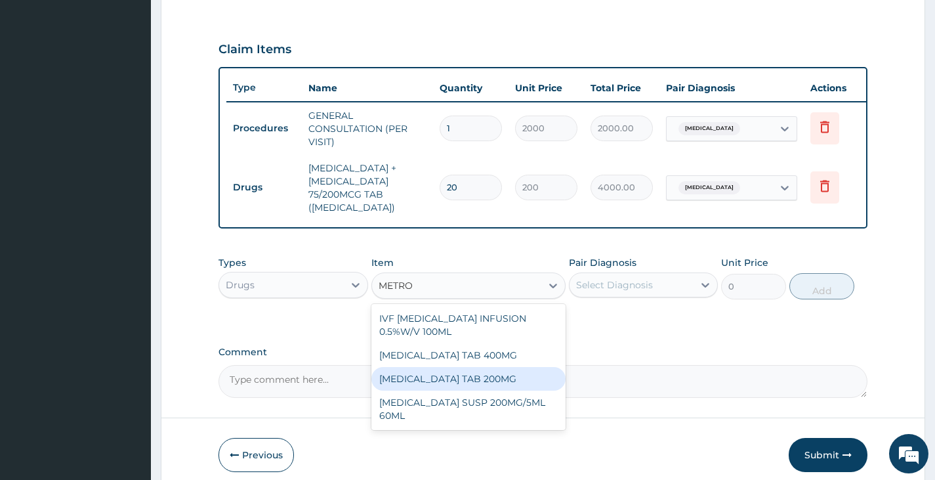
click at [453, 390] on div "METRONIDAZOLE TAB 200MG" at bounding box center [468, 379] width 195 height 24
type input "10"
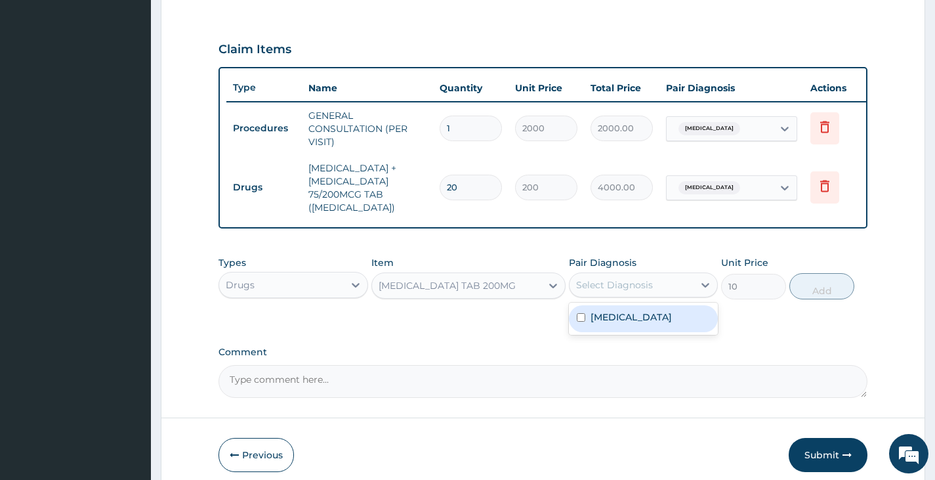
click at [612, 291] on div "Select Diagnosis" at bounding box center [614, 284] width 77 height 13
click at [601, 323] on label "Postprocedural fever" at bounding box center [630, 316] width 81 height 13
checkbox input "true"
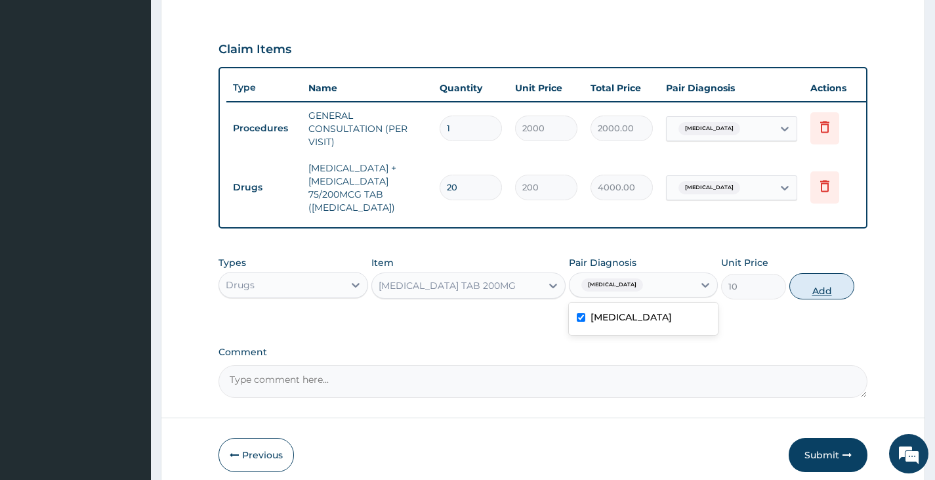
click at [819, 289] on button "Add" at bounding box center [821, 286] width 65 height 26
type input "0"
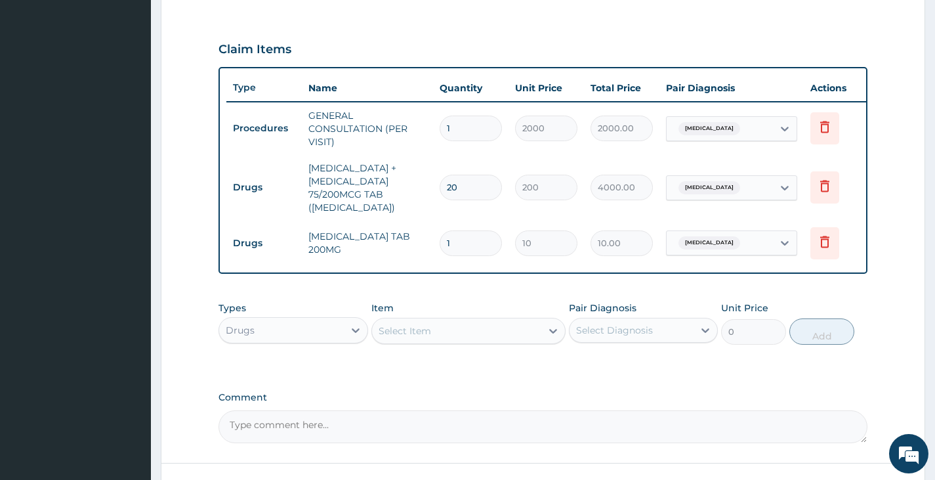
type input "0.00"
type input "2"
type input "20.00"
type input "21"
type input "210.00"
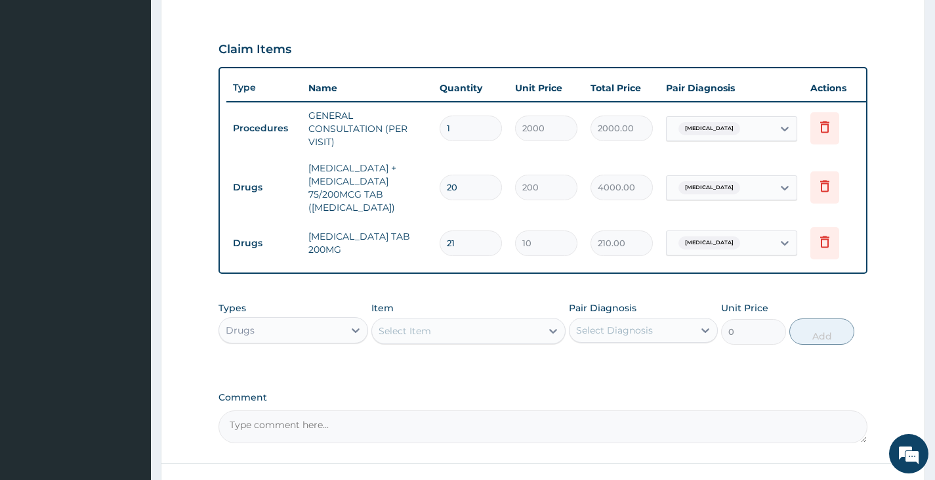
type input "21"
click at [435, 341] on div "Select Item" at bounding box center [457, 330] width 170 height 21
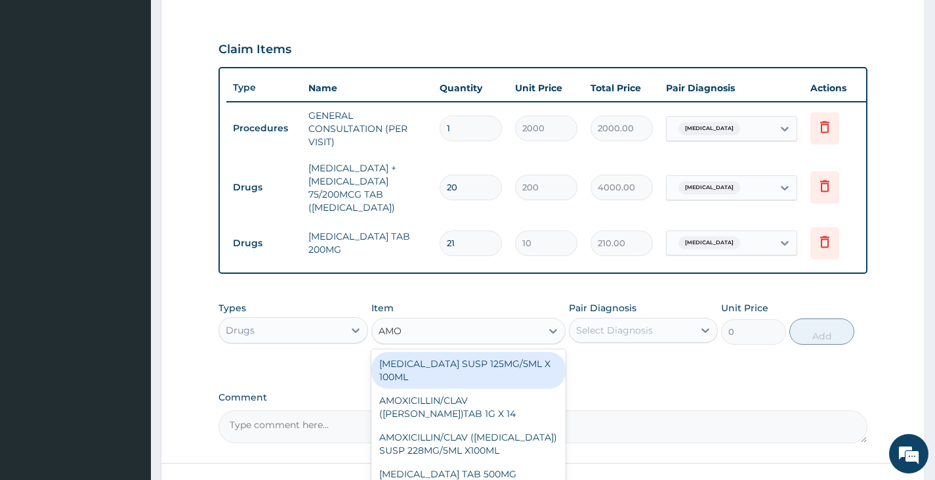
type input "AMOX"
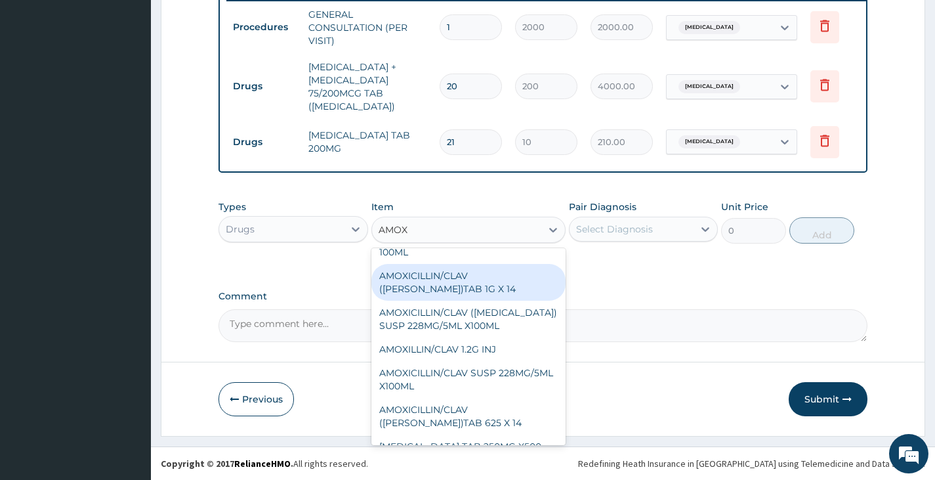
scroll to position [0, 0]
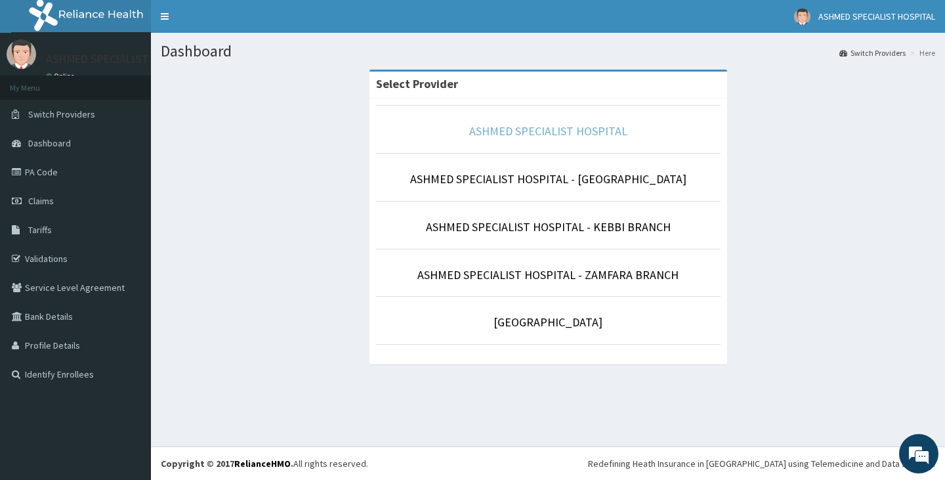
click at [495, 136] on link "ASHMED SPECIALIST HOSPITAL" at bounding box center [548, 130] width 158 height 15
